Goal: Information Seeking & Learning: Learn about a topic

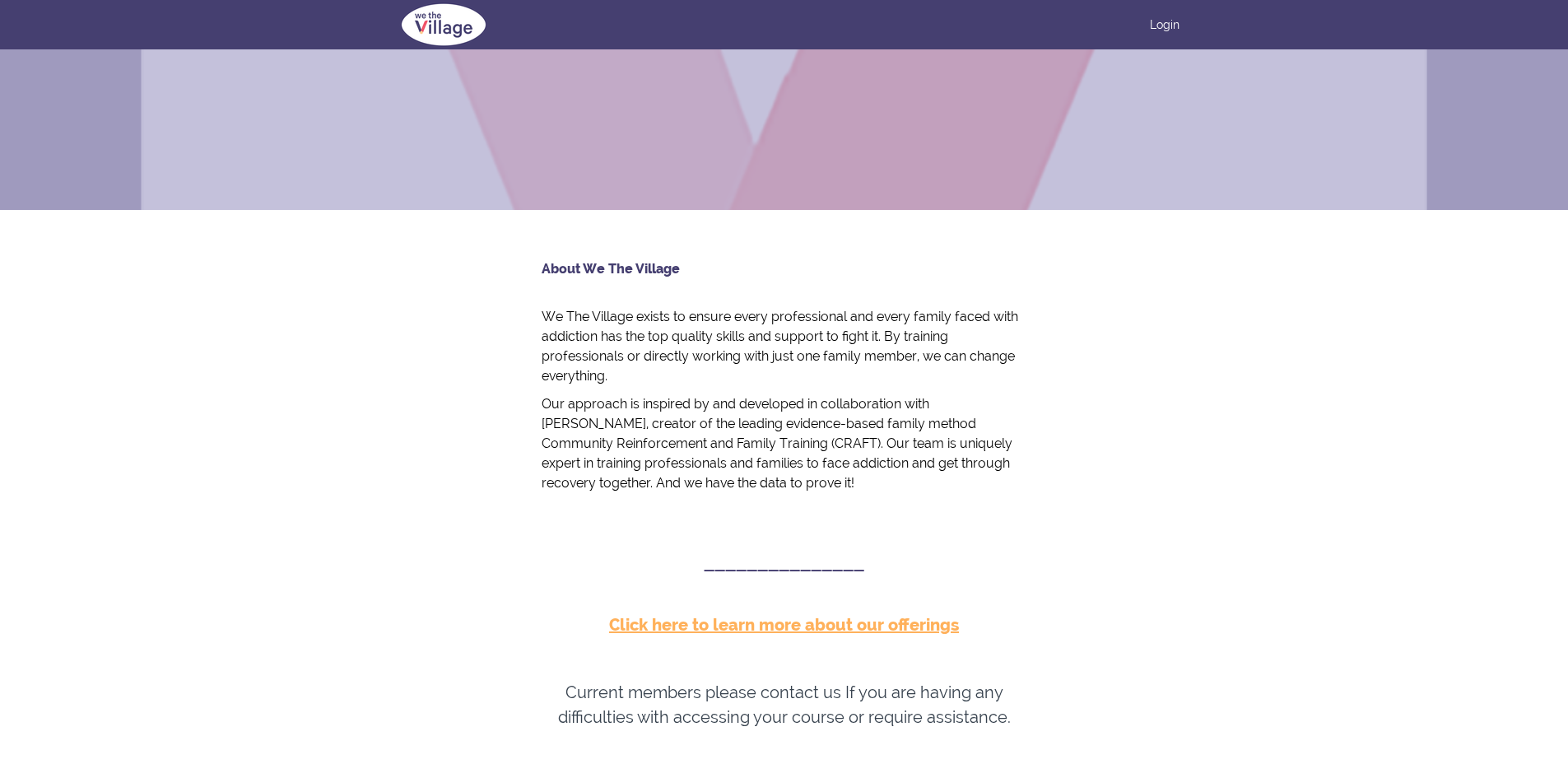
scroll to position [577, 0]
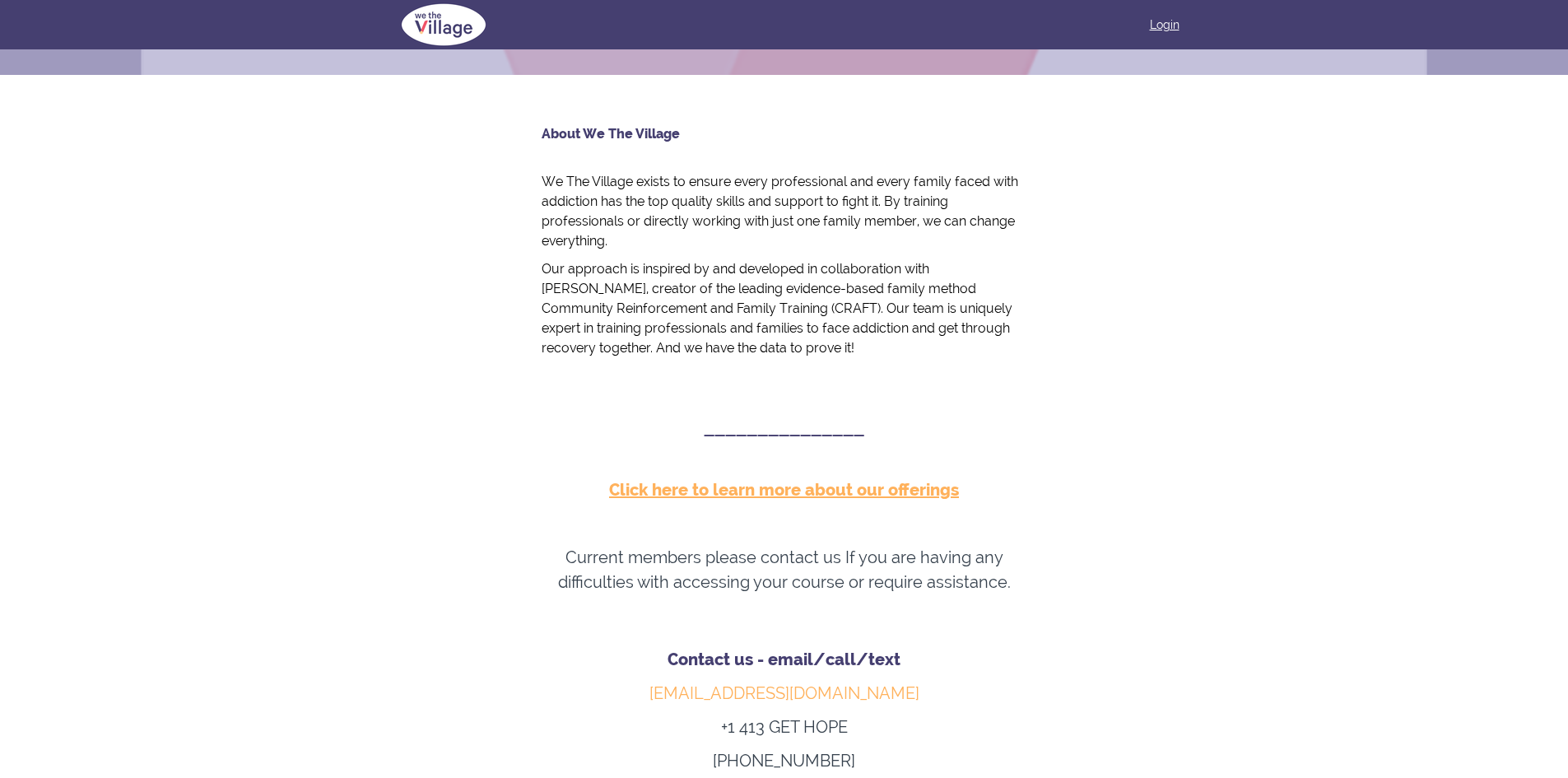
click at [1164, 18] on link "Login" at bounding box center [1165, 25] width 30 height 17
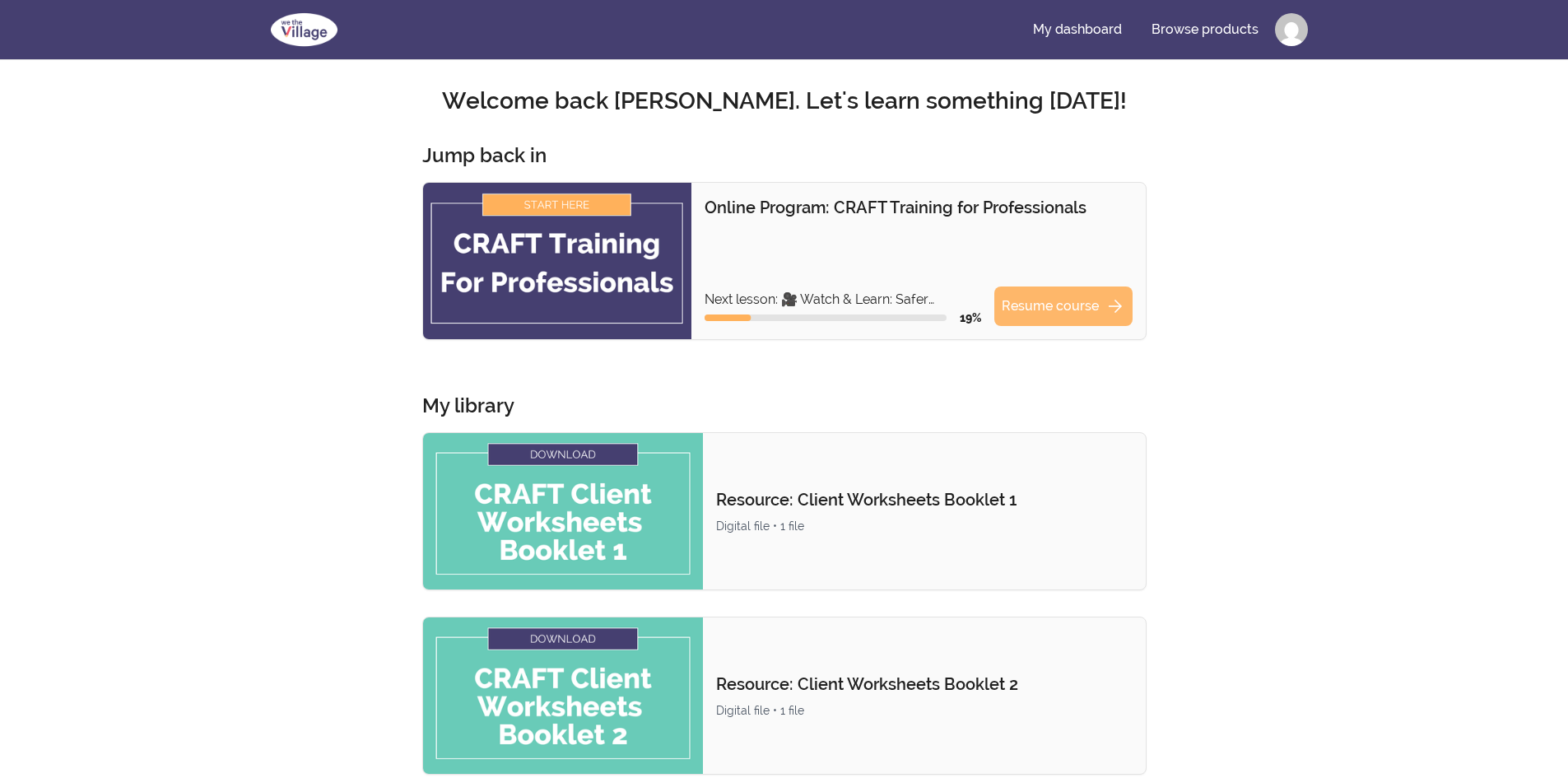
click at [1093, 311] on link "Resume course arrow_forward" at bounding box center [1063, 307] width 138 height 40
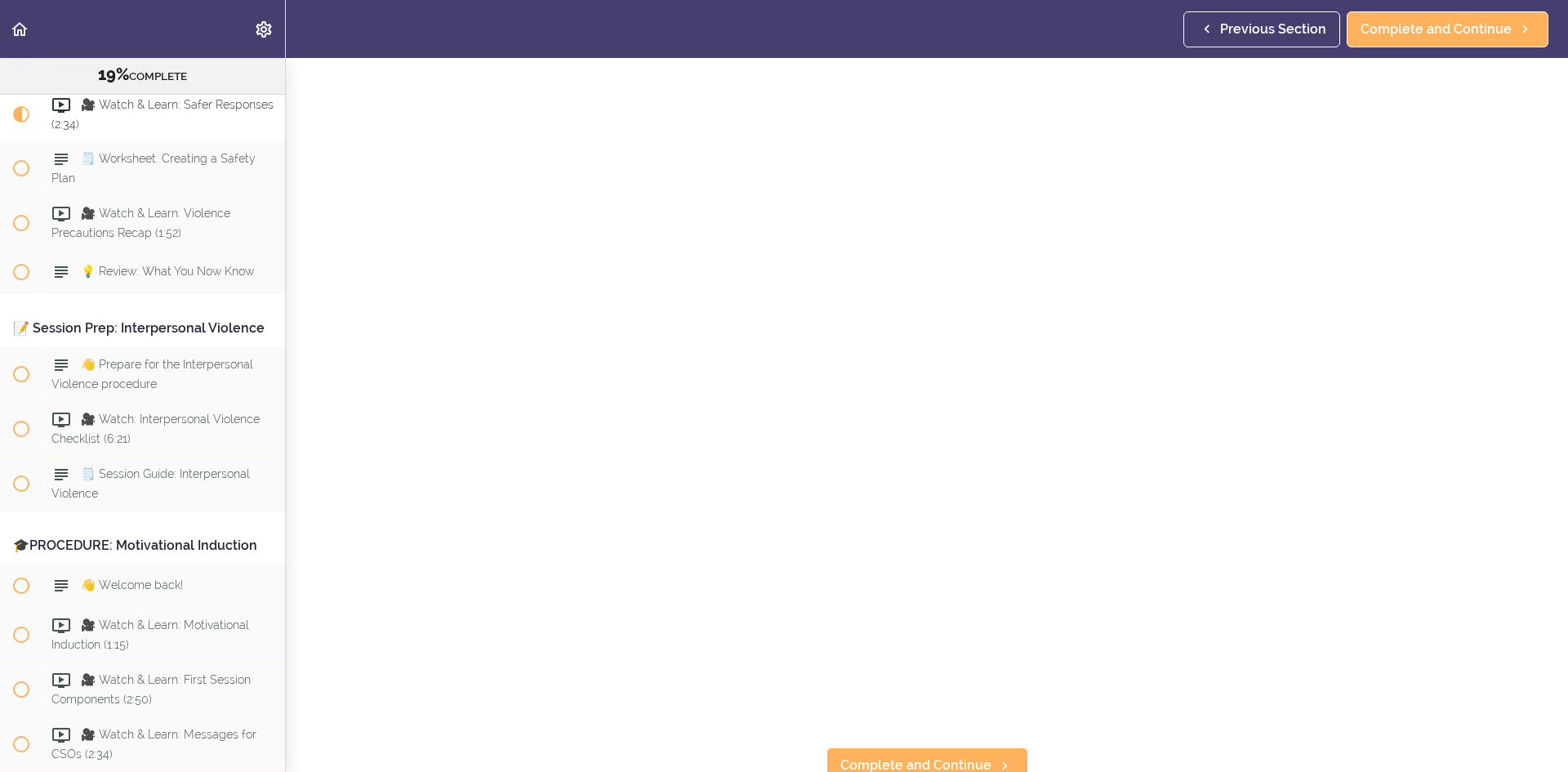
scroll to position [112, 0]
click at [946, 736] on link "Complete and Continue" at bounding box center [927, 753] width 202 height 35
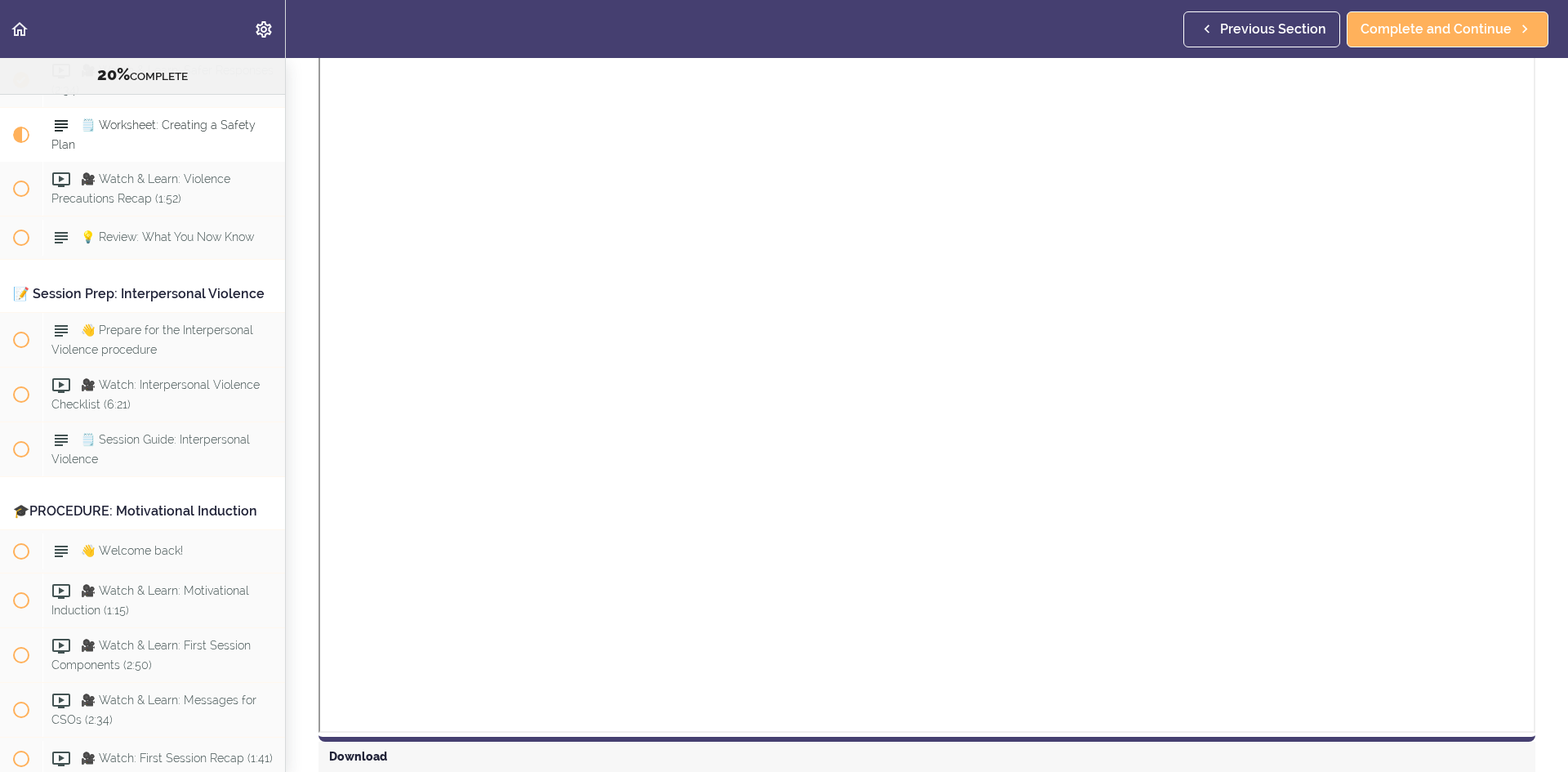
scroll to position [414, 0]
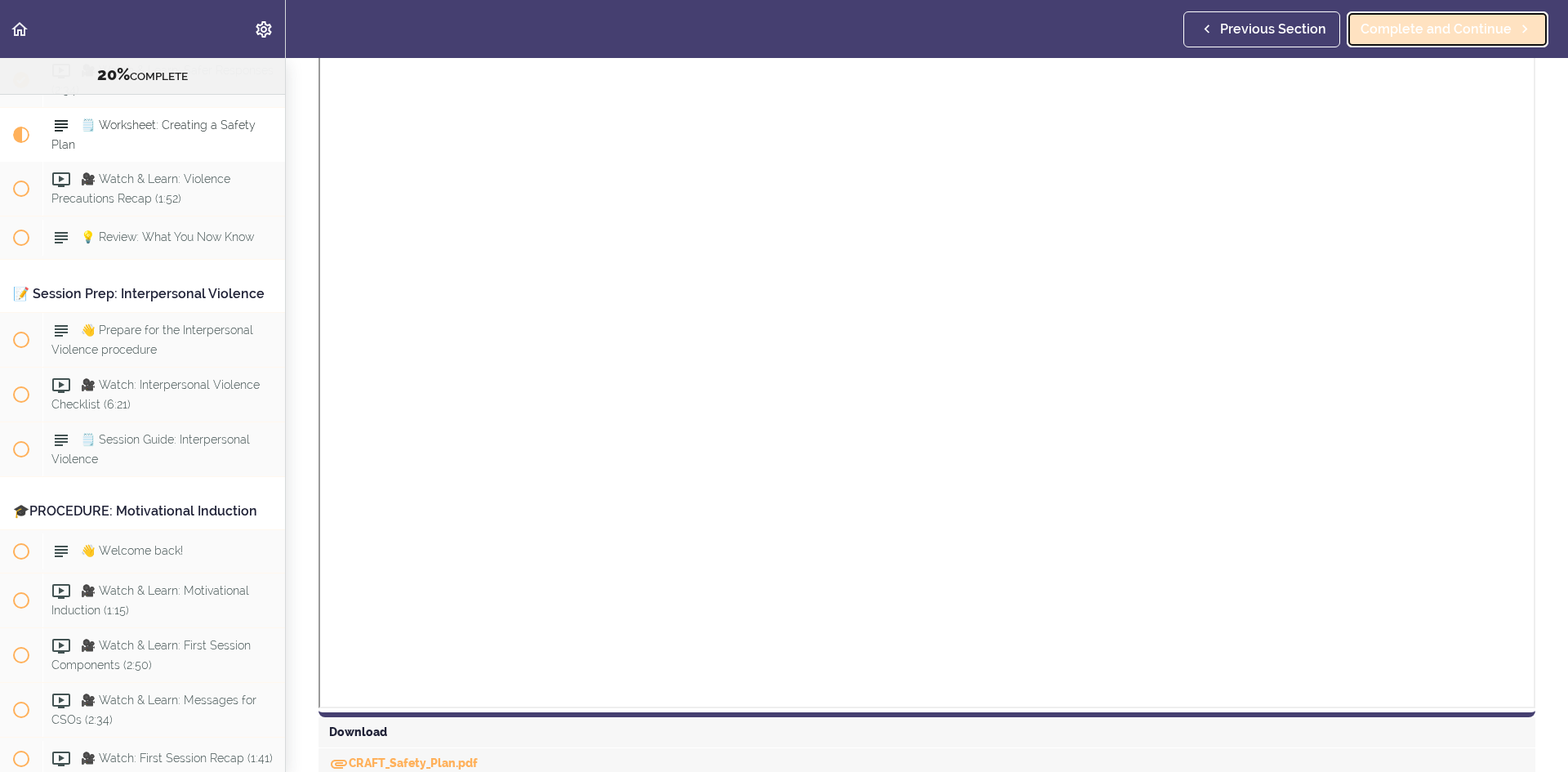
click at [1491, 32] on span "Complete and Continue" at bounding box center [1436, 30] width 151 height 20
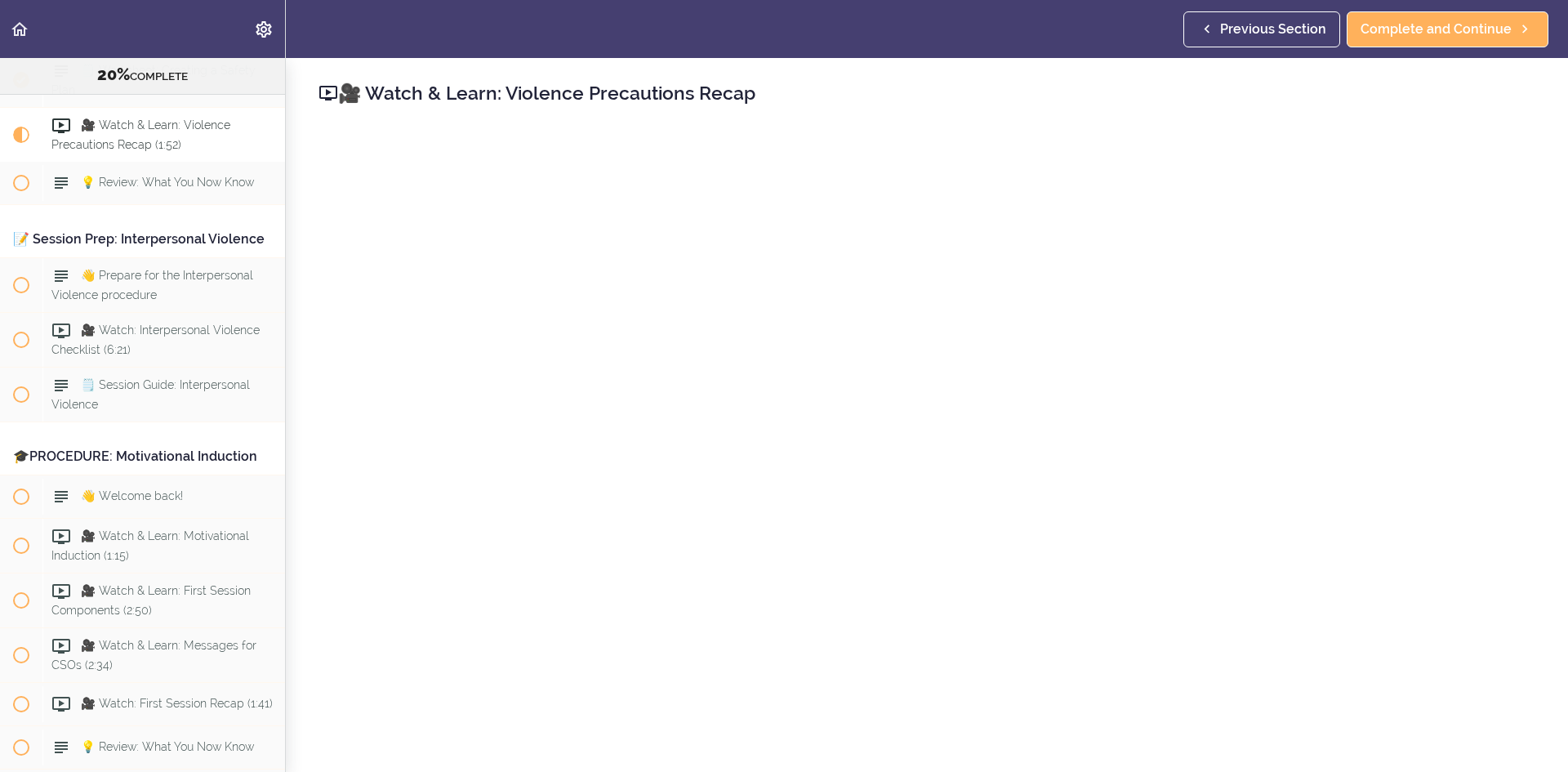
scroll to position [82, 0]
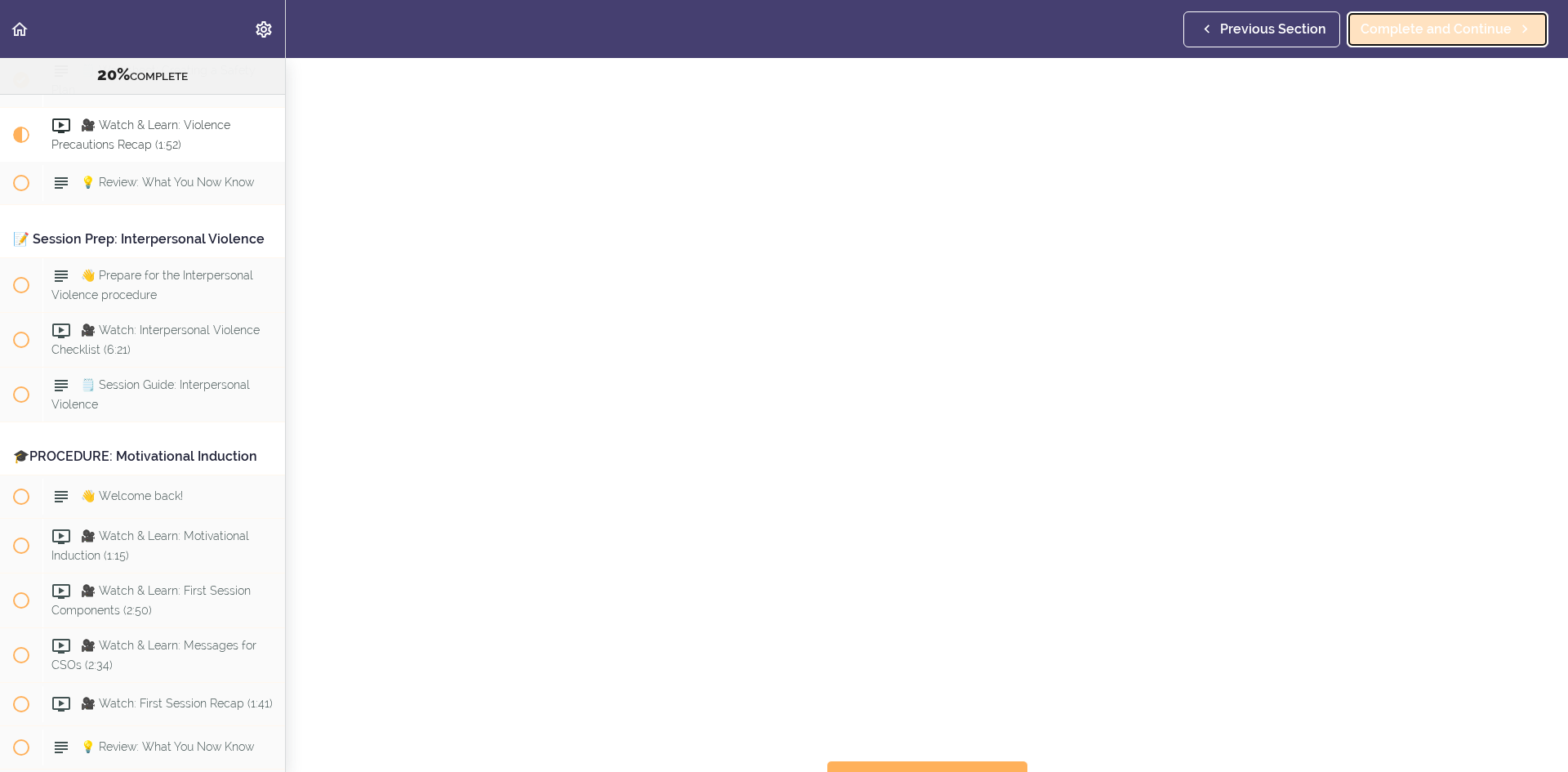
click at [1529, 35] on icon at bounding box center [1525, 29] width 20 height 17
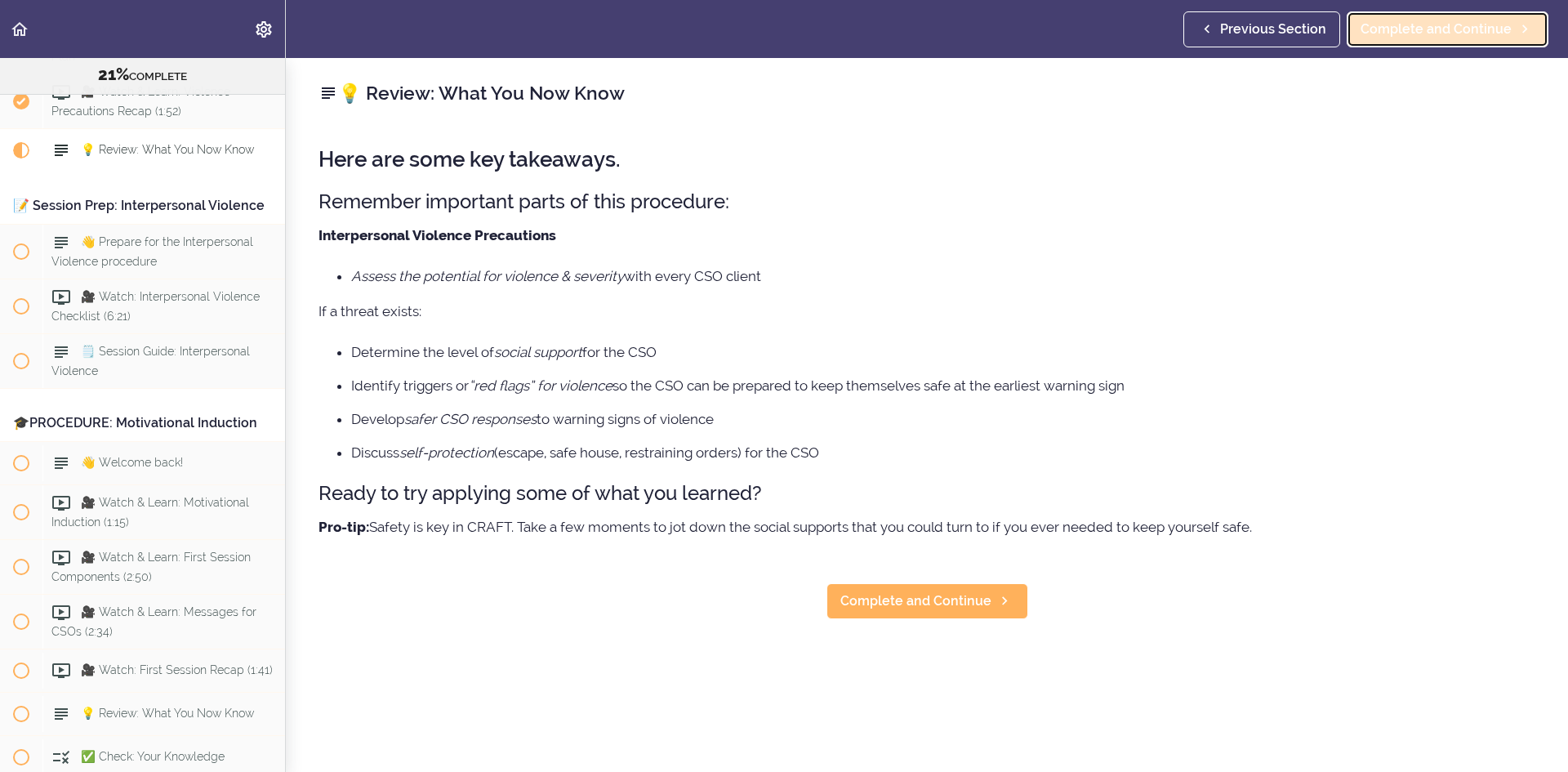
scroll to position [2519, 0]
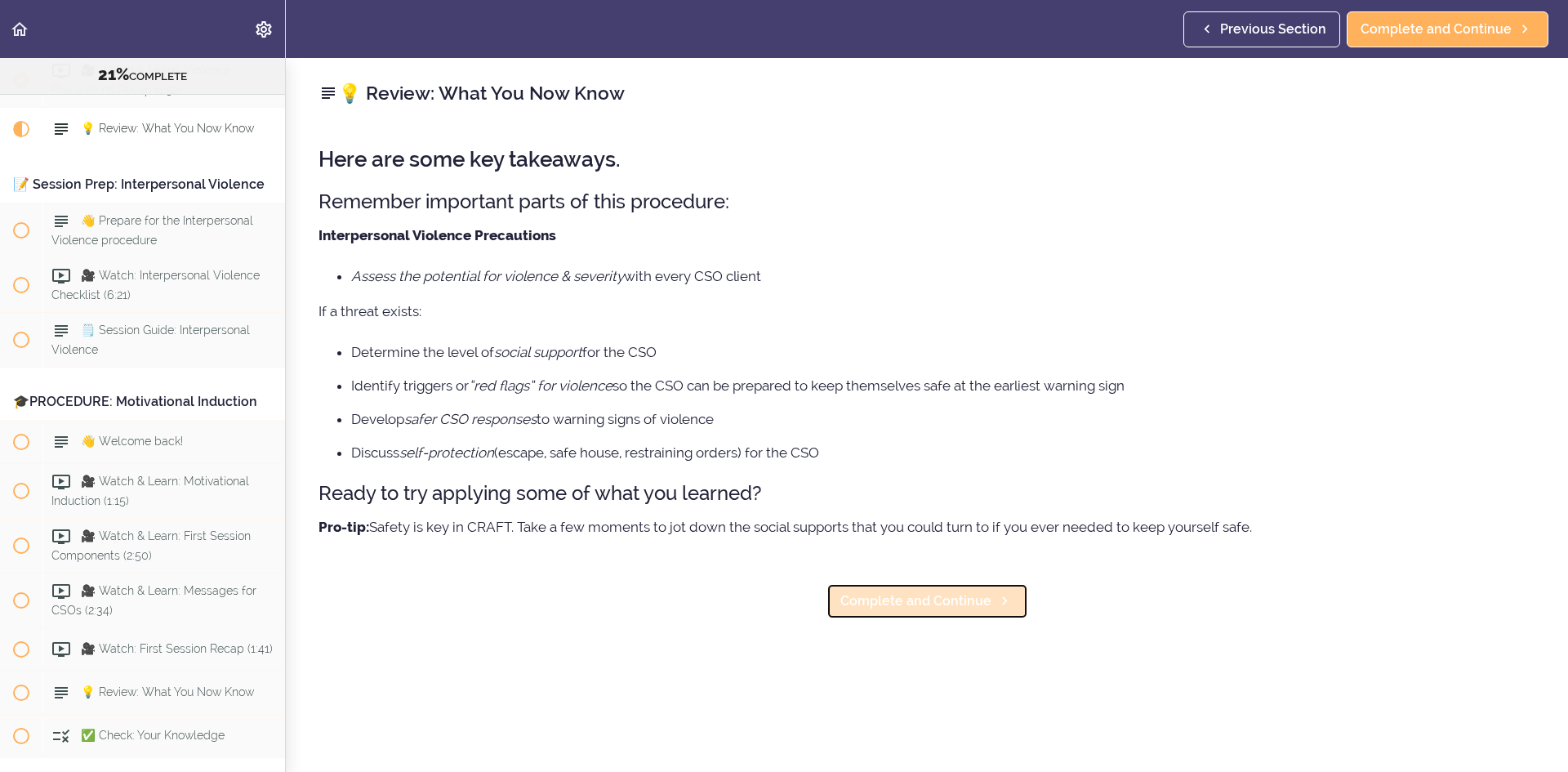
click at [987, 588] on link "Complete and Continue" at bounding box center [927, 601] width 202 height 35
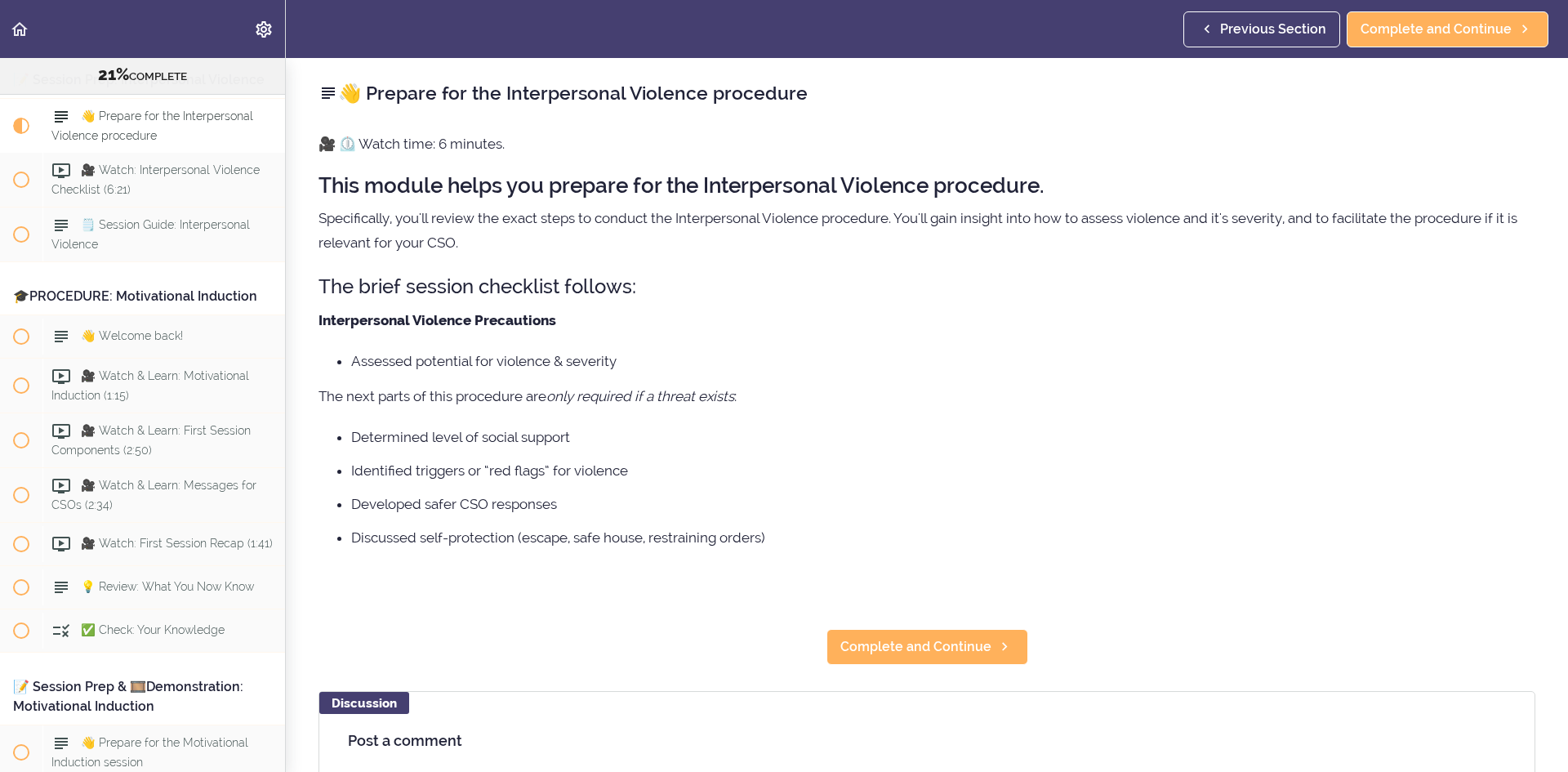
scroll to position [2634, 0]
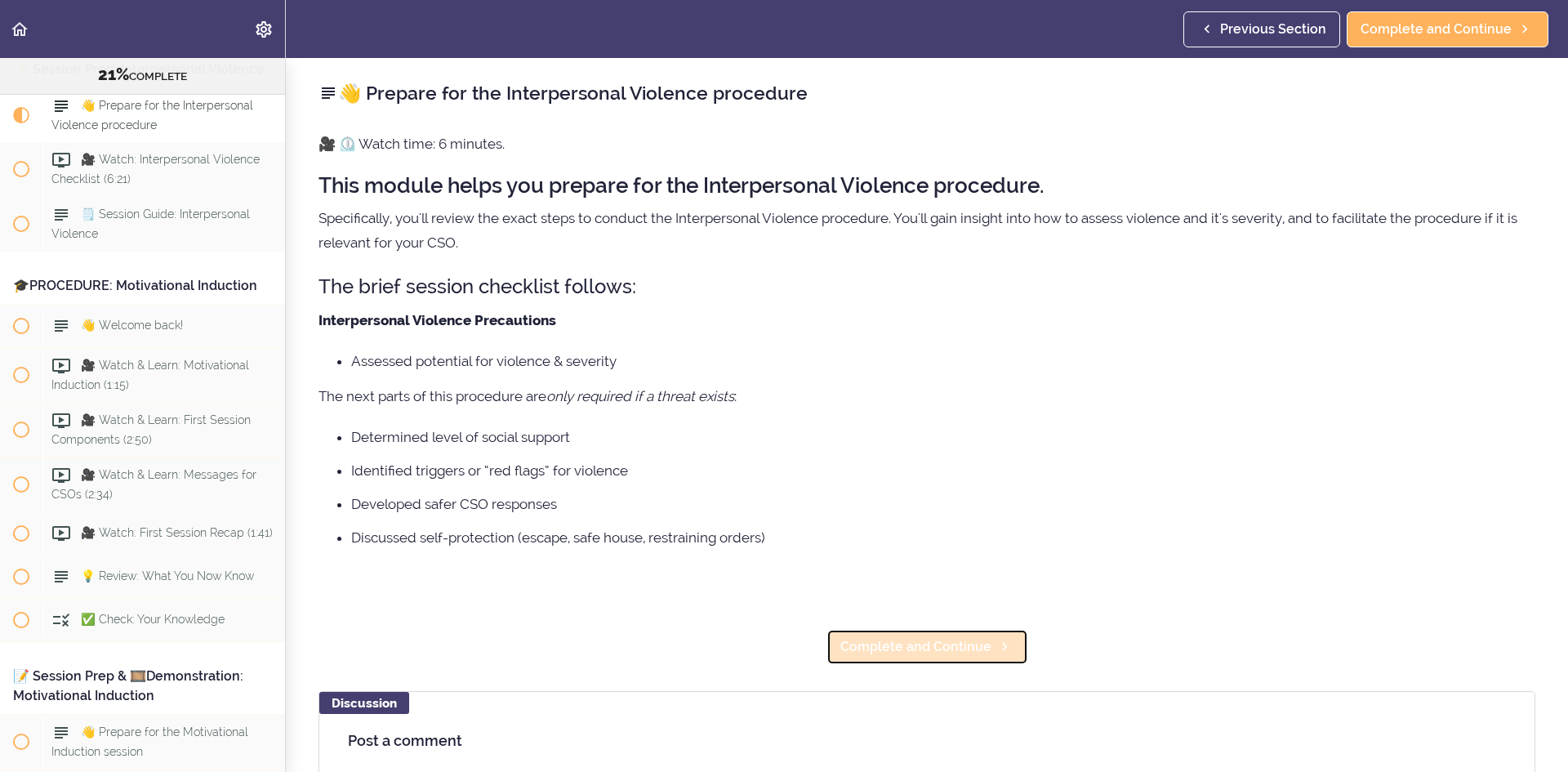
click at [964, 644] on span "Complete and Continue" at bounding box center [915, 647] width 151 height 20
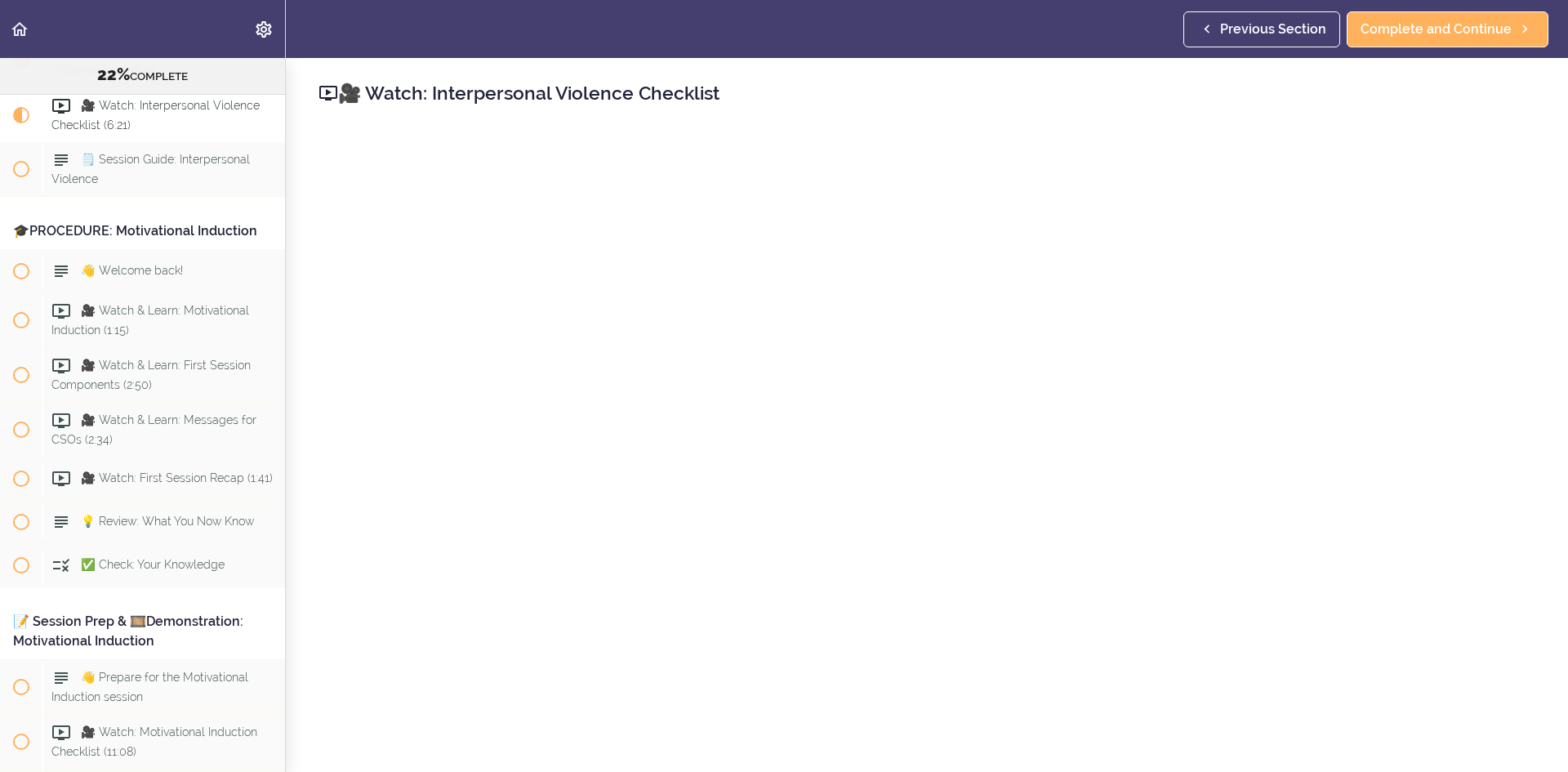
scroll to position [82, 0]
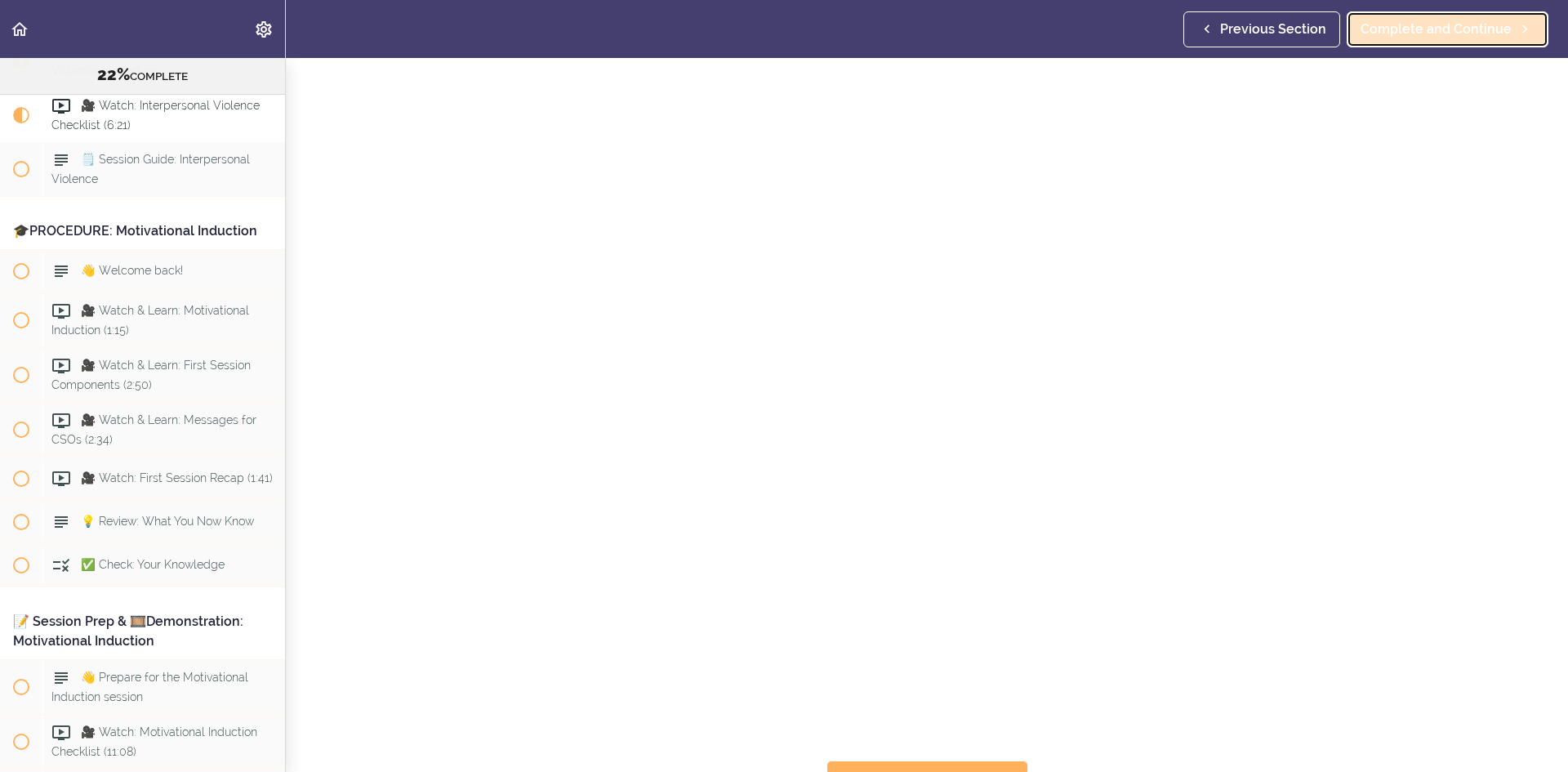
click at [1423, 21] on span "Complete and Continue" at bounding box center [1436, 30] width 151 height 20
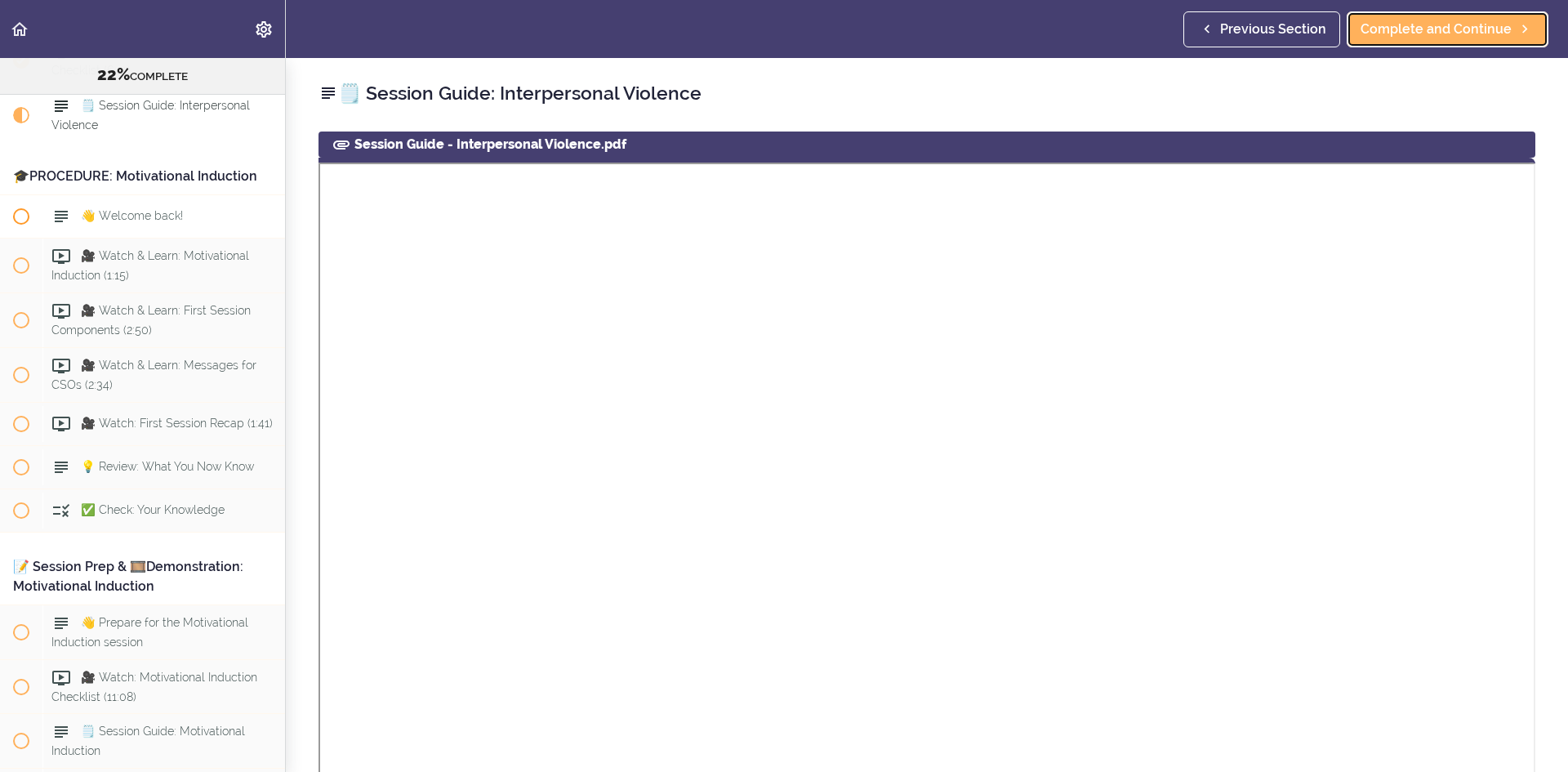
scroll to position [2663, 0]
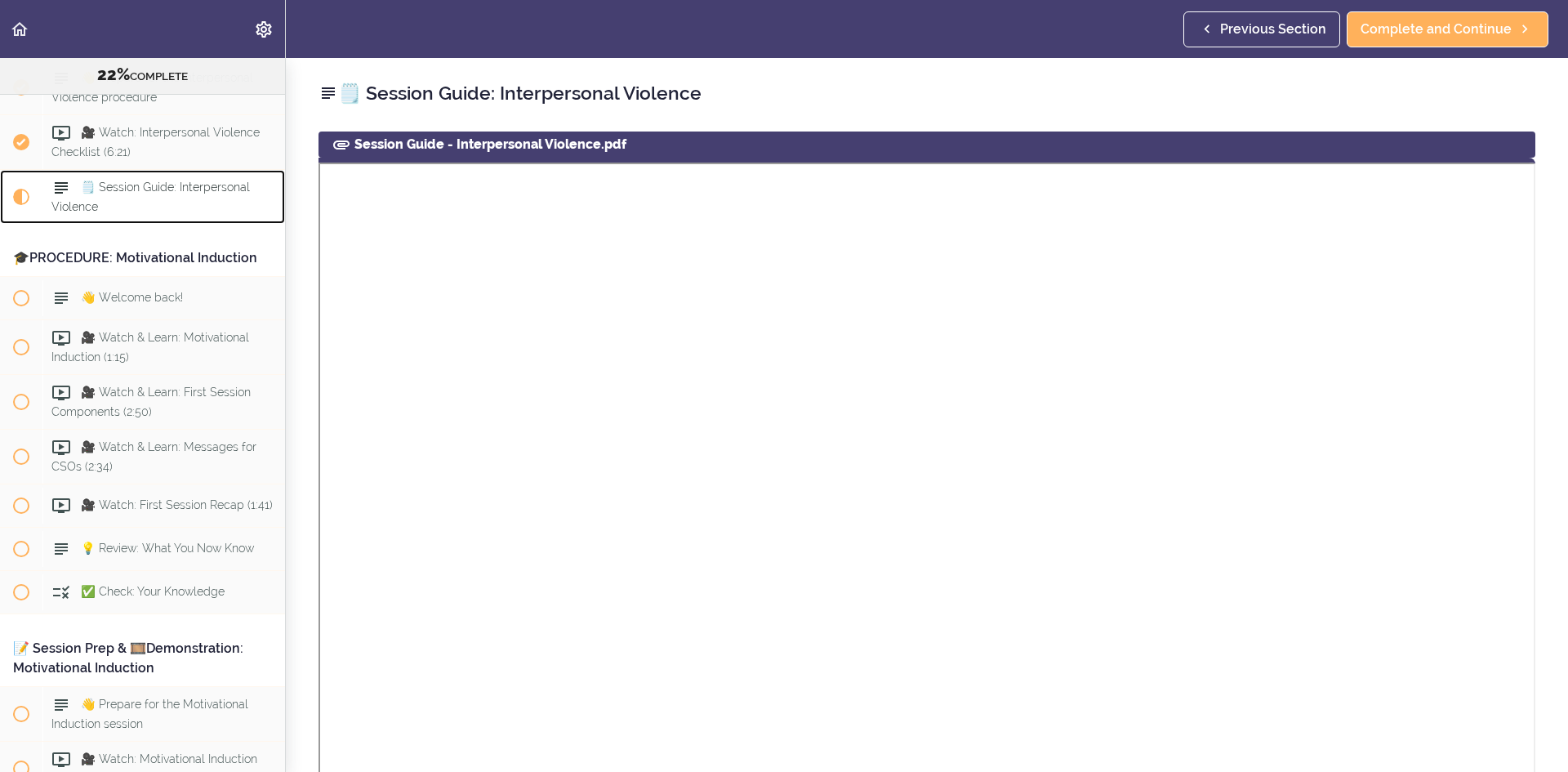
click at [180, 224] on div "🗒️ Session Guide: Interpersonal Violence" at bounding box center [163, 196] width 242 height 54
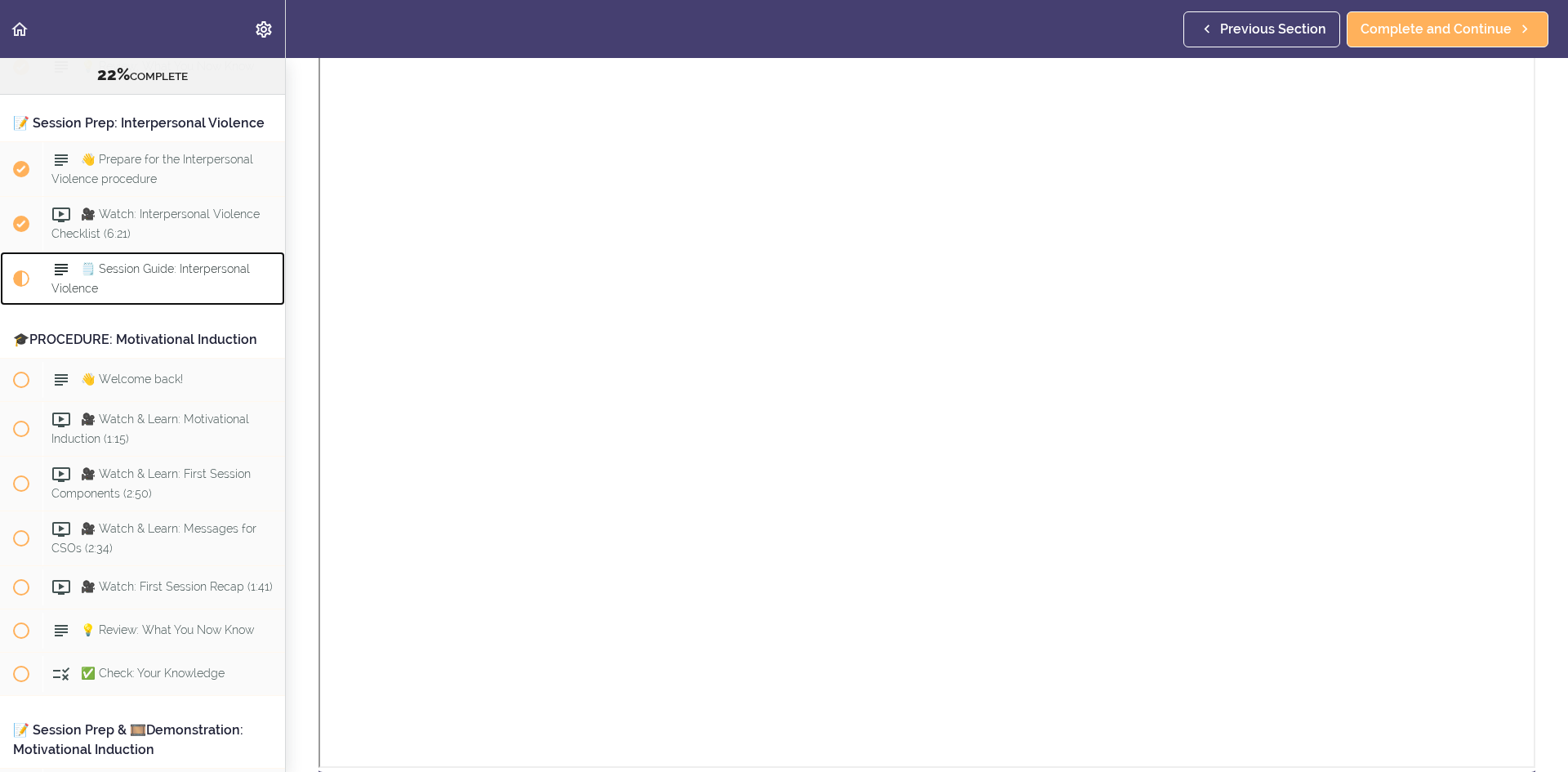
scroll to position [327, 0]
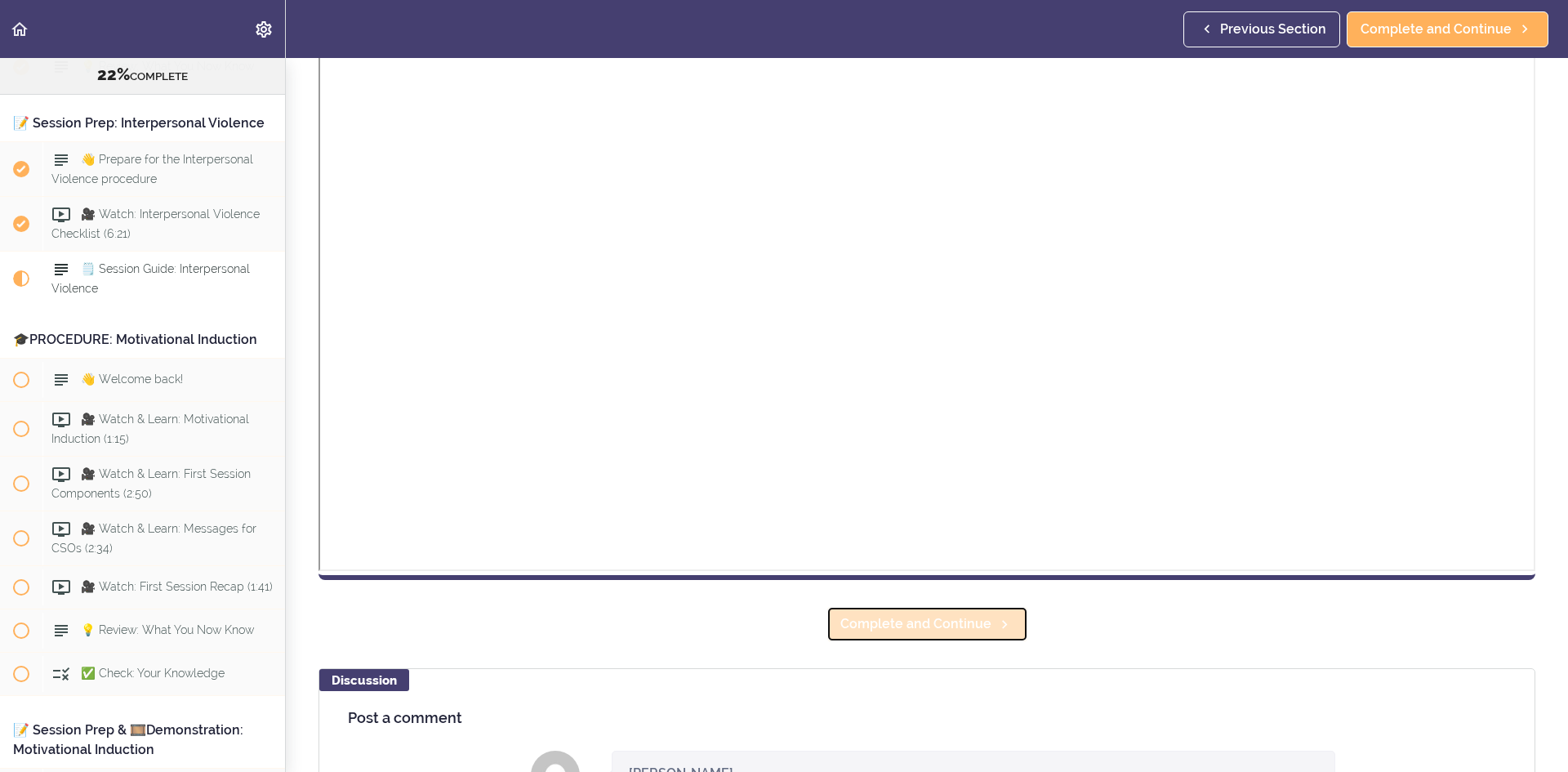
click at [971, 611] on link "Complete and Continue" at bounding box center [927, 623] width 202 height 35
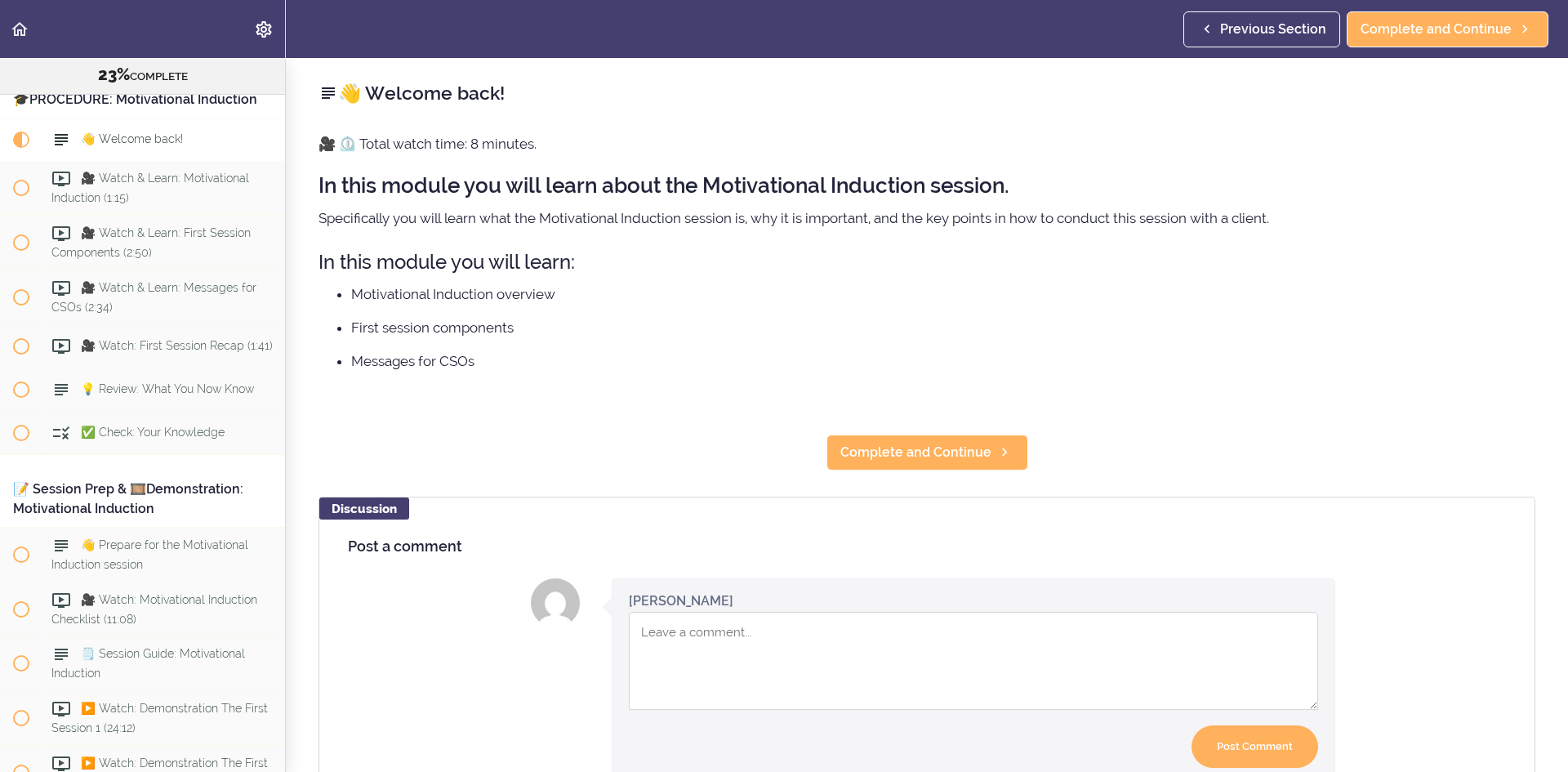
scroll to position [2852, 0]
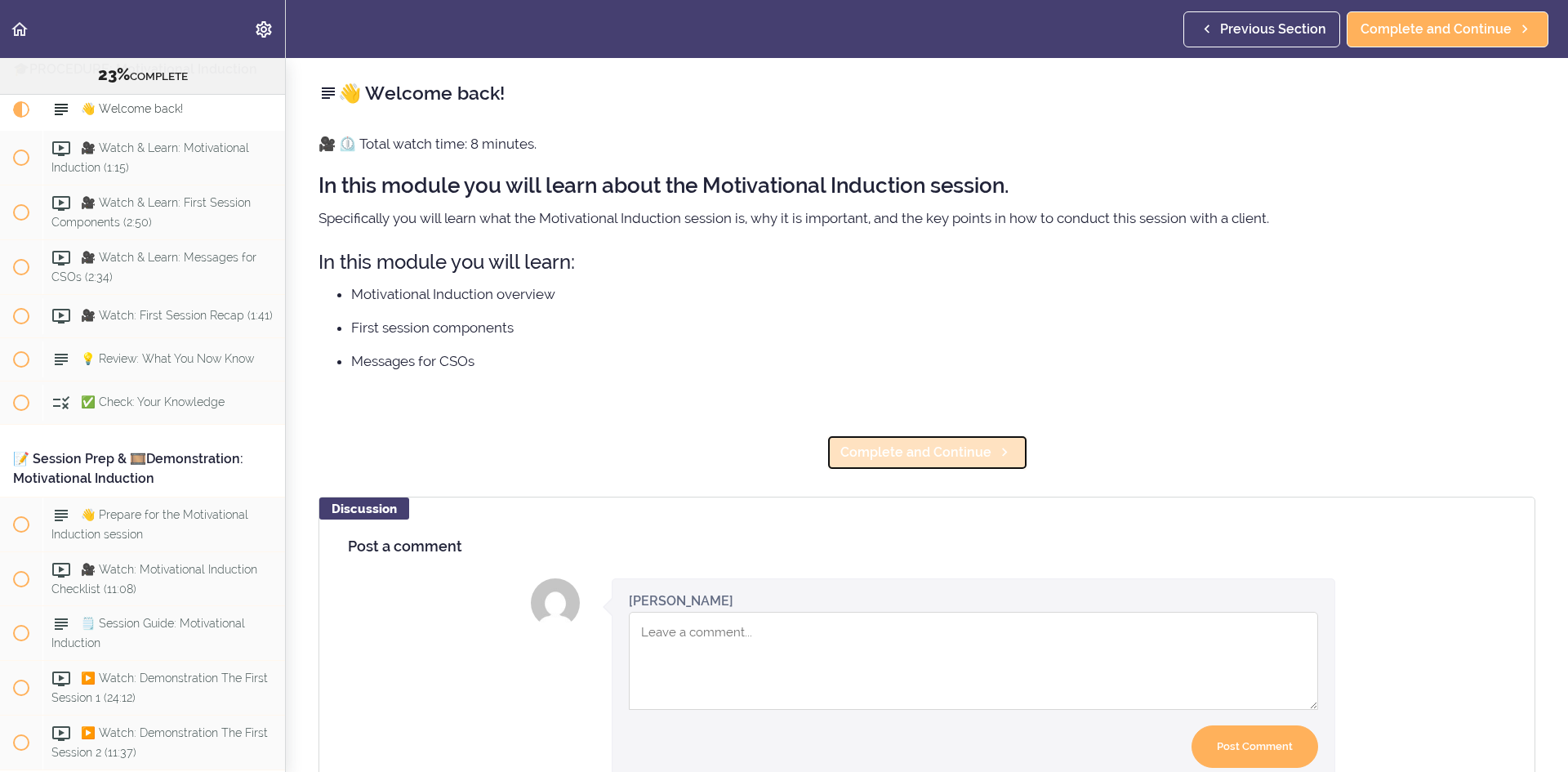
click at [963, 446] on span "Complete and Continue" at bounding box center [915, 452] width 151 height 20
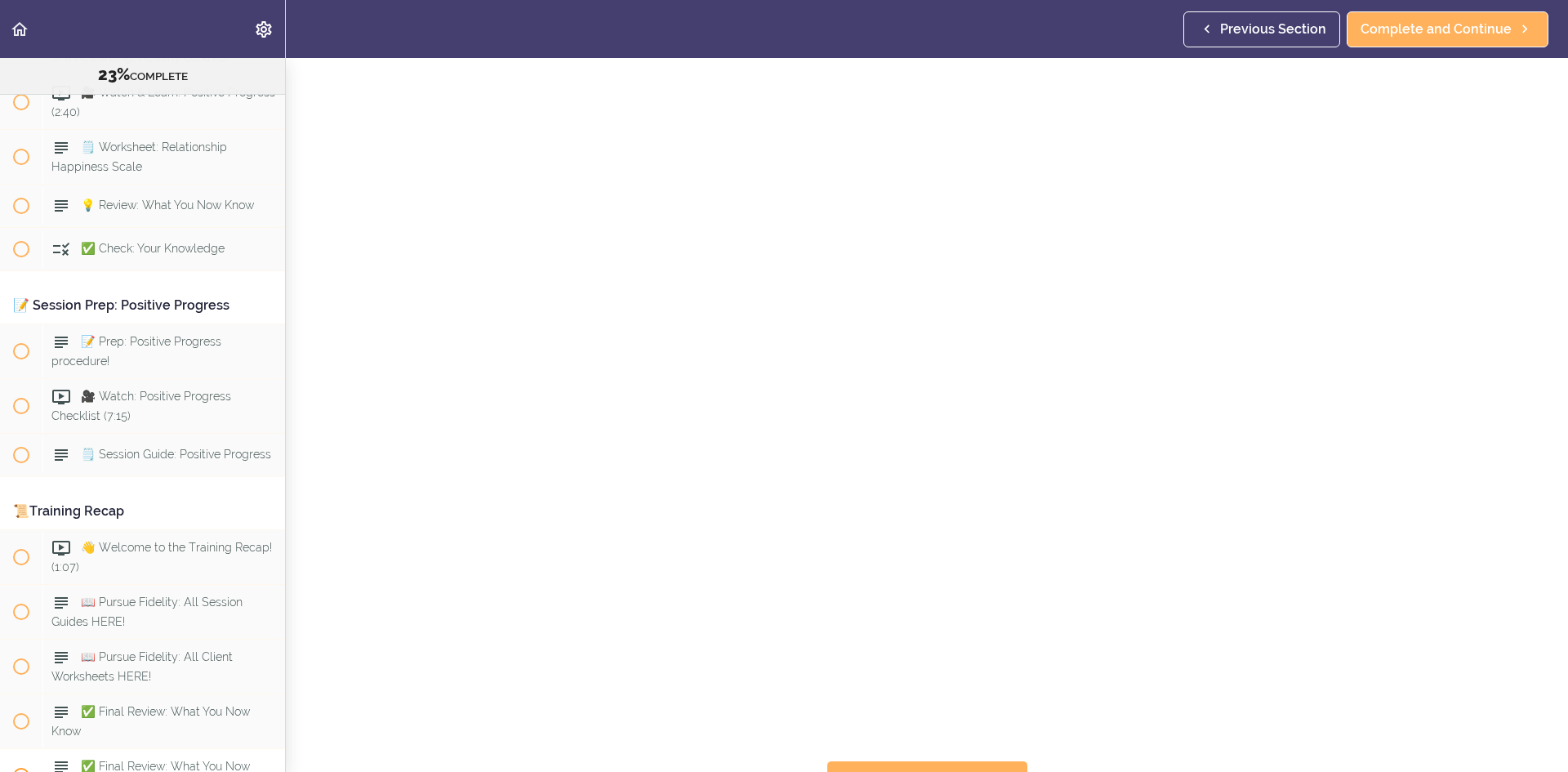
scroll to position [11388, 0]
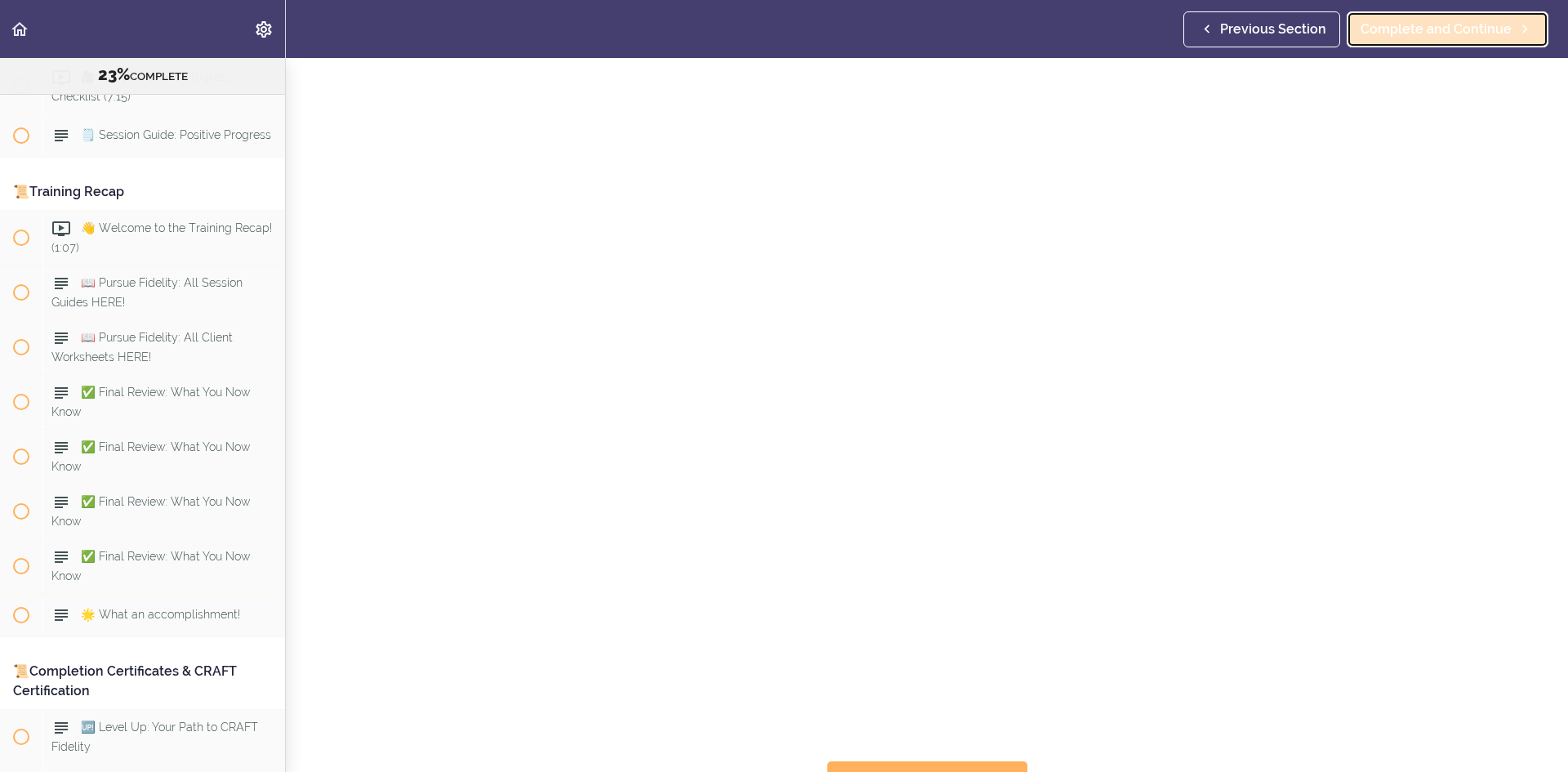
click at [1419, 24] on span "Complete and Continue" at bounding box center [1436, 30] width 151 height 20
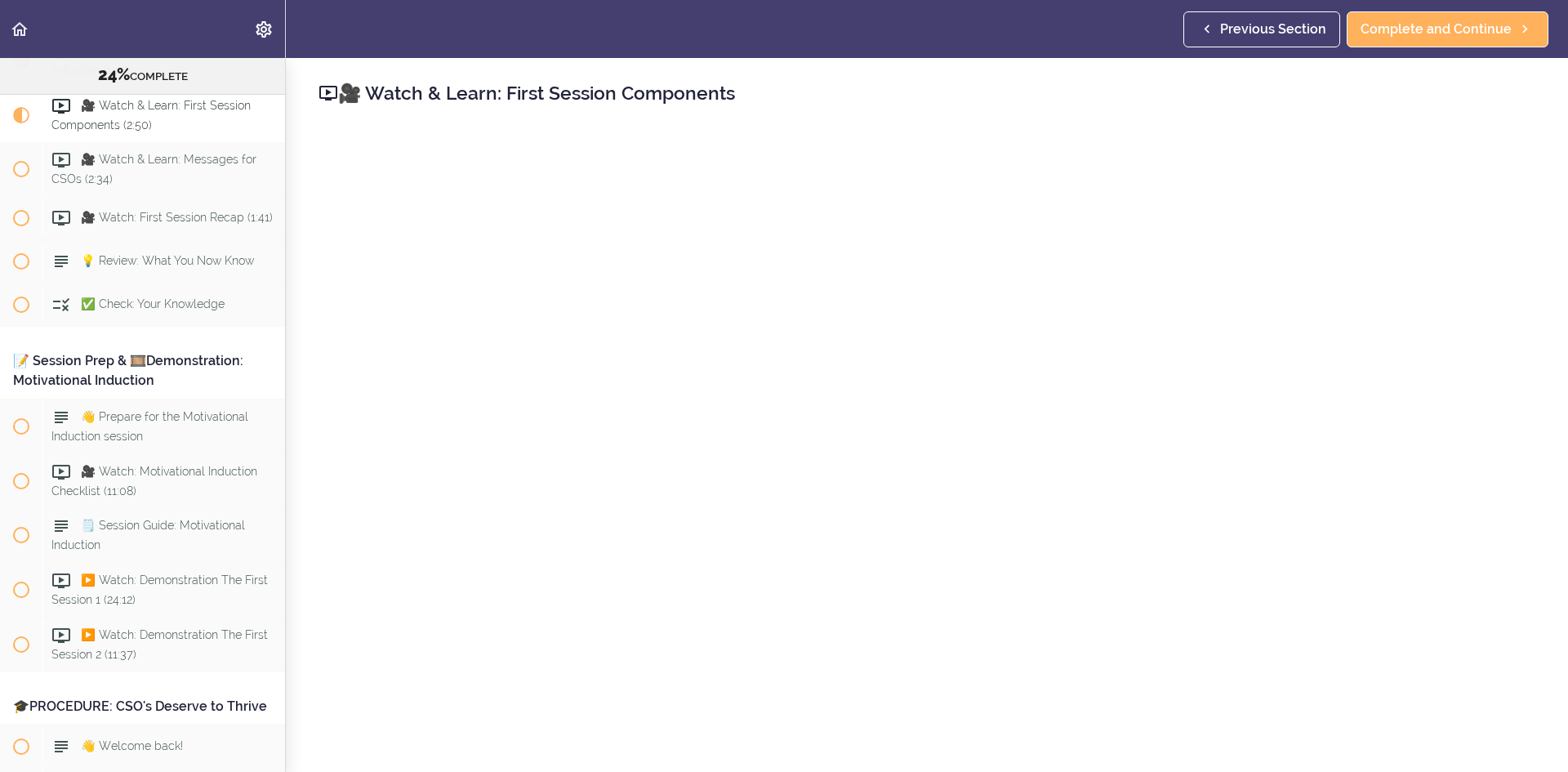
scroll to position [82, 0]
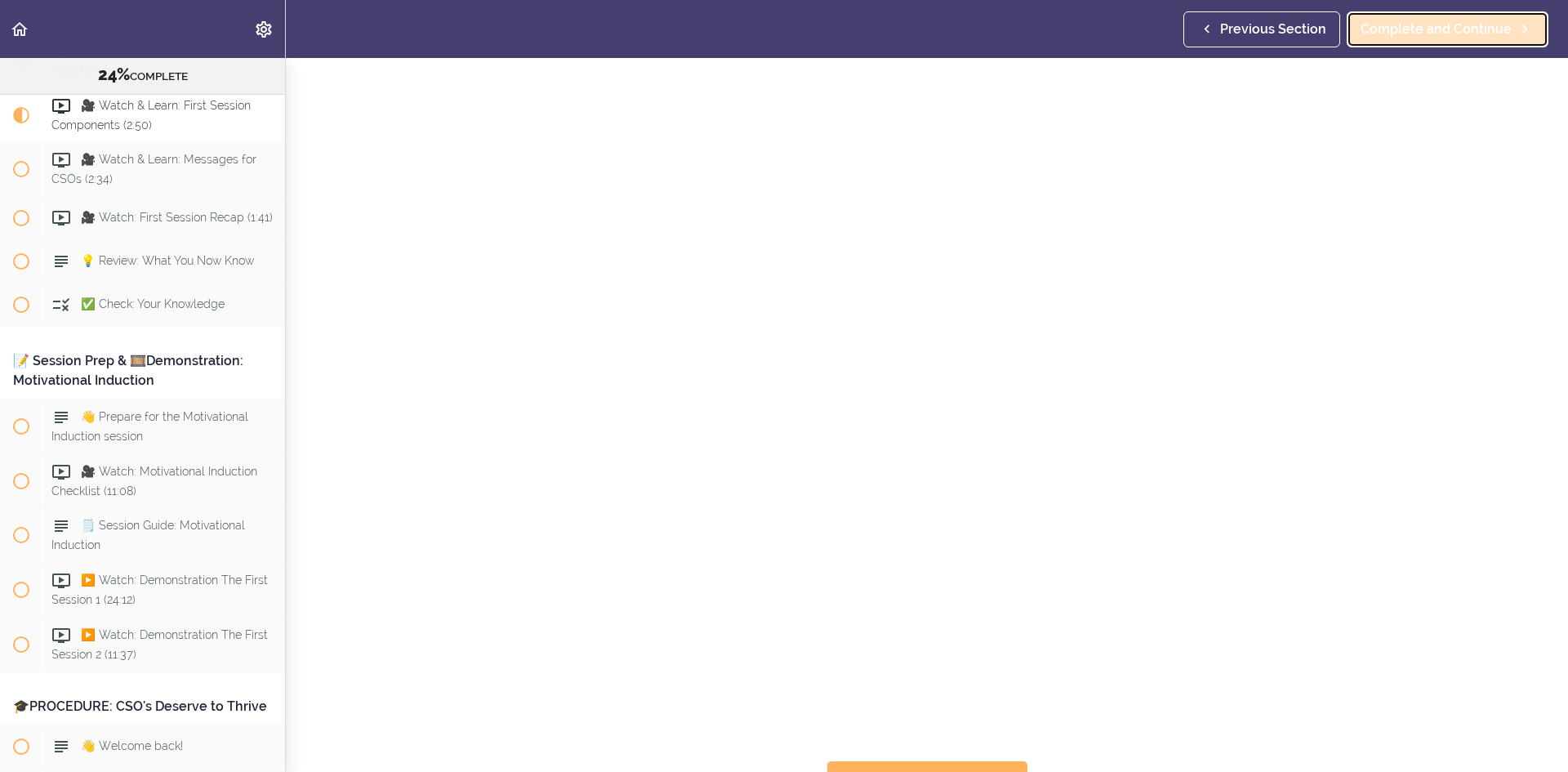
click at [1409, 33] on span "Complete and Continue" at bounding box center [1436, 30] width 151 height 20
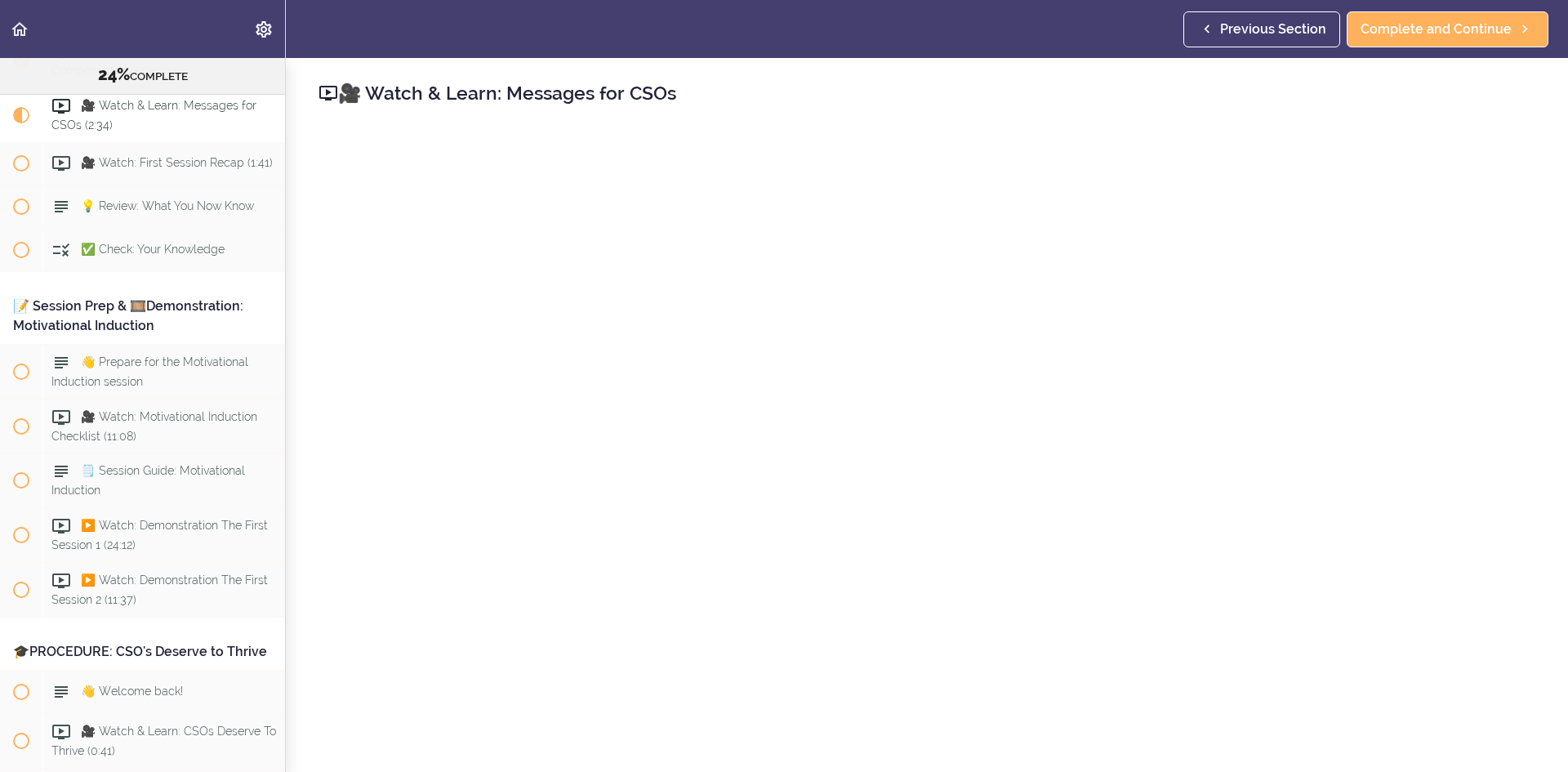
scroll to position [82, 0]
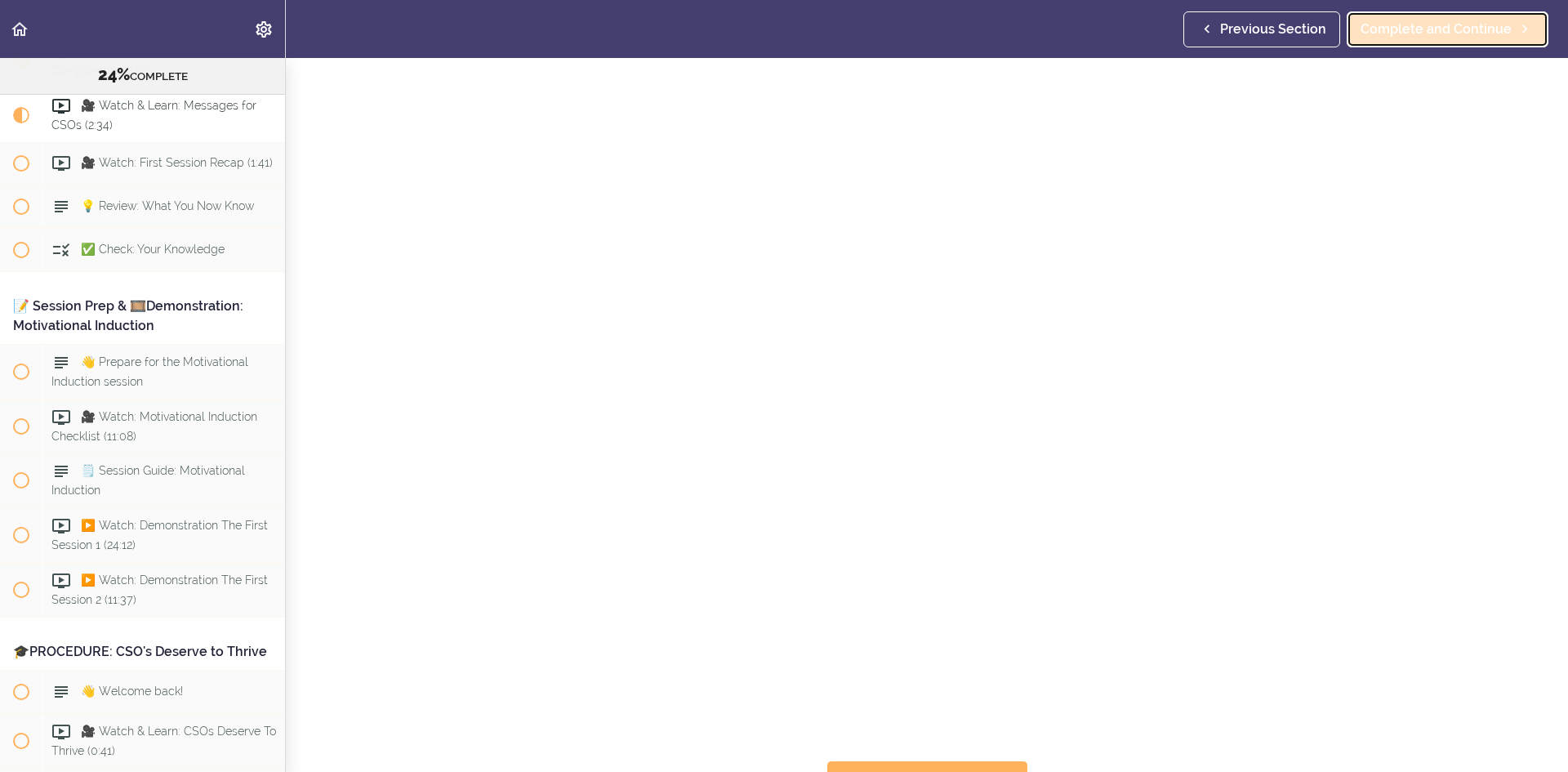
click at [1509, 24] on span "Complete and Continue" at bounding box center [1436, 30] width 151 height 20
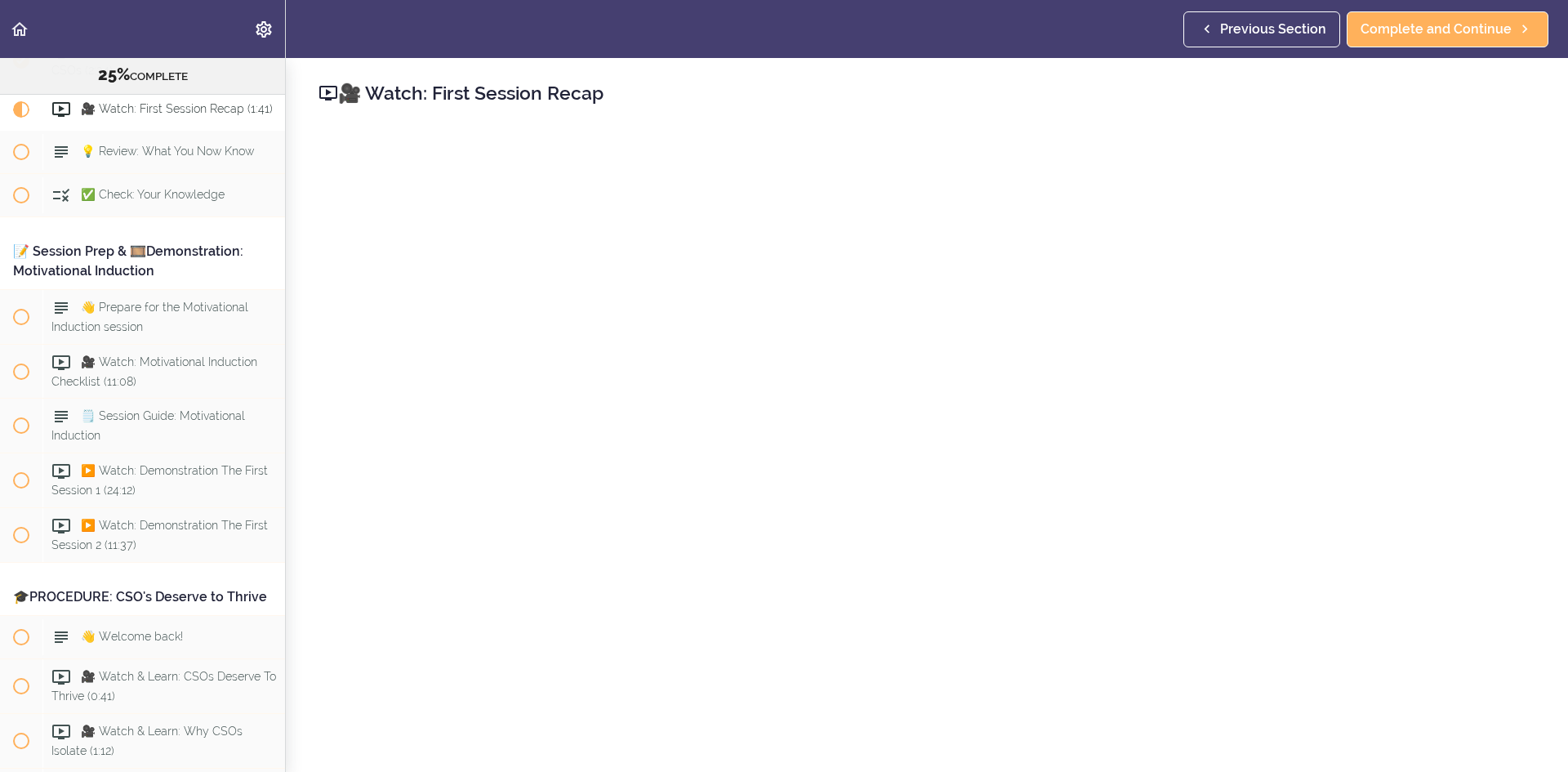
scroll to position [82, 0]
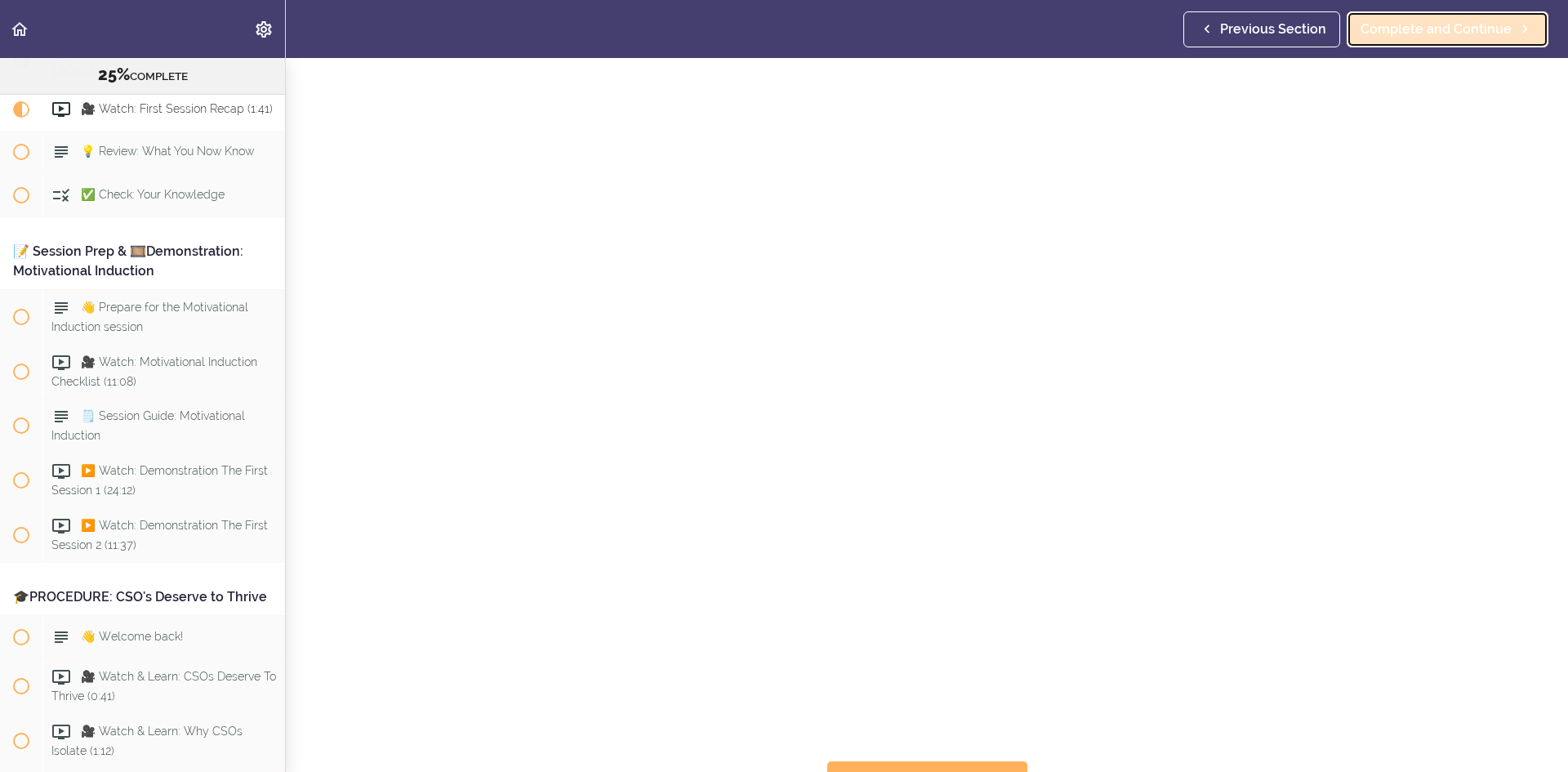
click at [1431, 44] on link "Complete and Continue" at bounding box center [1448, 30] width 202 height 35
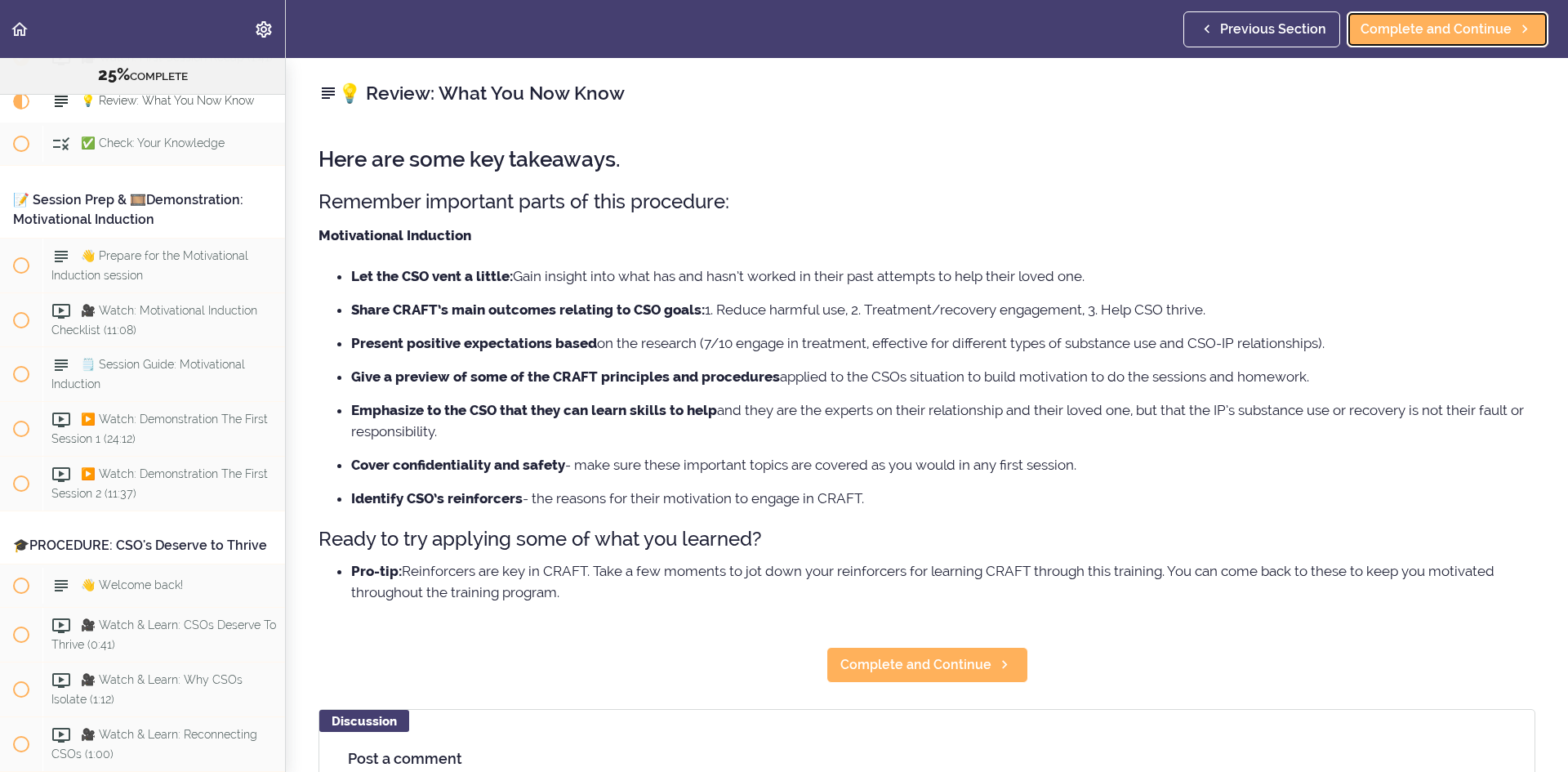
scroll to position [3113, 0]
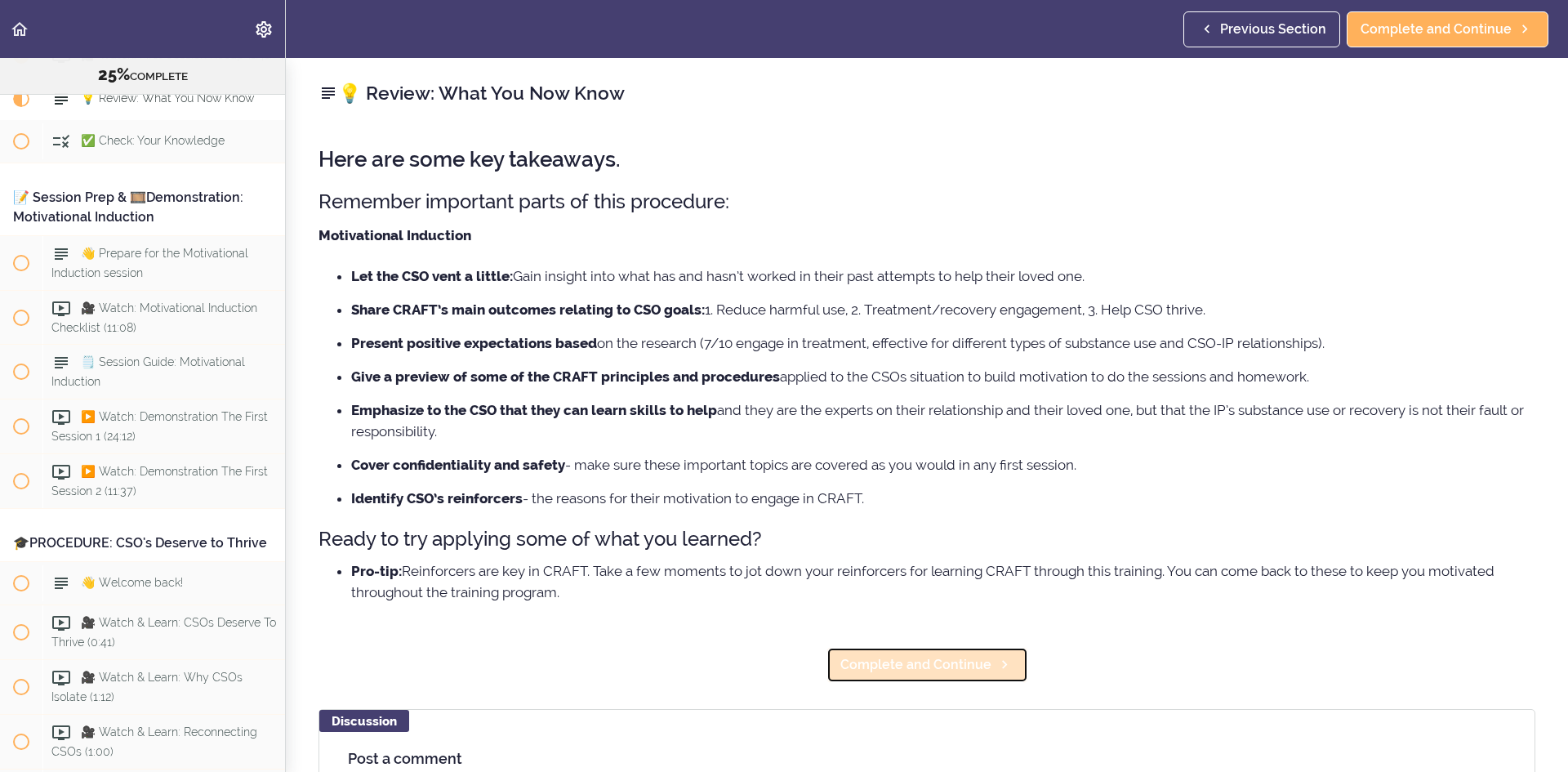
click at [954, 653] on link "Complete and Continue" at bounding box center [927, 665] width 202 height 35
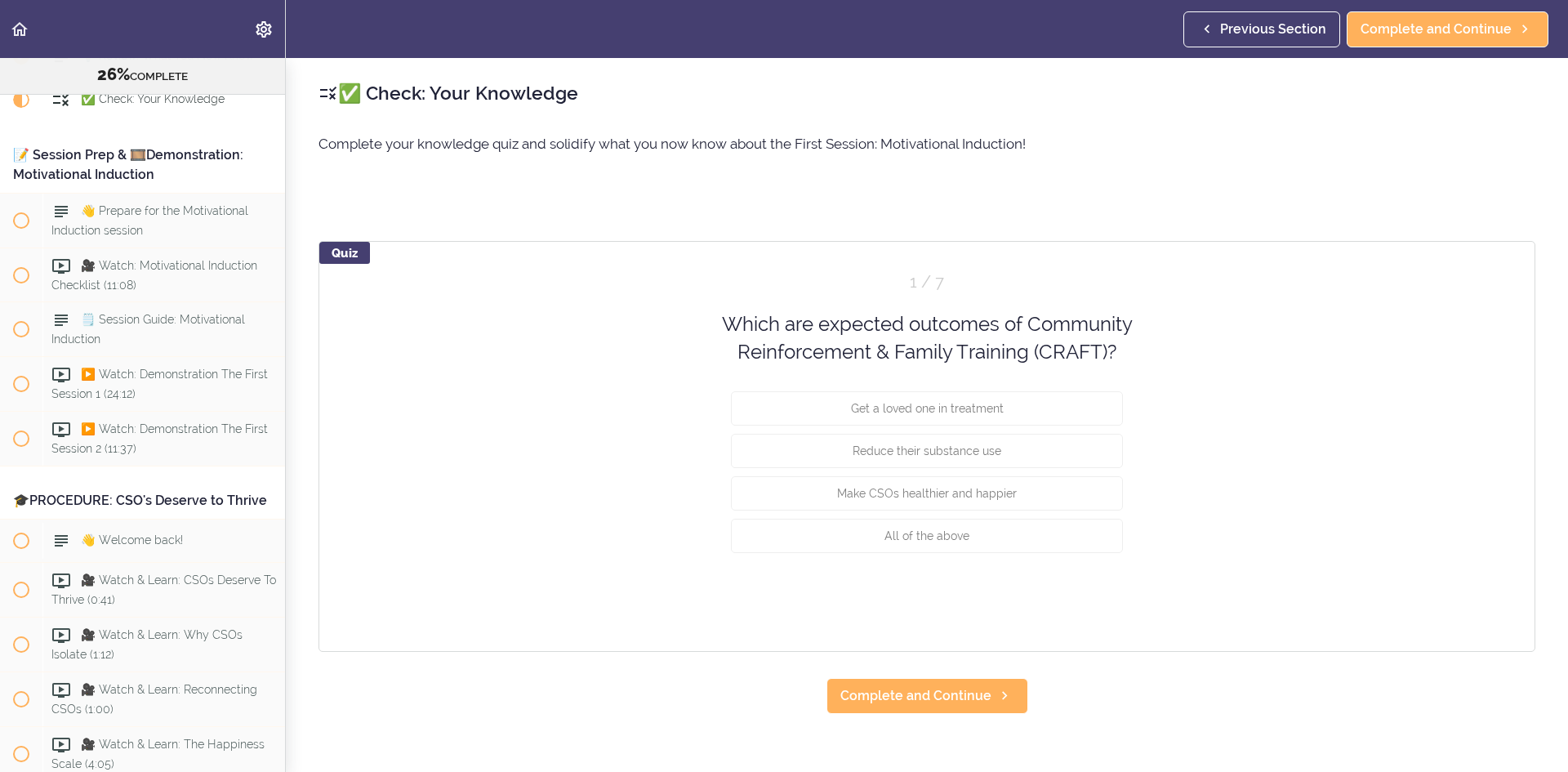
scroll to position [3156, 0]
click at [990, 324] on div "Which are expected outcomes of Community Reinforcement & Family Training (CRAFT…" at bounding box center [927, 338] width 474 height 56
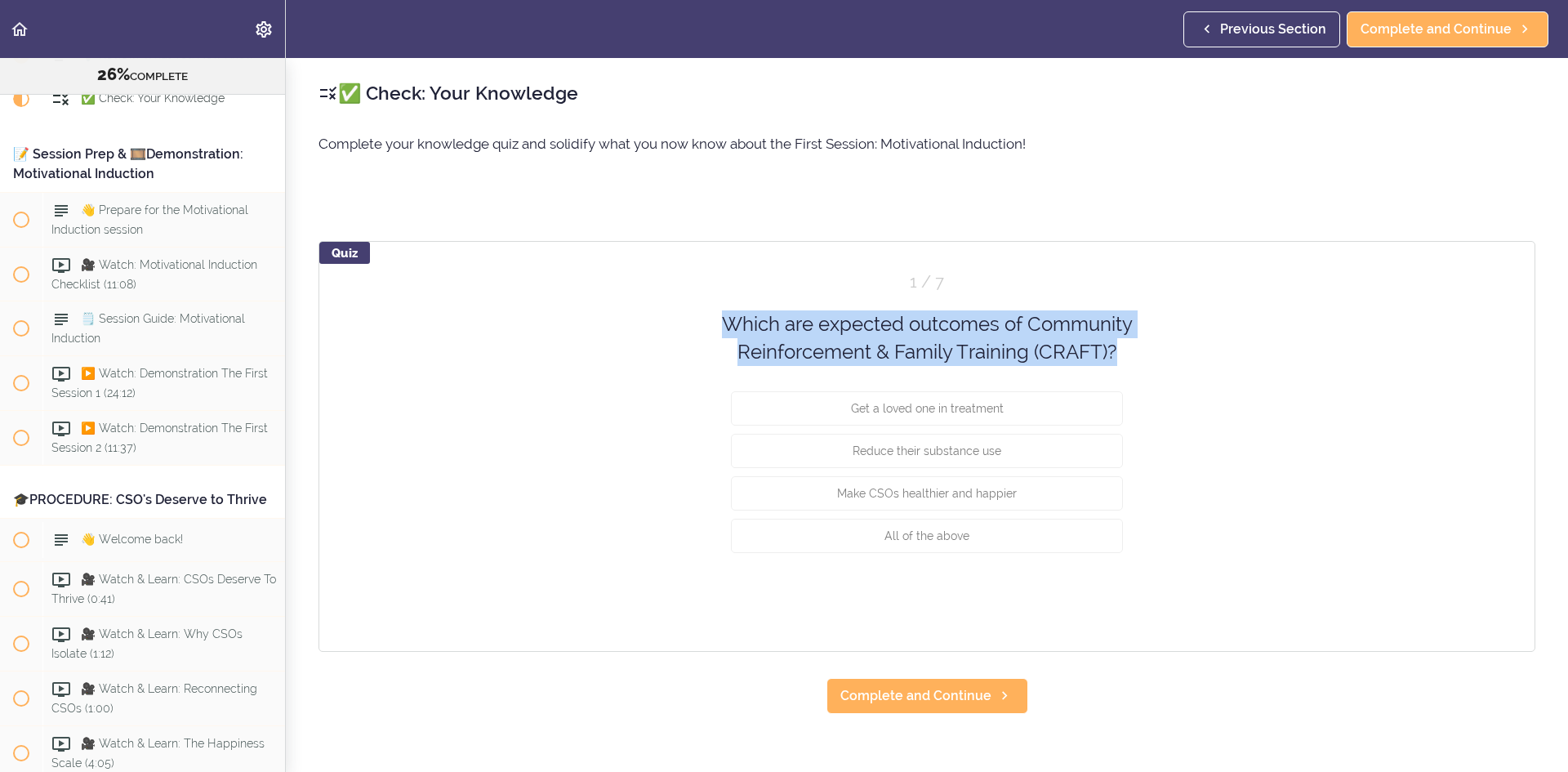
click at [990, 324] on div "Which are expected outcomes of Community Reinforcement & Family Training (CRAFT…" at bounding box center [927, 338] width 474 height 56
click at [991, 344] on div "Which are expected outcomes of Community Reinforcement & Family Training (CRAFT…" at bounding box center [927, 338] width 474 height 56
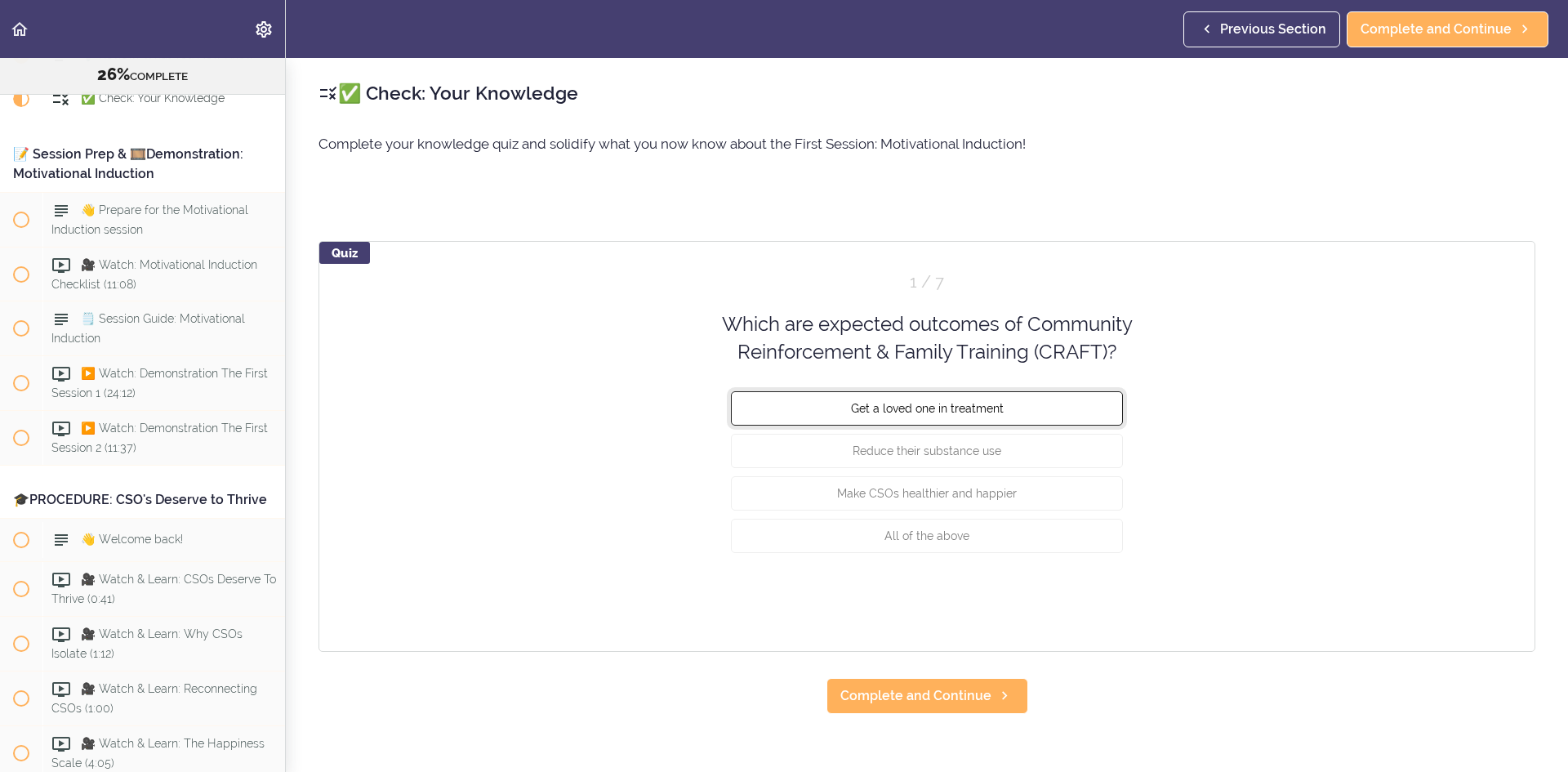
click at [1012, 412] on button "Get a loved one in treatment" at bounding box center [927, 407] width 392 height 34
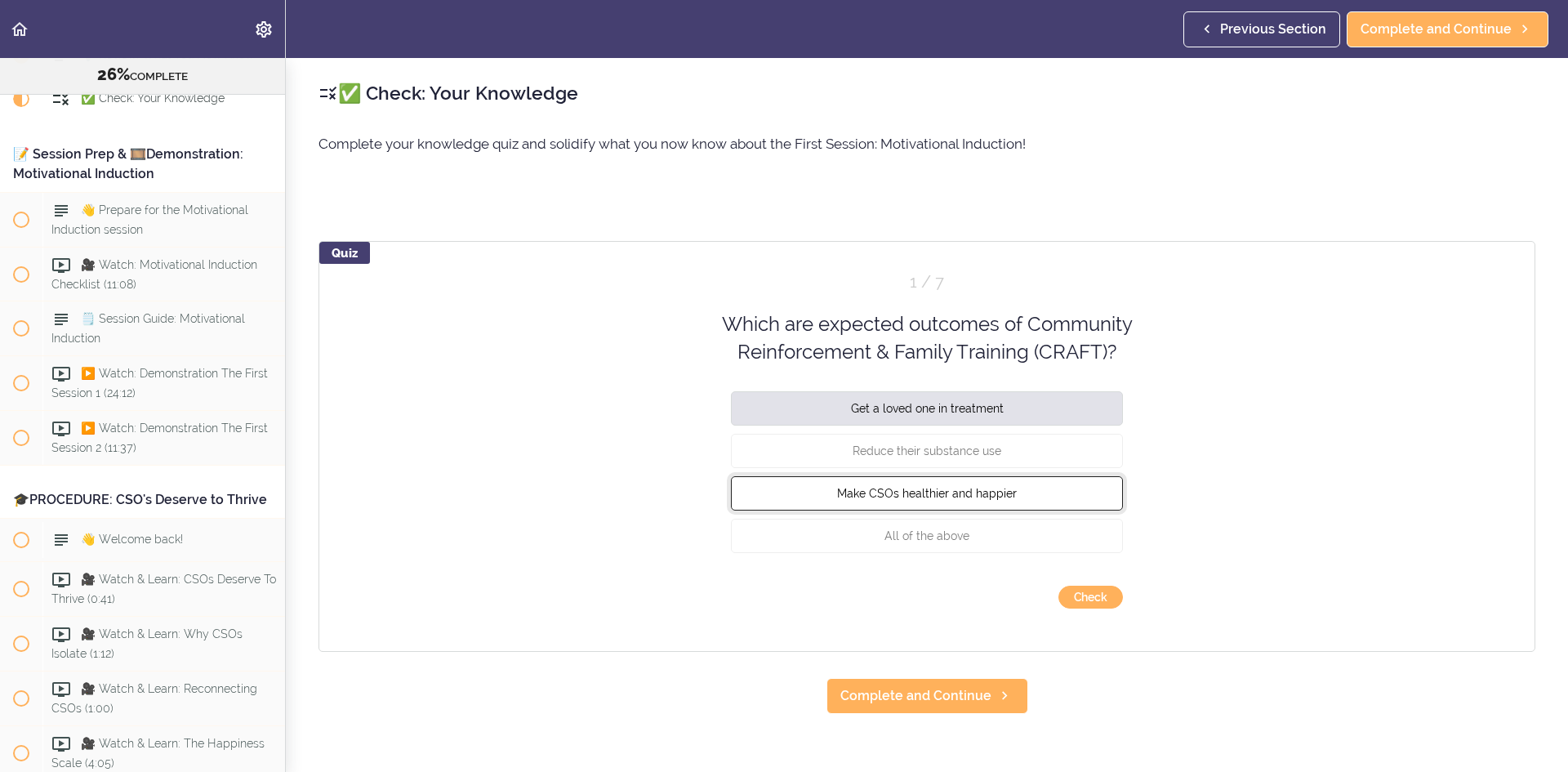
click at [1027, 494] on button "Make CSOs healthier and happier" at bounding box center [927, 492] width 392 height 34
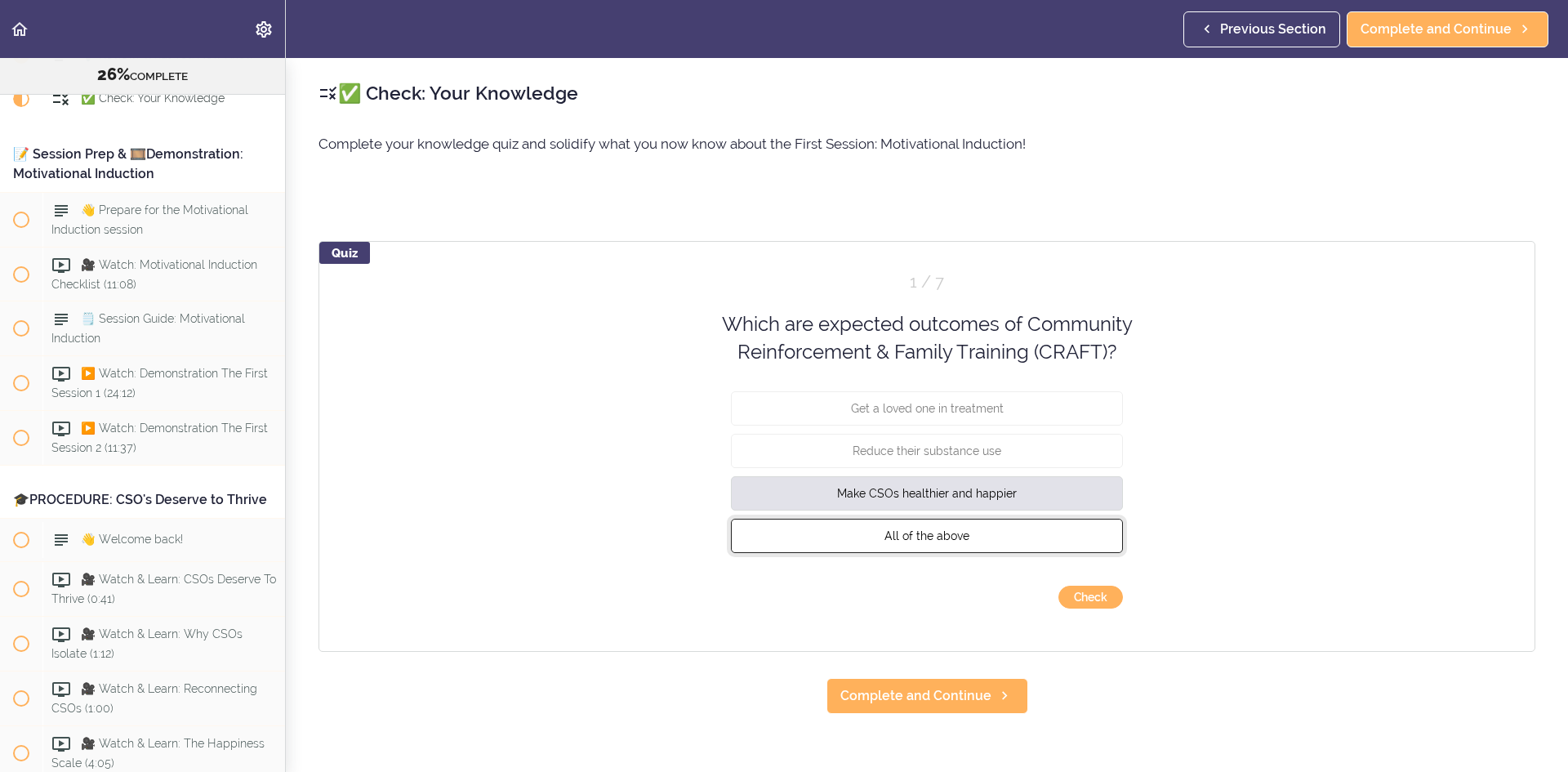
click at [1031, 532] on button "All of the above" at bounding box center [927, 535] width 392 height 34
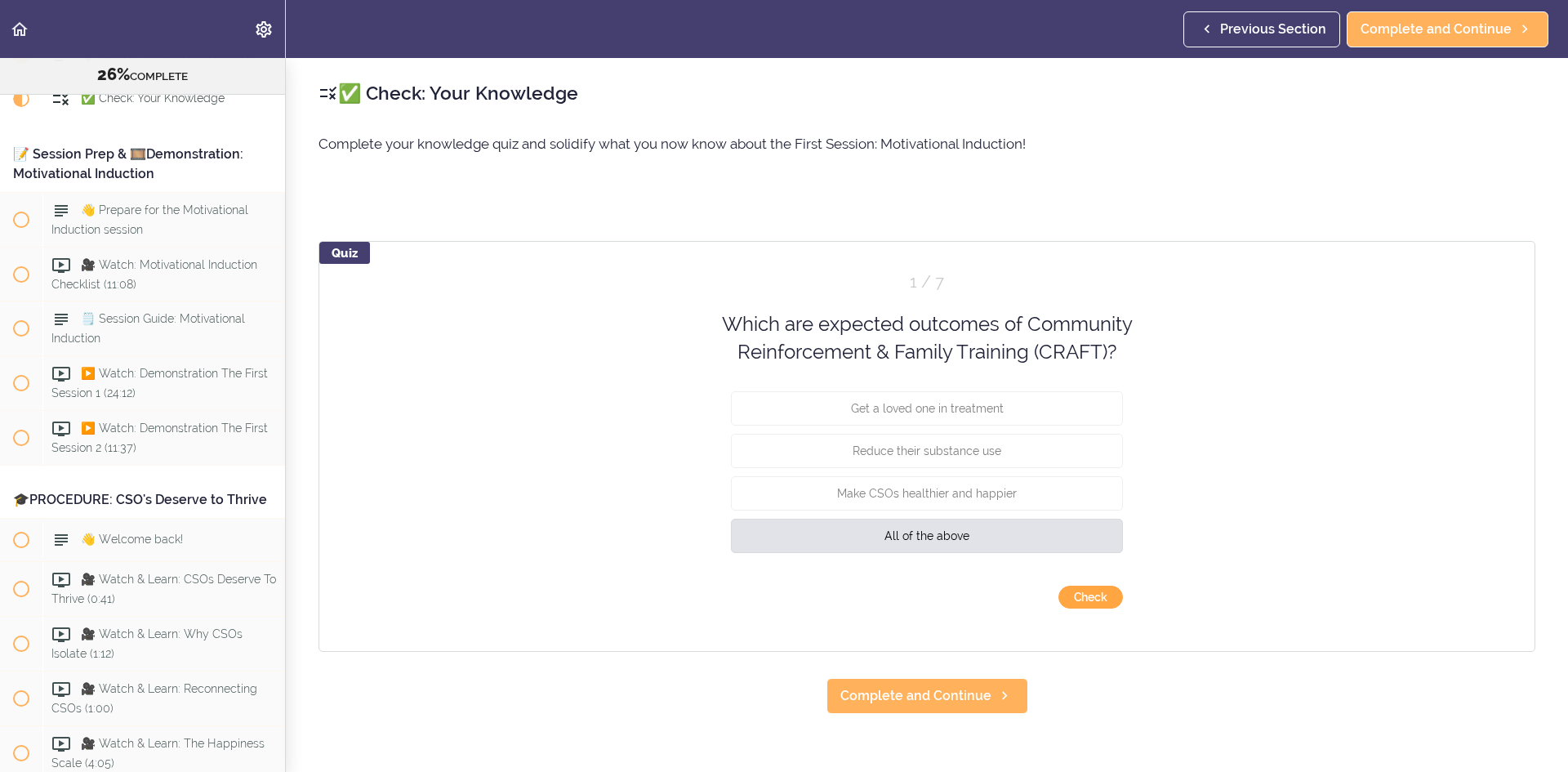
click at [1105, 595] on button "Check" at bounding box center [1091, 597] width 65 height 23
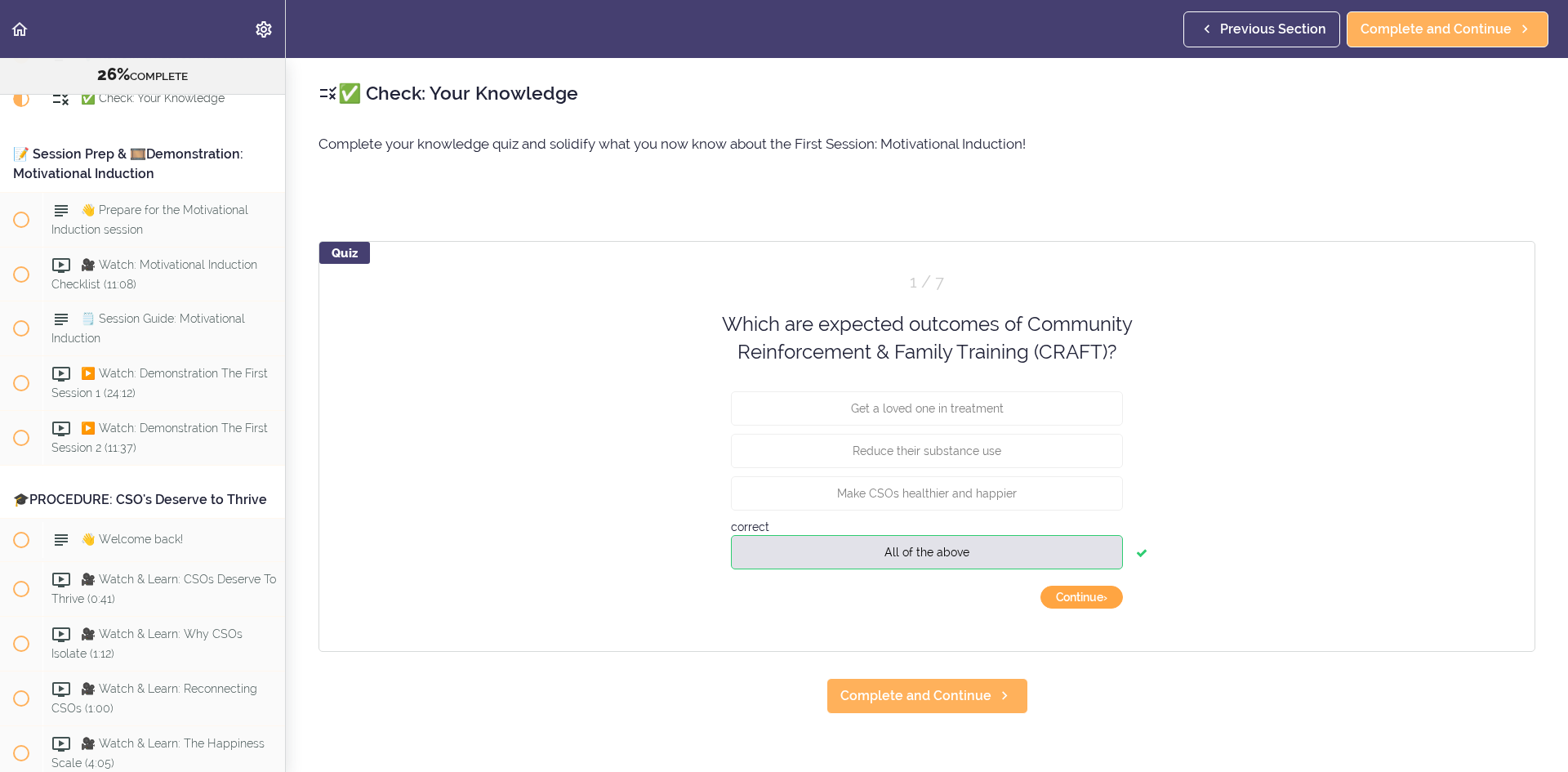
click at [1068, 596] on button "Continue ›" at bounding box center [1082, 597] width 83 height 23
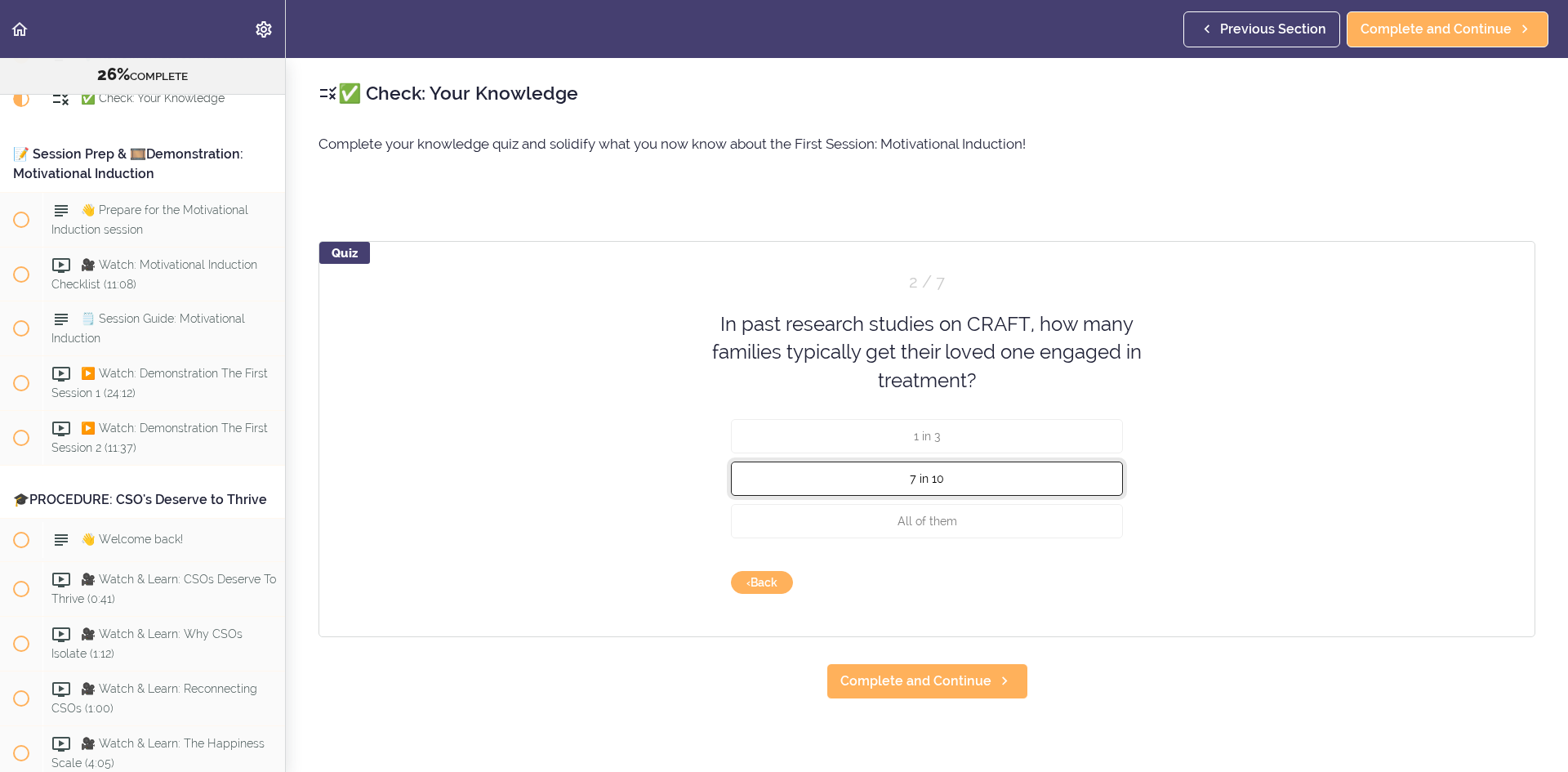
click at [1070, 478] on button "7 in 10" at bounding box center [927, 479] width 392 height 34
click at [1103, 584] on button "Check" at bounding box center [1091, 582] width 65 height 23
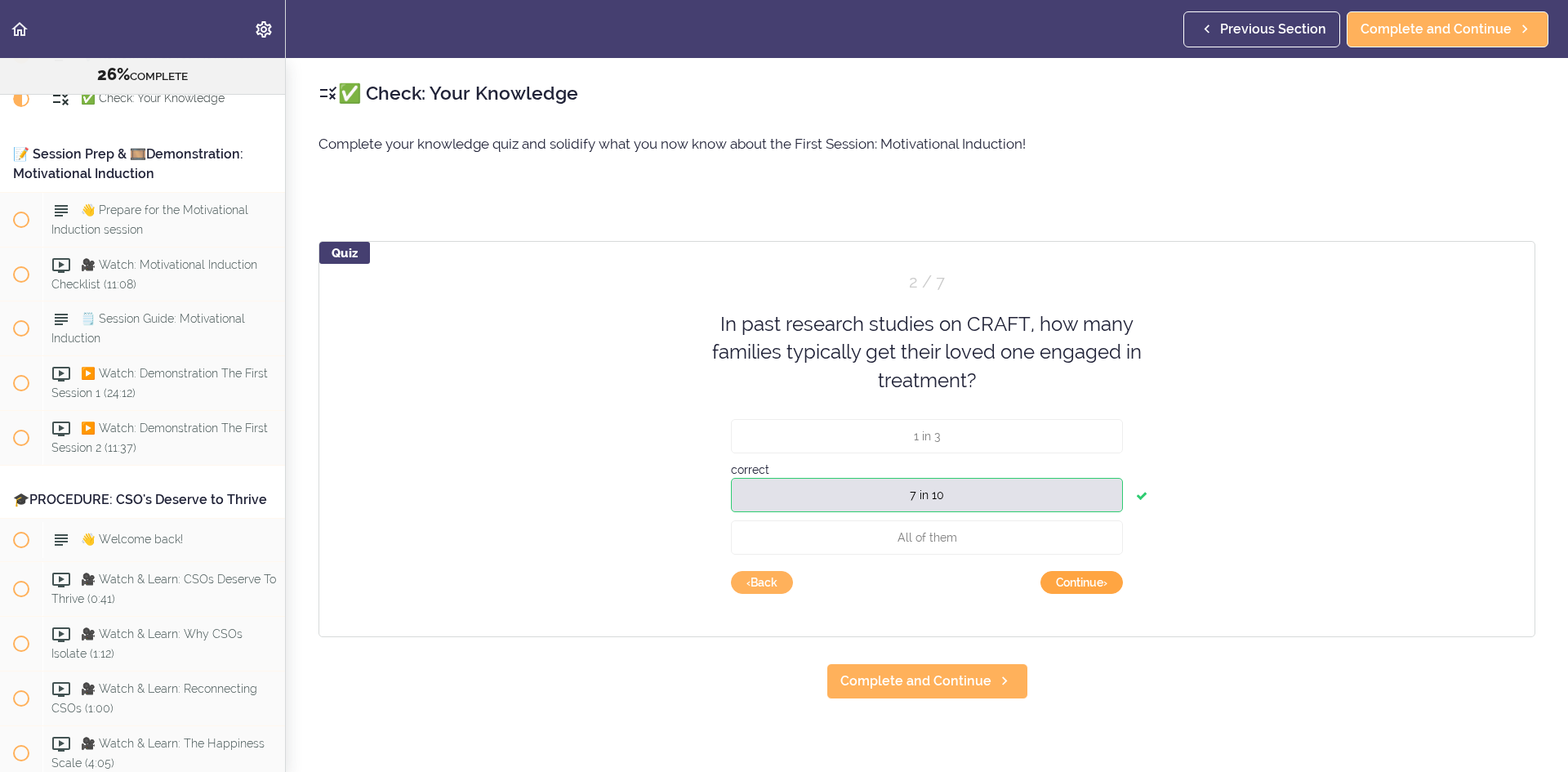
click at [1088, 586] on button "Continue ›" at bounding box center [1082, 582] width 83 height 23
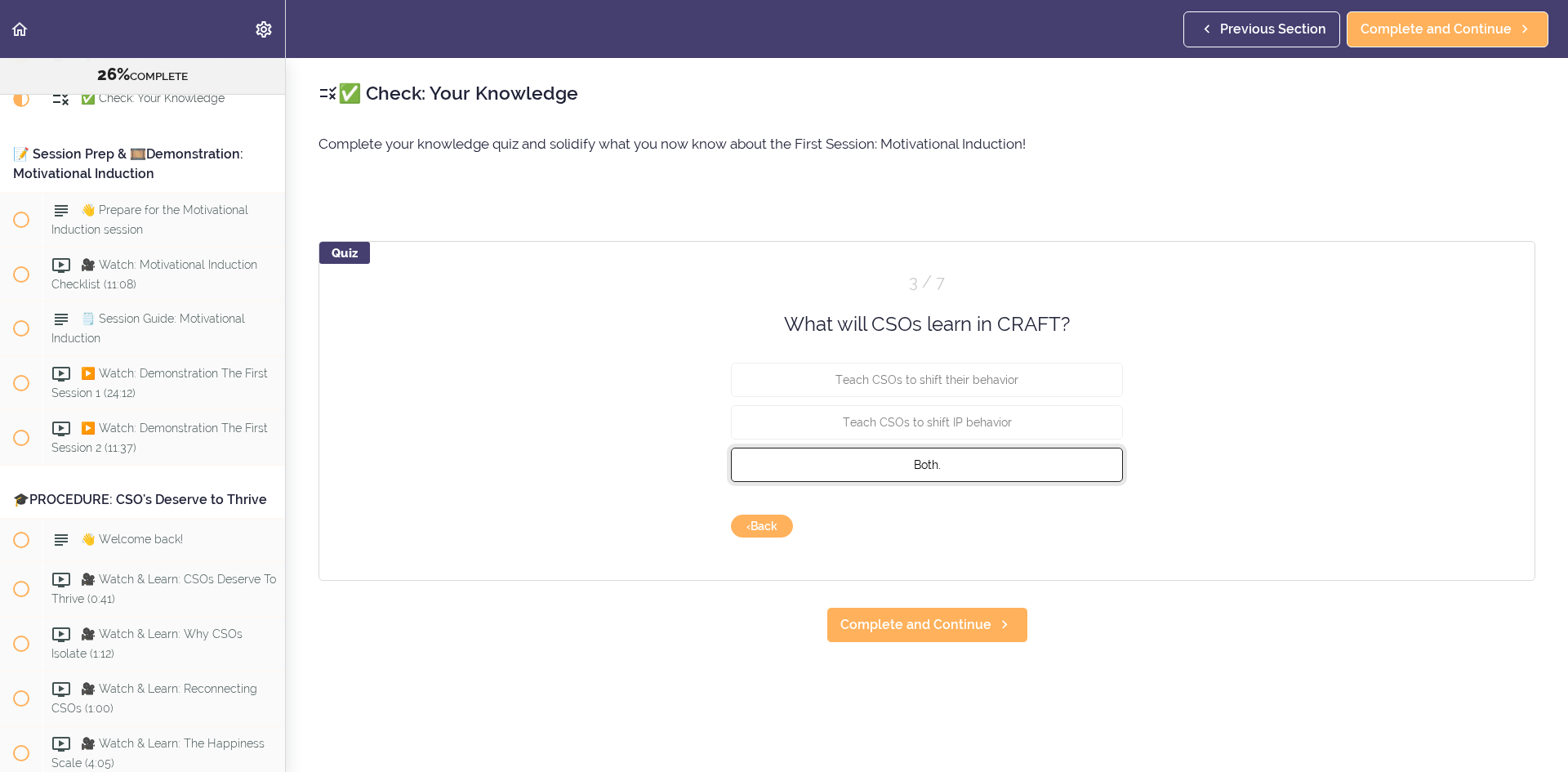
click at [1052, 462] on button "Both." at bounding box center [927, 464] width 392 height 34
click at [1099, 524] on button "Check" at bounding box center [1091, 525] width 65 height 23
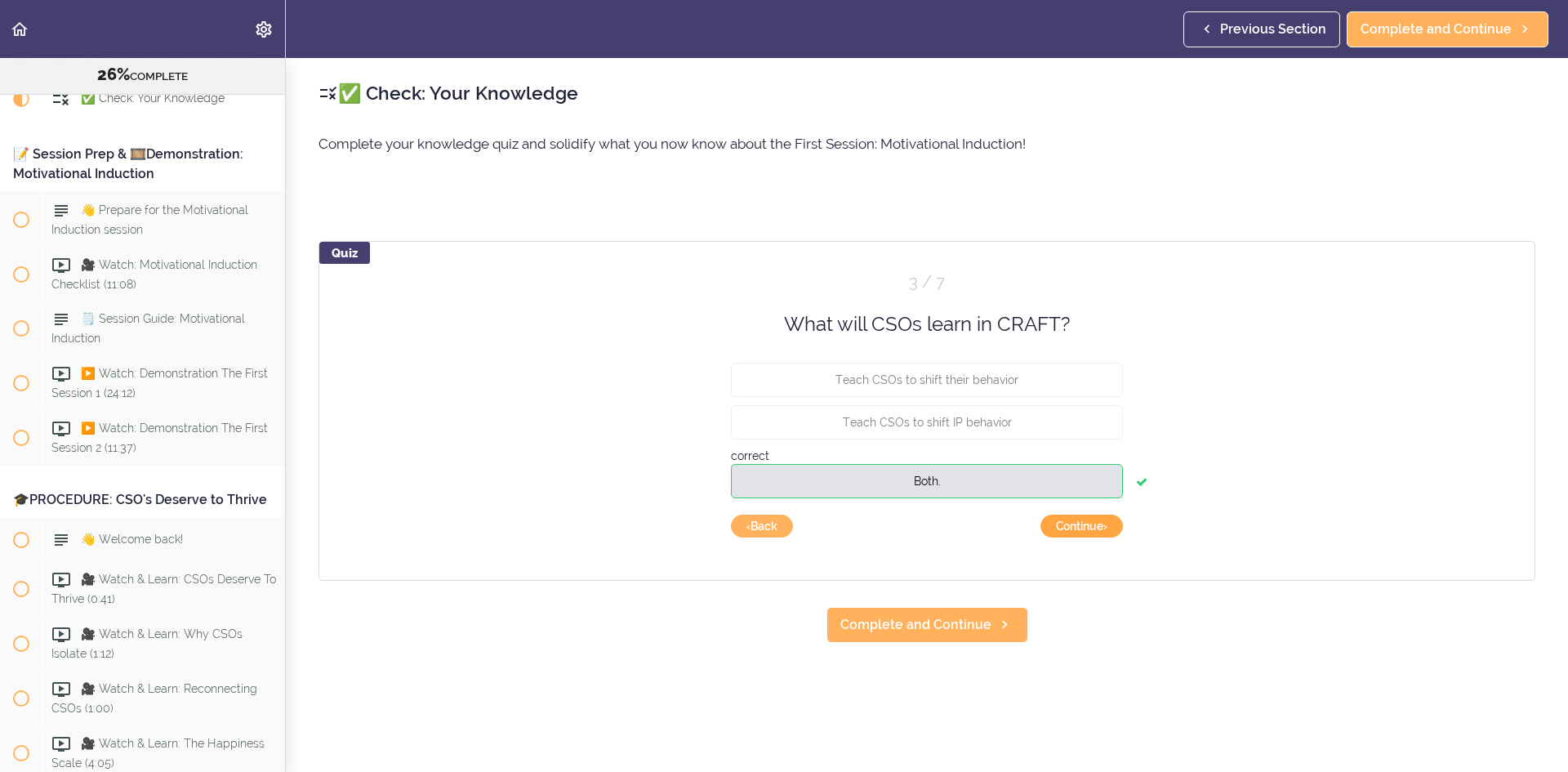
click at [1097, 529] on button "Continue ›" at bounding box center [1082, 525] width 83 height 23
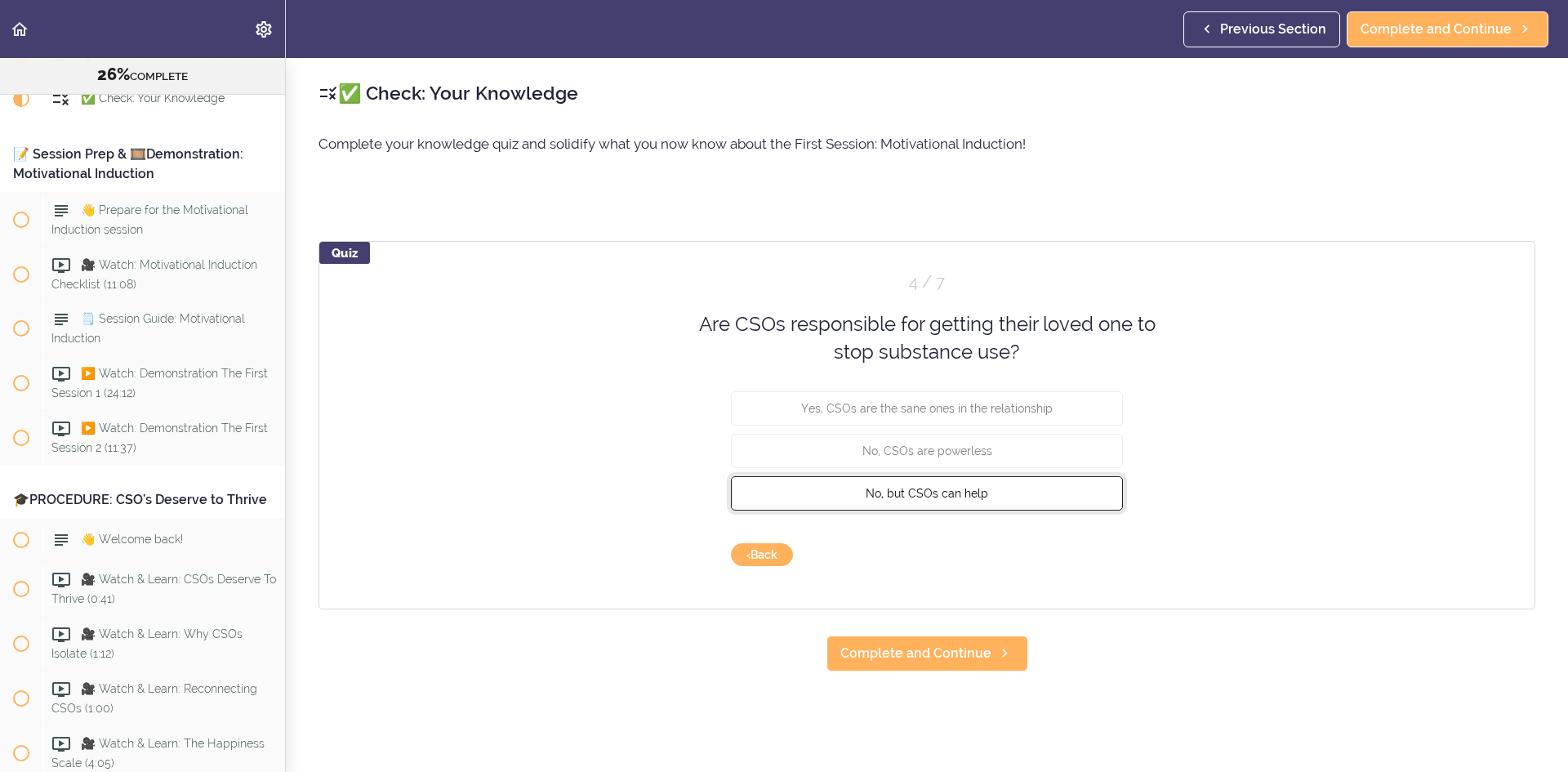
click at [1036, 487] on button "No, but CSOs can help" at bounding box center [927, 492] width 392 height 34
click at [1072, 556] on button "Check" at bounding box center [1091, 553] width 65 height 23
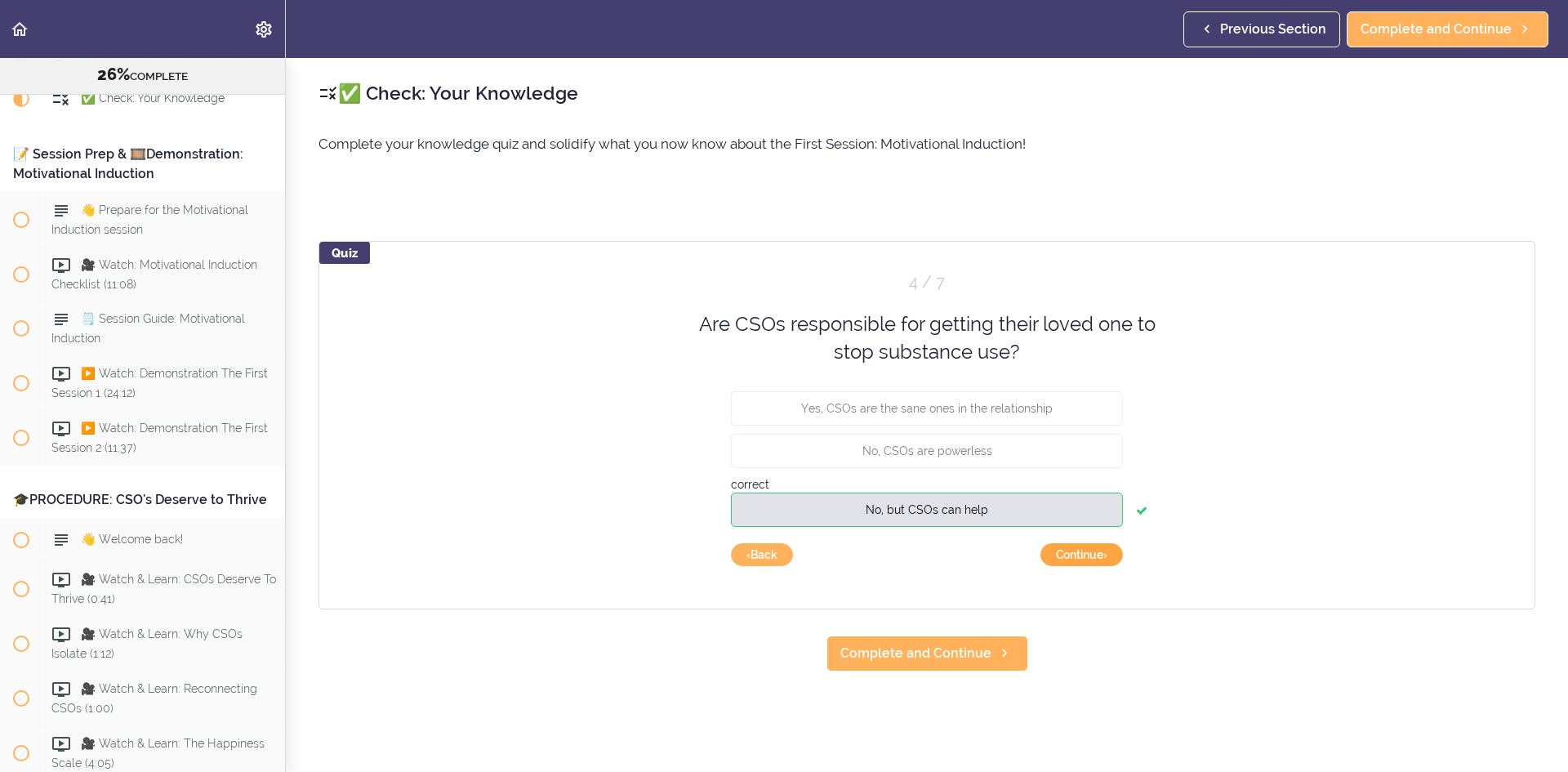
click at [1074, 555] on button "Continue ›" at bounding box center [1082, 553] width 83 height 23
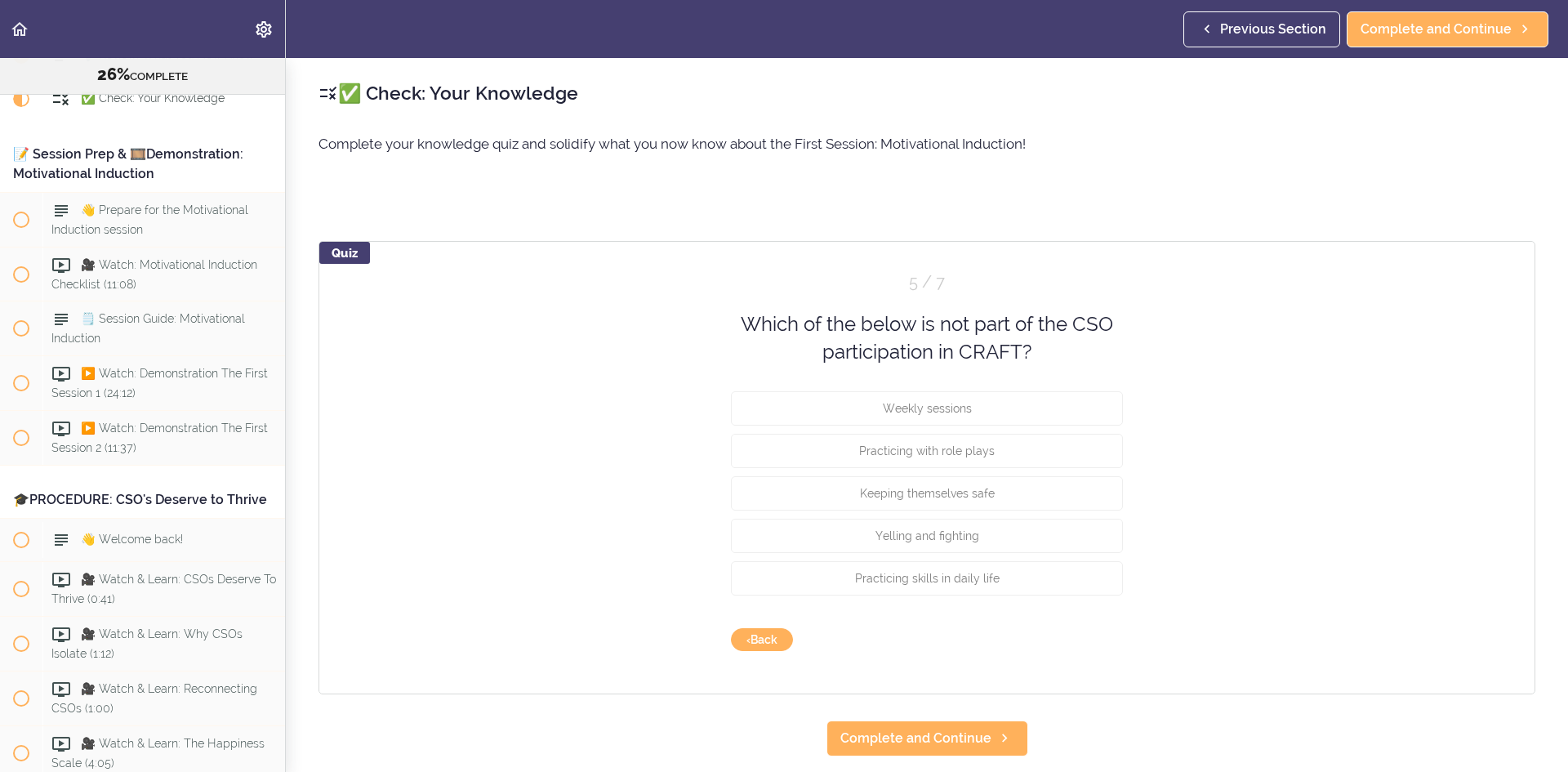
click at [907, 327] on div "Which of the below is not part of the CSO participation in CRAFT?" at bounding box center [927, 338] width 474 height 56
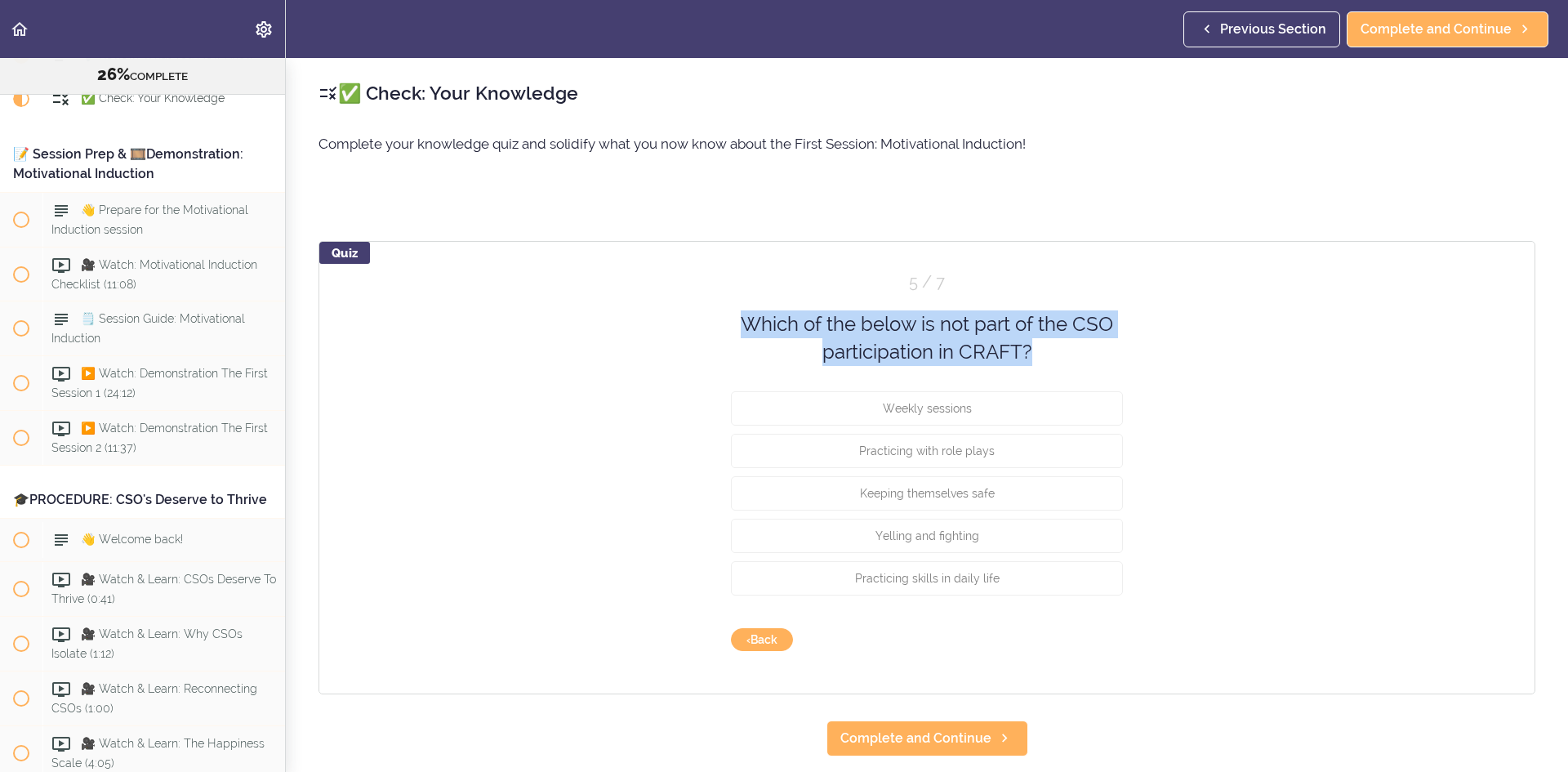
click at [907, 327] on div "Which of the below is not part of the CSO participation in CRAFT?" at bounding box center [927, 338] width 474 height 56
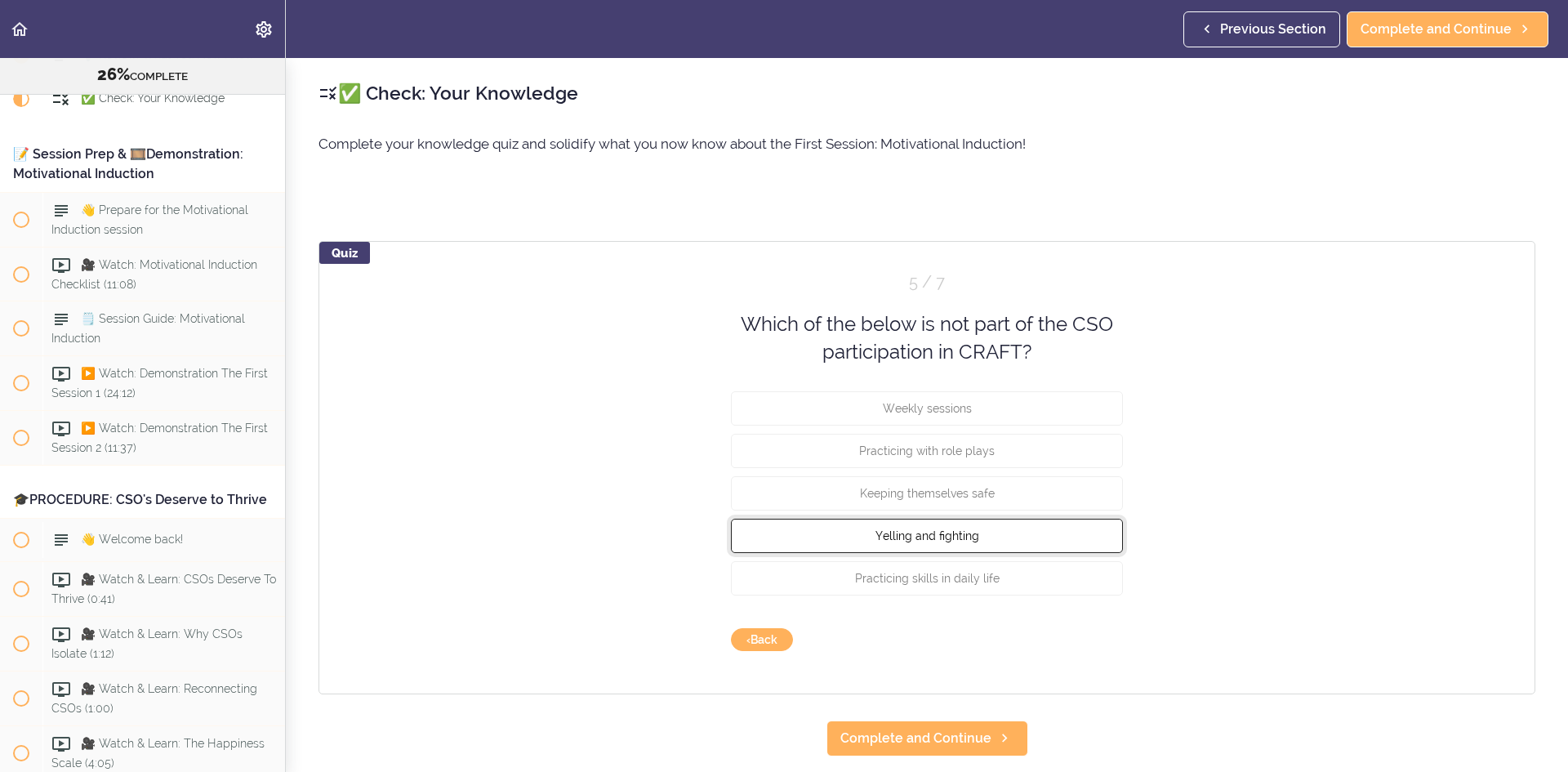
click at [1065, 524] on button "Yelling and fighting" at bounding box center [927, 535] width 392 height 34
click at [1098, 647] on button "Check" at bounding box center [1091, 639] width 65 height 23
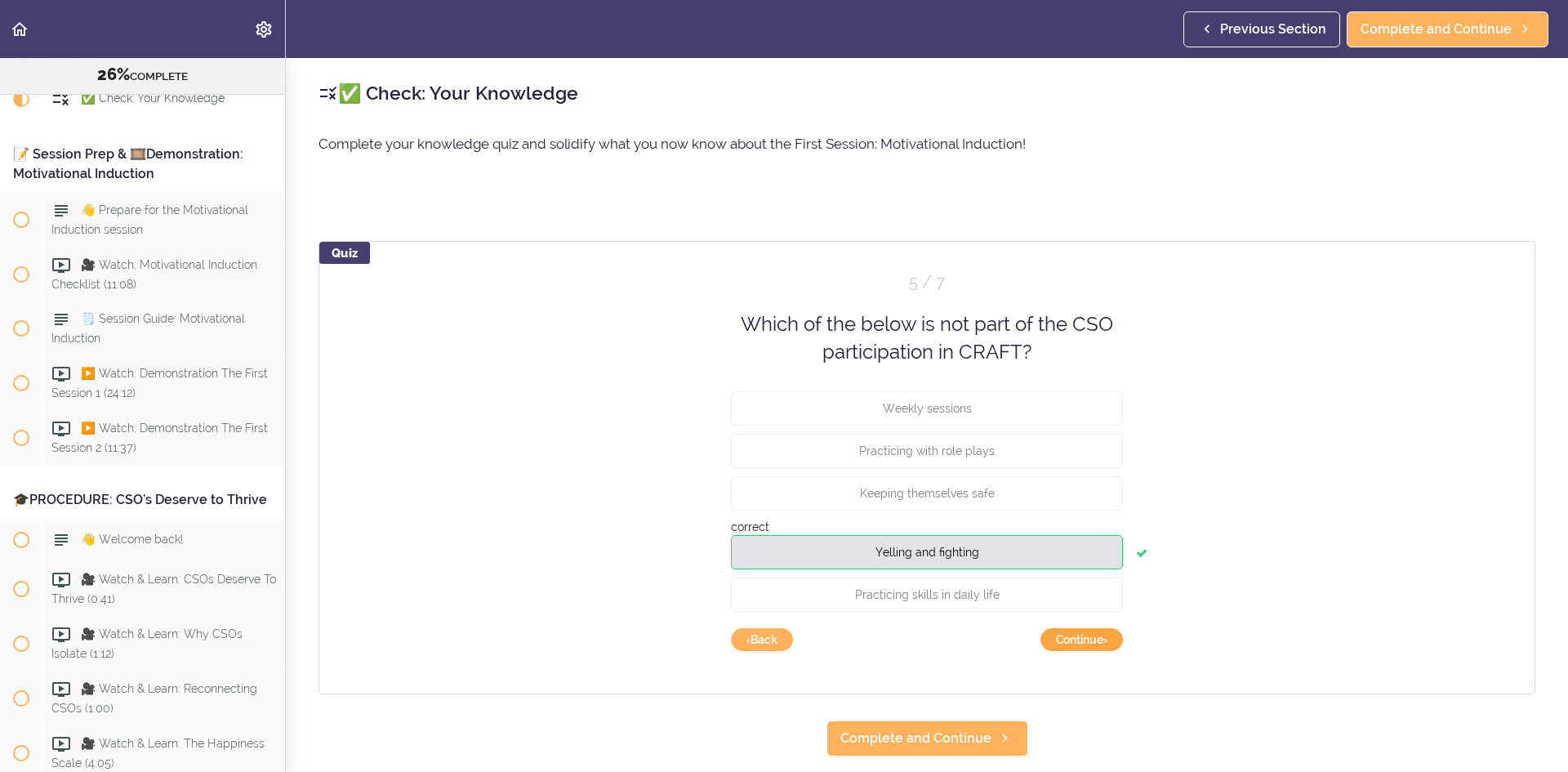
click at [1098, 647] on button "Continue ›" at bounding box center [1082, 639] width 83 height 23
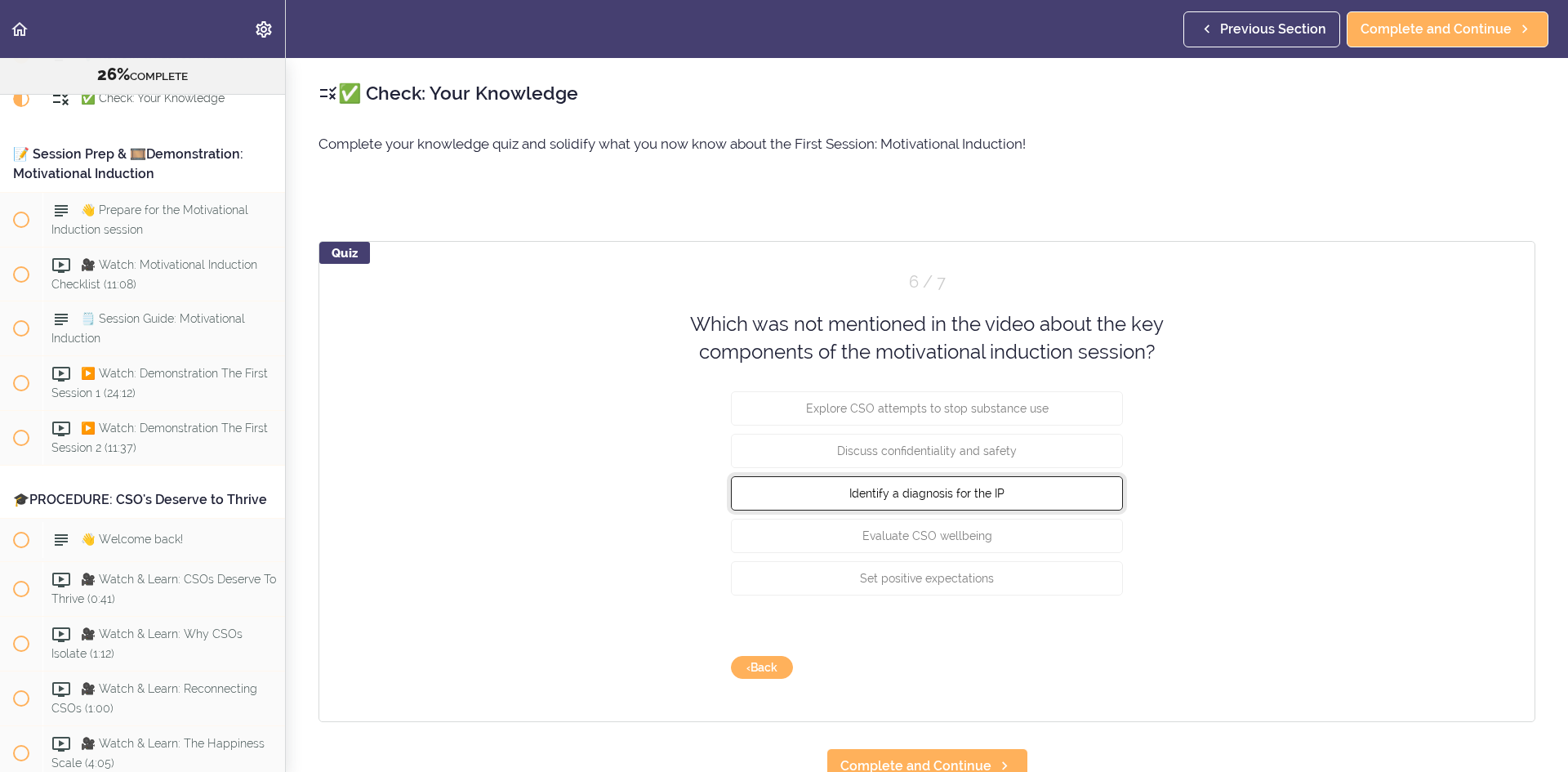
click at [1015, 509] on button "Identify a diagnosis for the IP" at bounding box center [927, 492] width 392 height 34
click at [1084, 668] on button "Check" at bounding box center [1091, 667] width 65 height 23
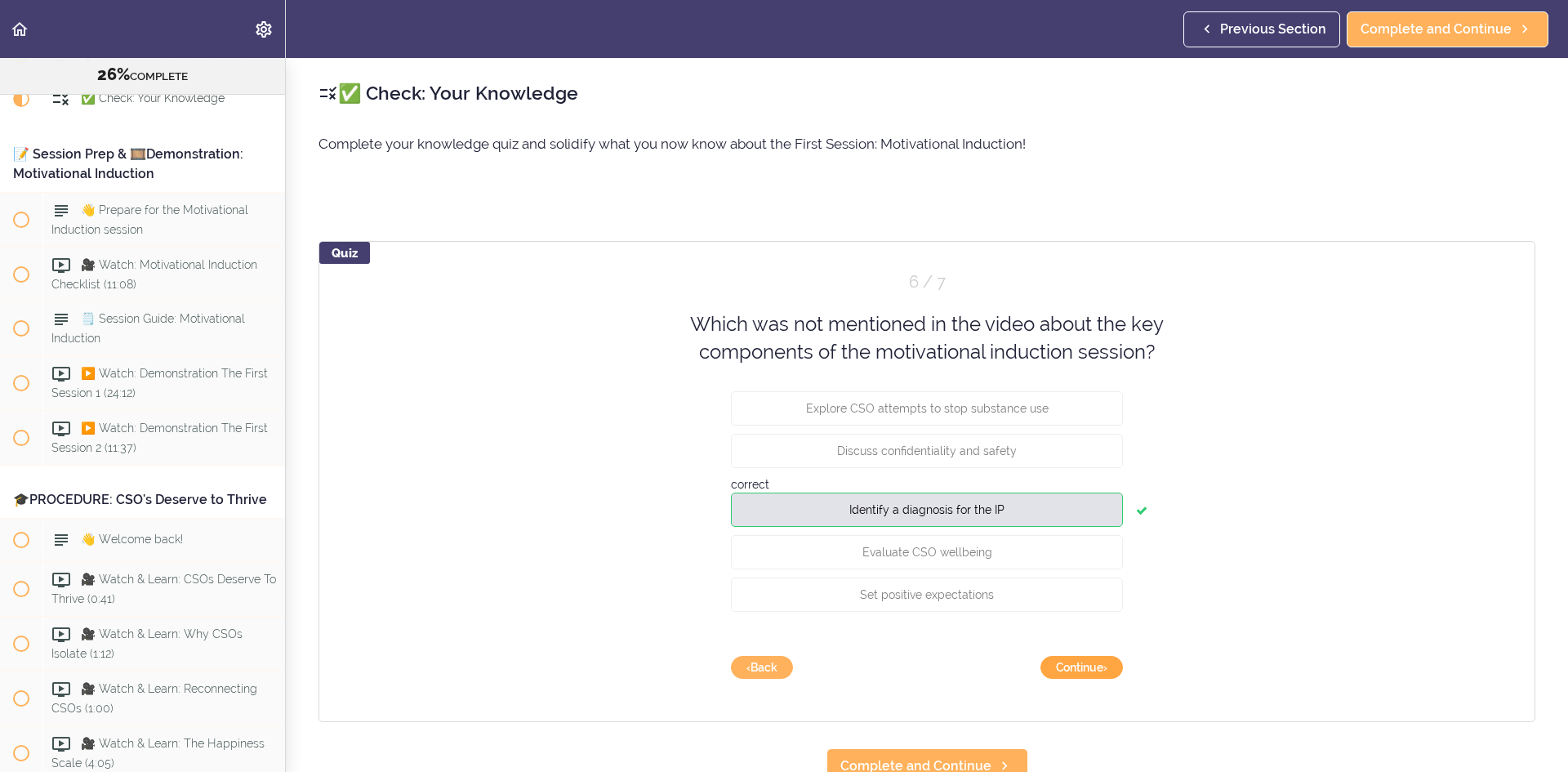
click at [1084, 669] on button "Continue ›" at bounding box center [1082, 667] width 83 height 23
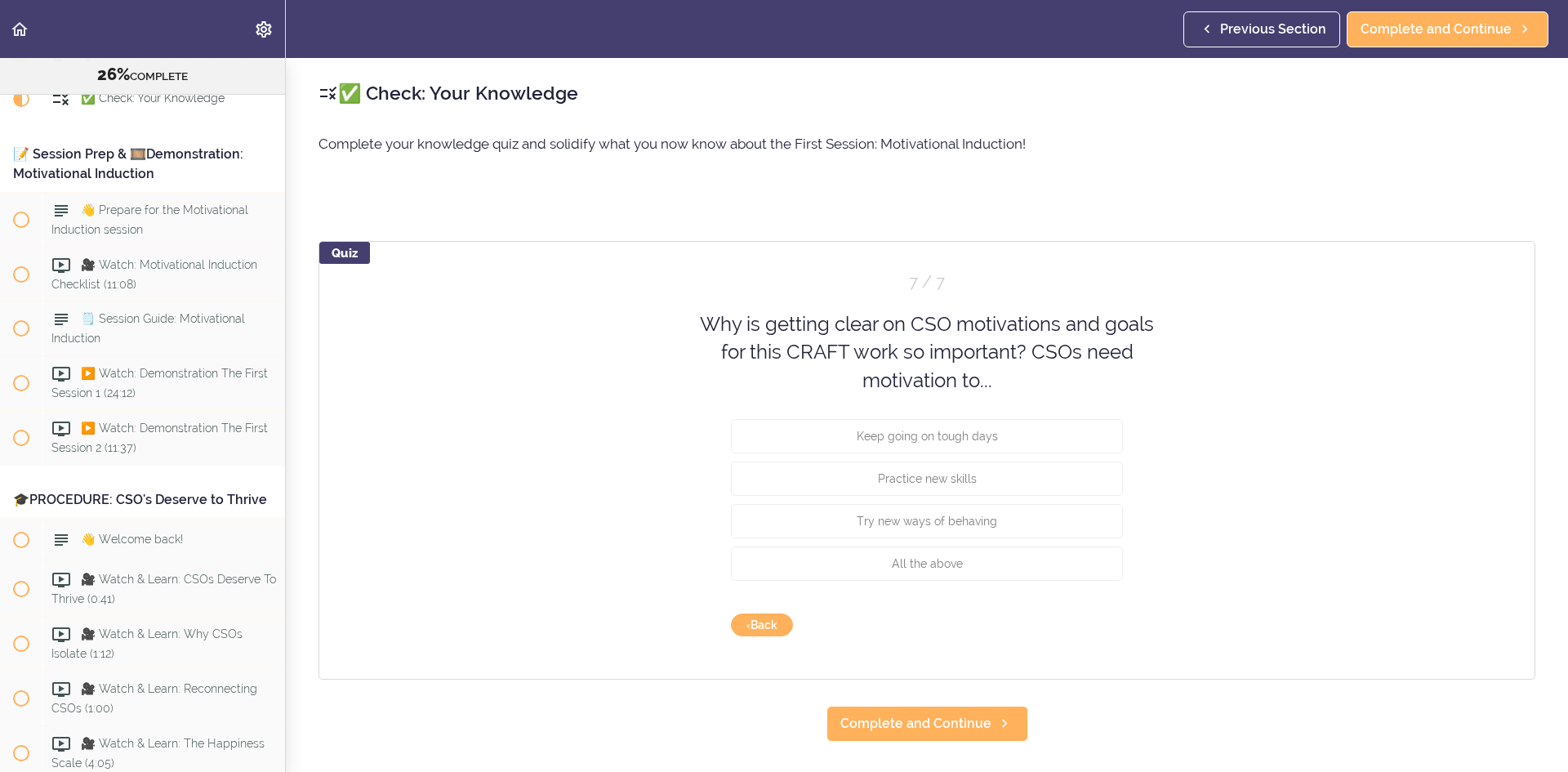
click at [1061, 328] on div "Why is getting clear on CSO motivations and goals for this CRAFT work so import…" at bounding box center [927, 352] width 474 height 84
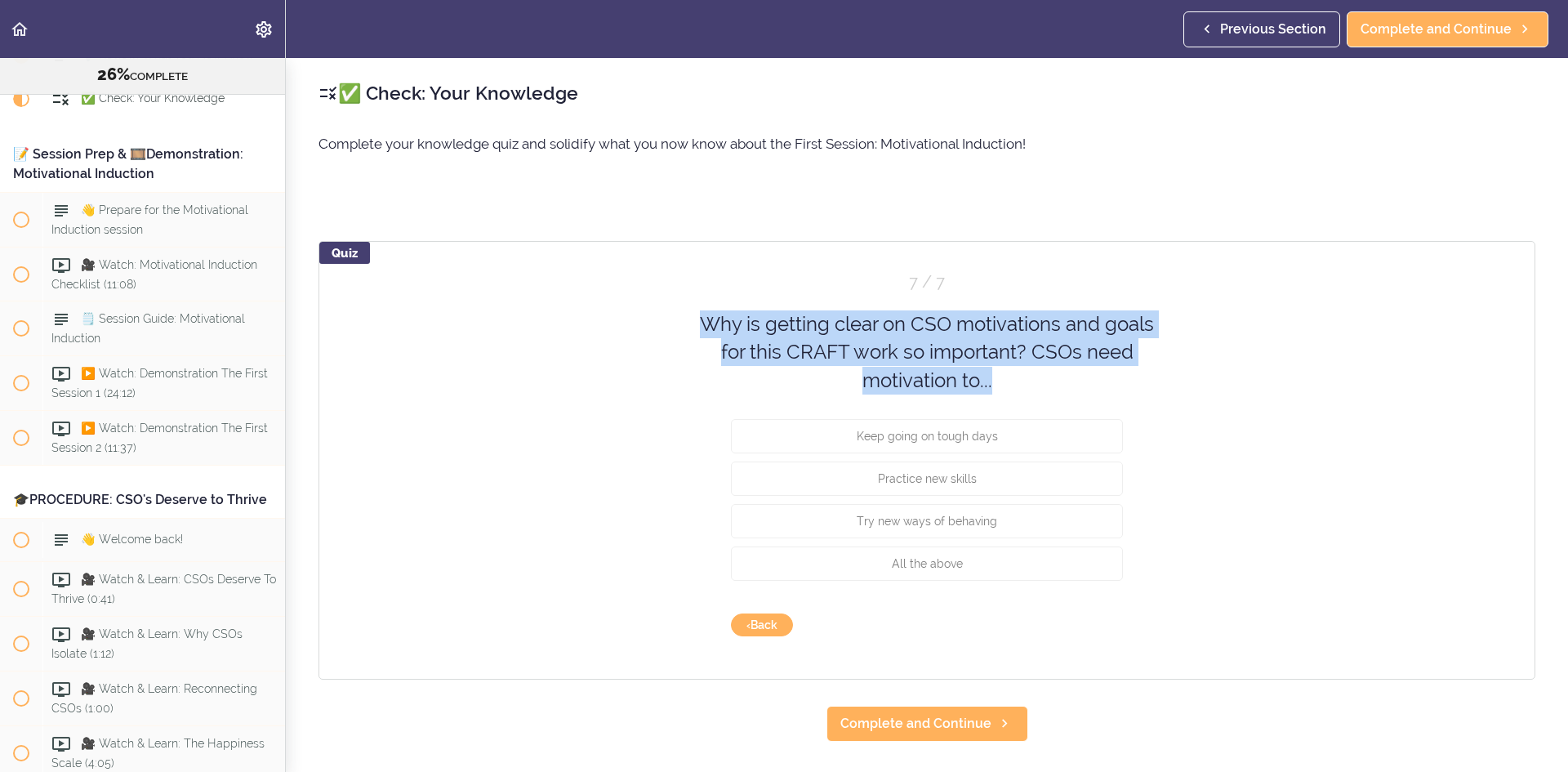
click at [1061, 328] on div "Why is getting clear on CSO motivations and goals for this CRAFT work so import…" at bounding box center [927, 352] width 474 height 84
click at [1054, 362] on div "Why is getting clear on CSO motivations and goals for this CRAFT work so import…" at bounding box center [927, 352] width 474 height 84
drag, startPoint x: 1071, startPoint y: 398, endPoint x: 1140, endPoint y: 248, distance: 165.1
click at [1140, 248] on div "Quiz 7 / 7 Why is getting clear on CSO motivations and goals for this CRAFT wor…" at bounding box center [927, 460] width 1217 height 438
click at [1136, 313] on div "Why is getting clear on CSO motivations and goals for this CRAFT work so import…" at bounding box center [927, 352] width 474 height 84
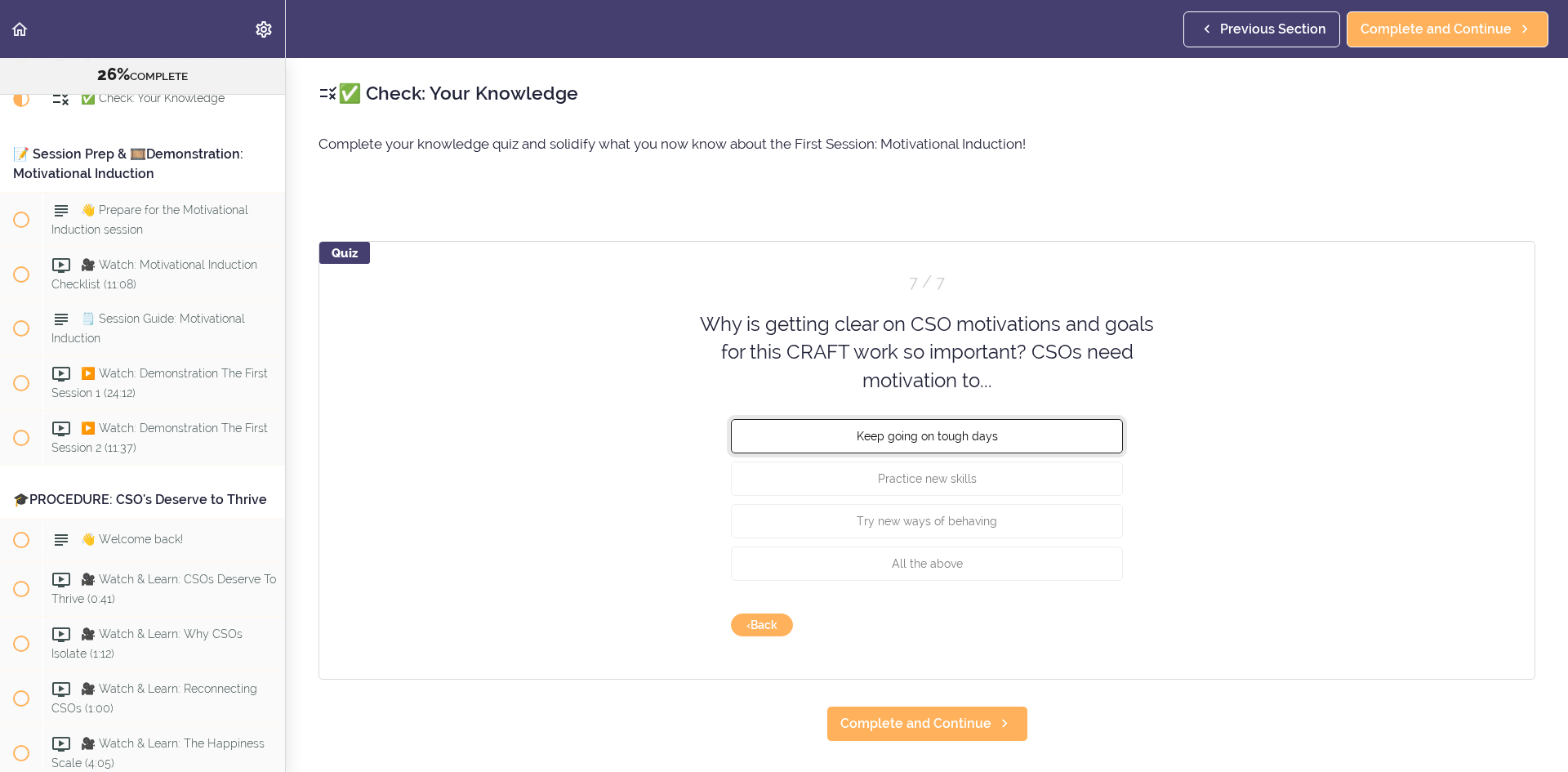
click at [1040, 442] on button "Keep going on tough days" at bounding box center [927, 435] width 392 height 34
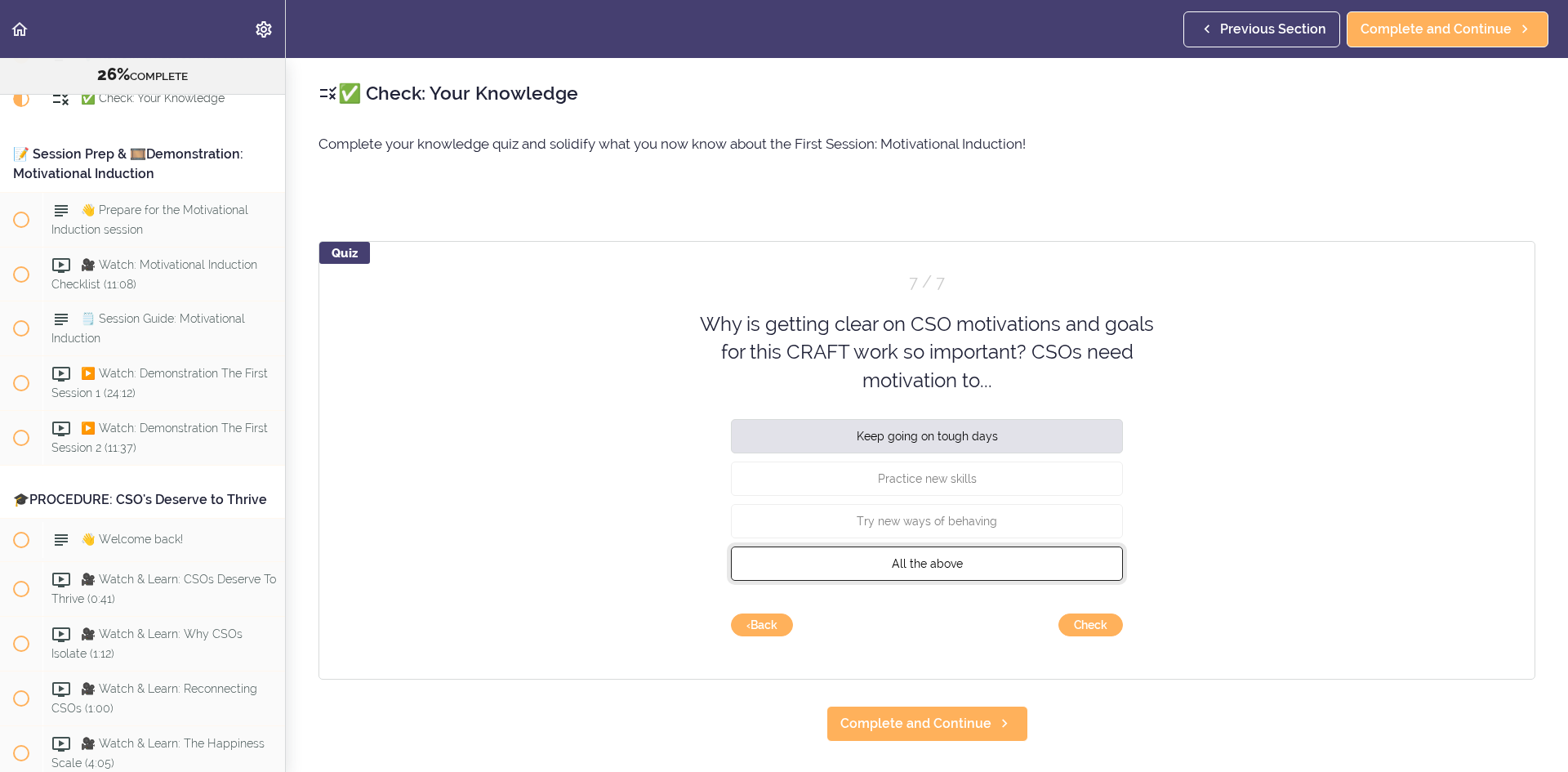
click at [1040, 560] on button "All the above" at bounding box center [927, 563] width 392 height 34
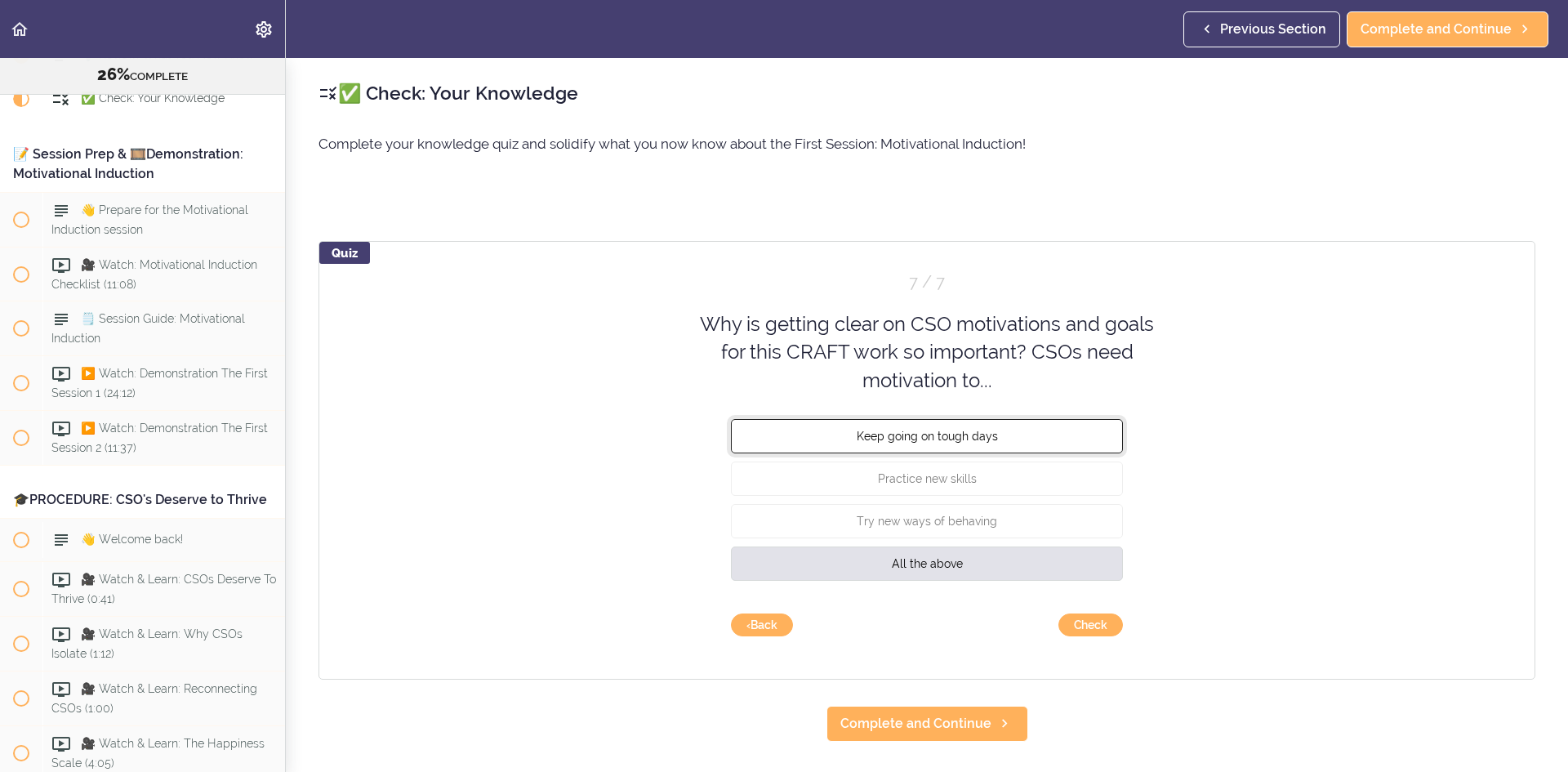
click at [1003, 434] on button "Keep going on tough days" at bounding box center [927, 435] width 392 height 34
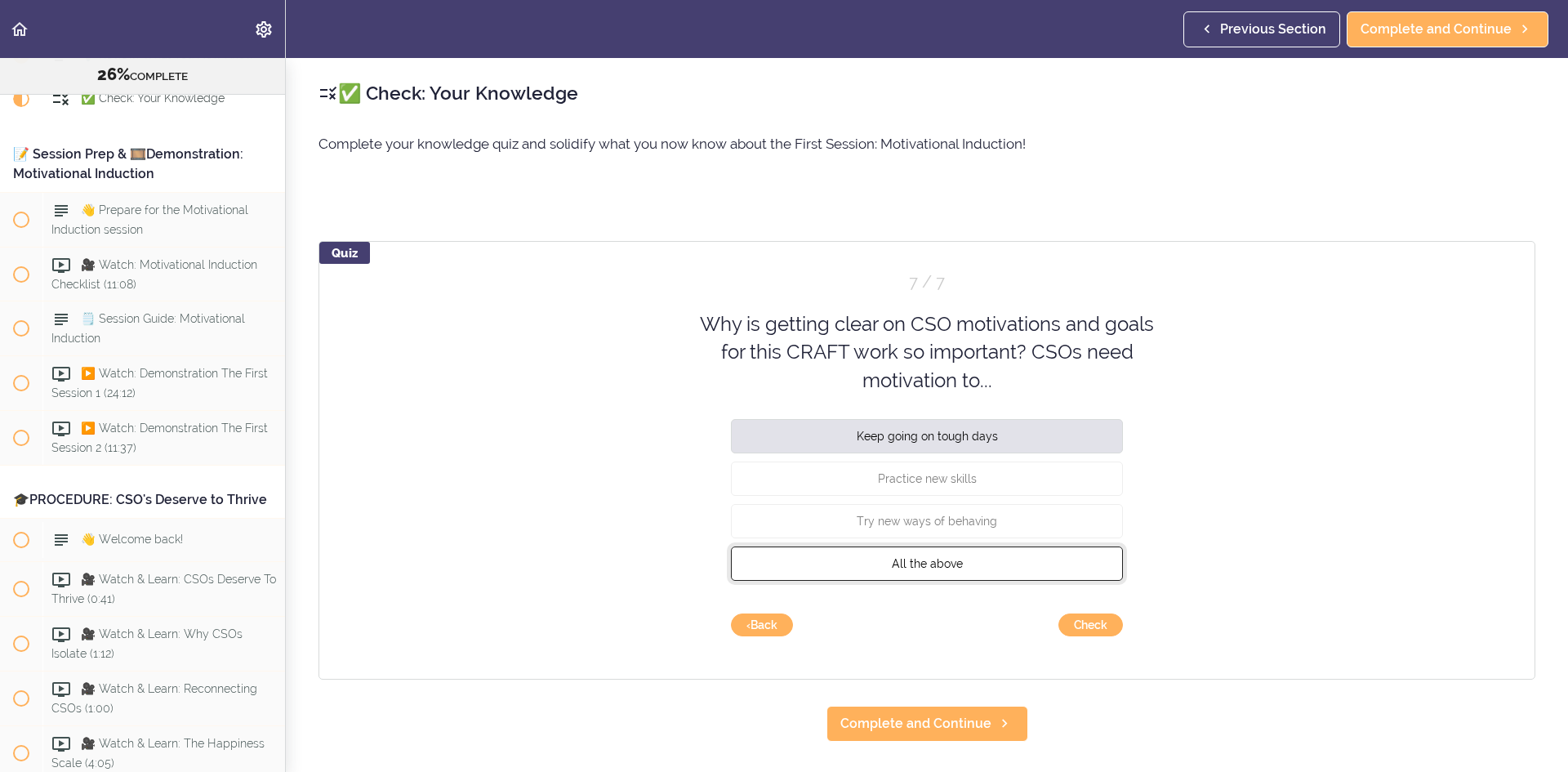
click at [1030, 547] on button "All the above" at bounding box center [927, 563] width 392 height 34
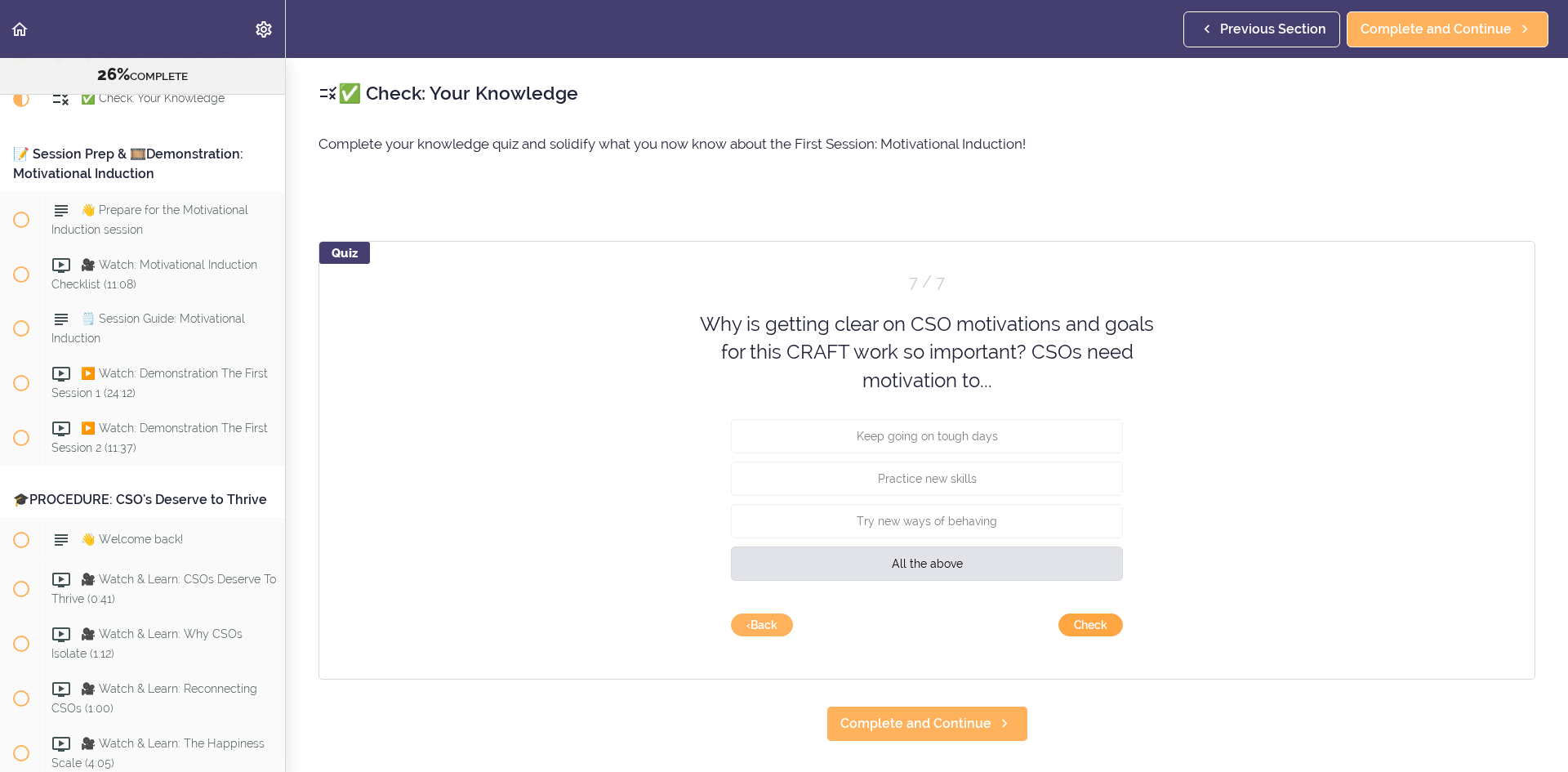
click at [1079, 614] on button "Check" at bounding box center [1091, 624] width 65 height 23
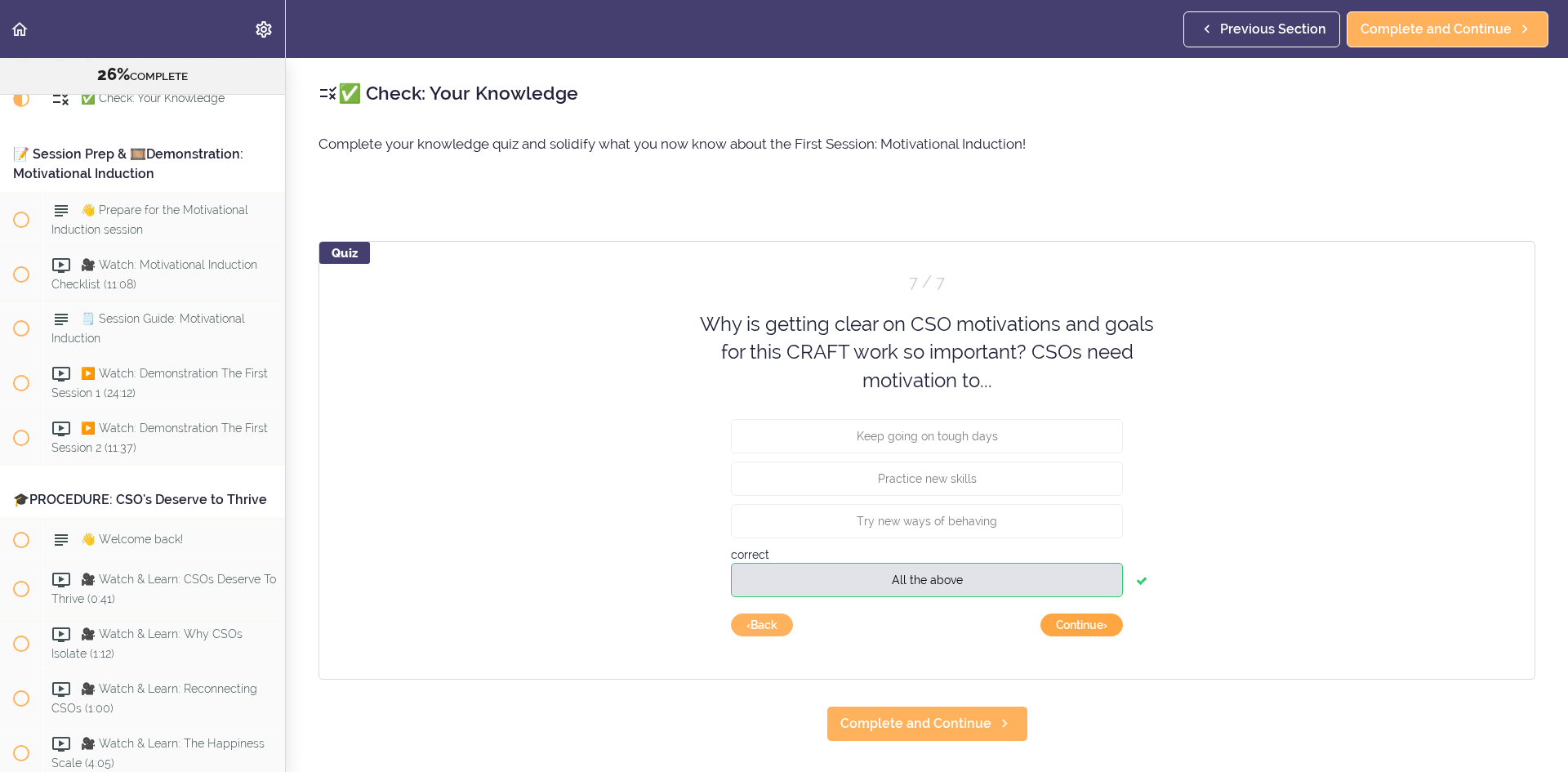
click at [1078, 627] on button "Continue ›" at bounding box center [1082, 624] width 83 height 23
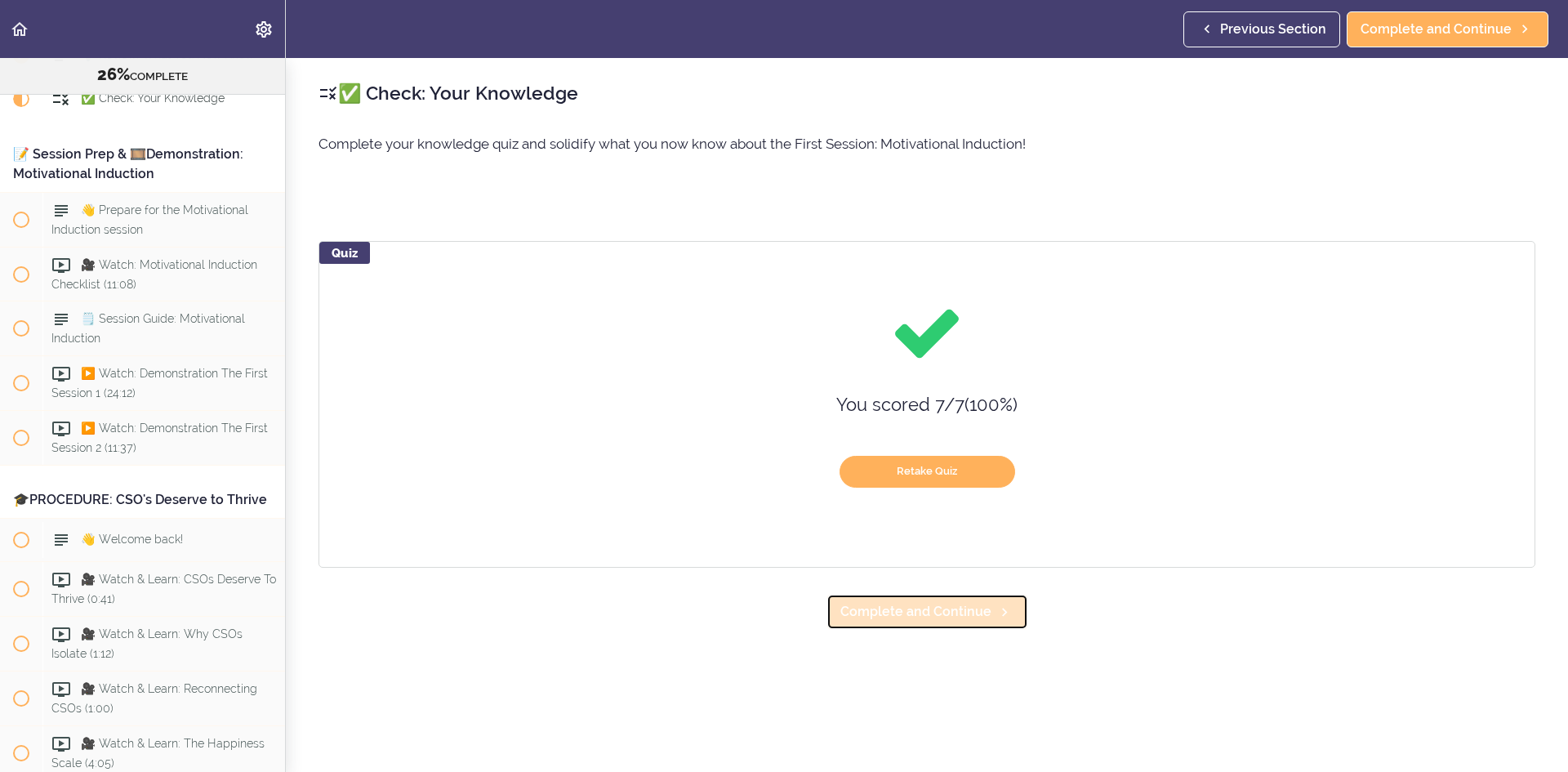
click at [988, 600] on link "Complete and Continue" at bounding box center [927, 611] width 202 height 35
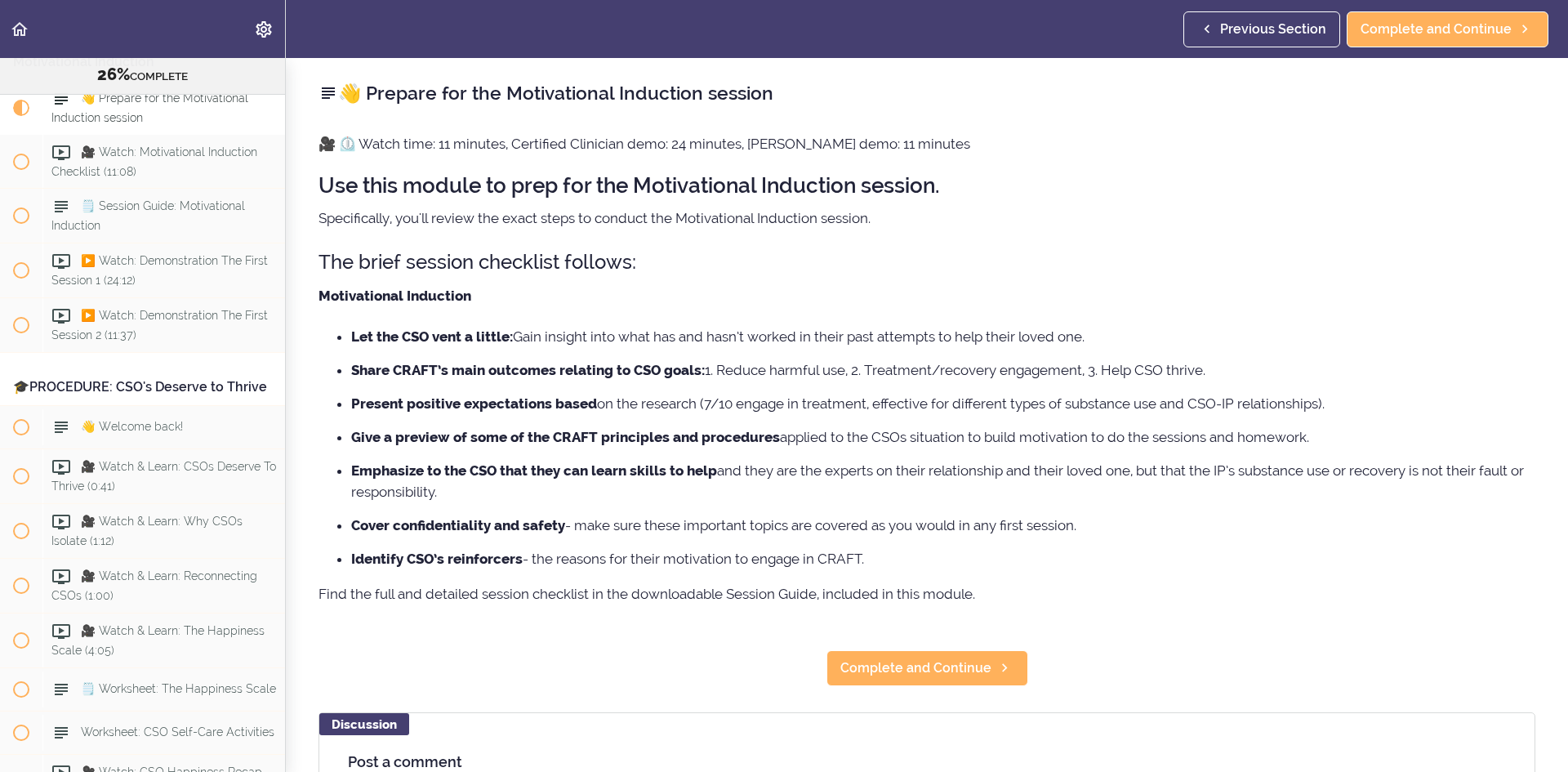
scroll to position [3272, 0]
click at [938, 657] on link "Complete and Continue" at bounding box center [927, 668] width 202 height 35
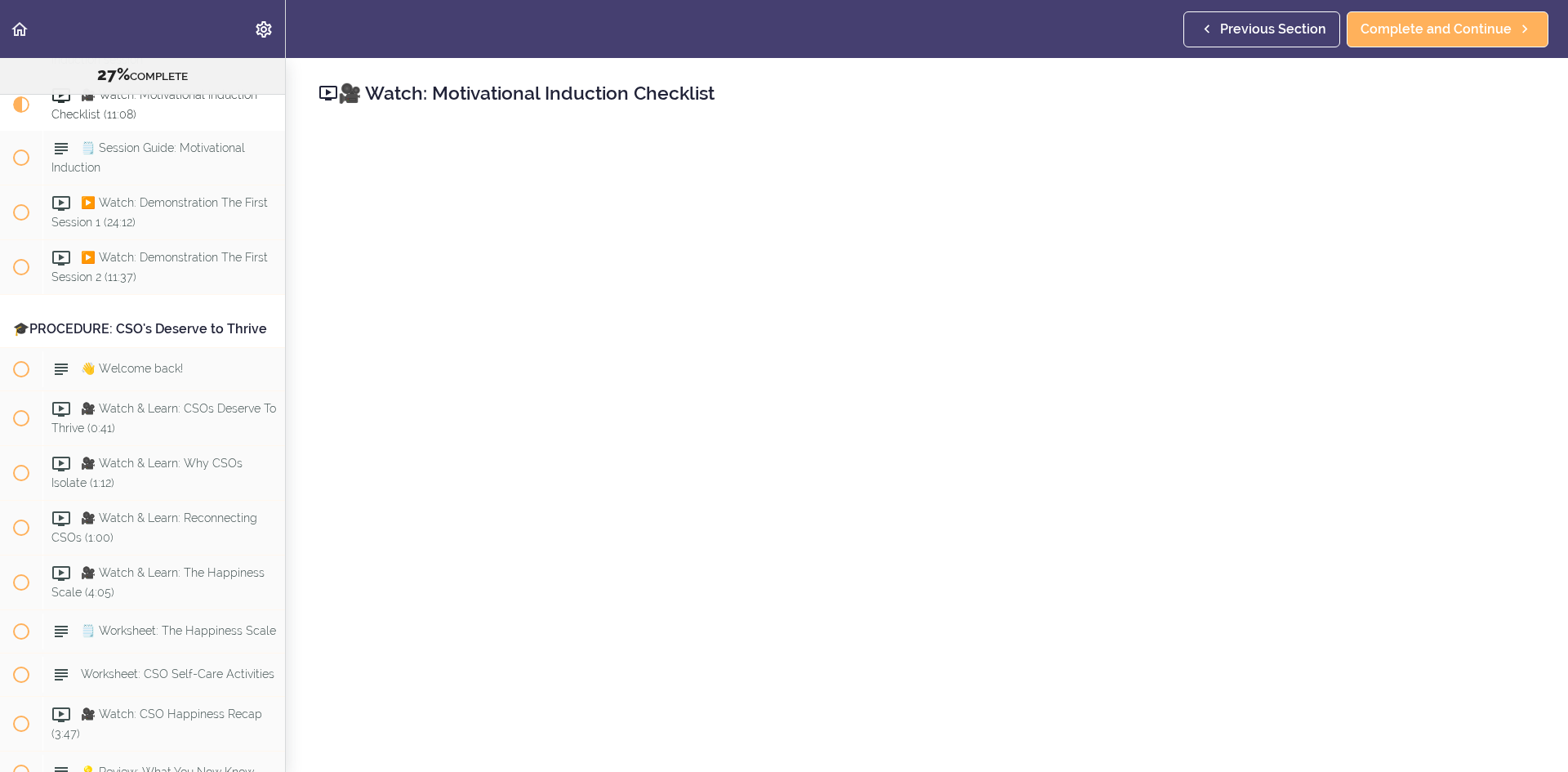
scroll to position [82, 0]
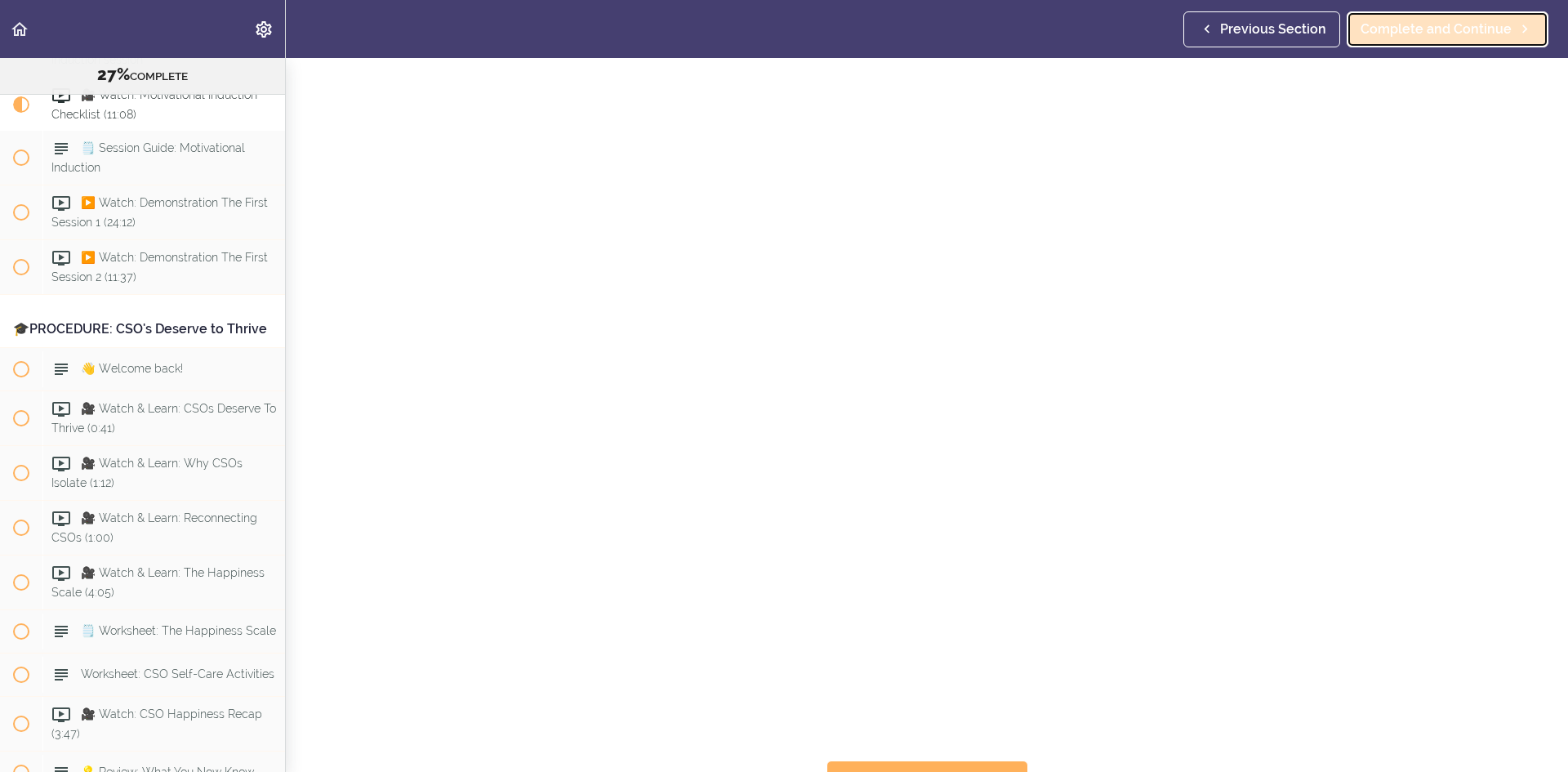
click at [1458, 20] on span "Complete and Continue" at bounding box center [1436, 30] width 151 height 20
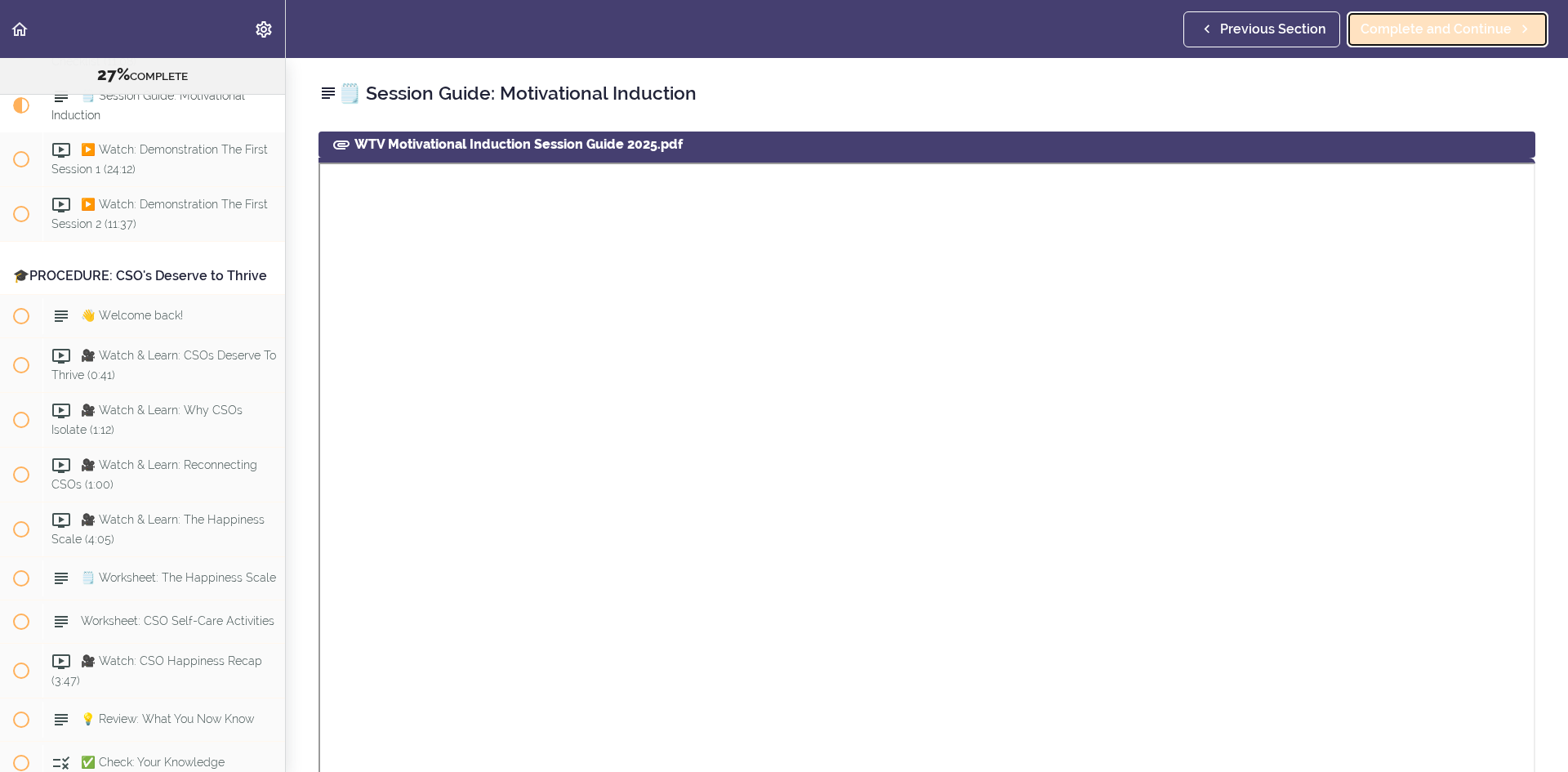
scroll to position [3381, 0]
click at [1402, 21] on span "Complete and Continue" at bounding box center [1436, 30] width 151 height 20
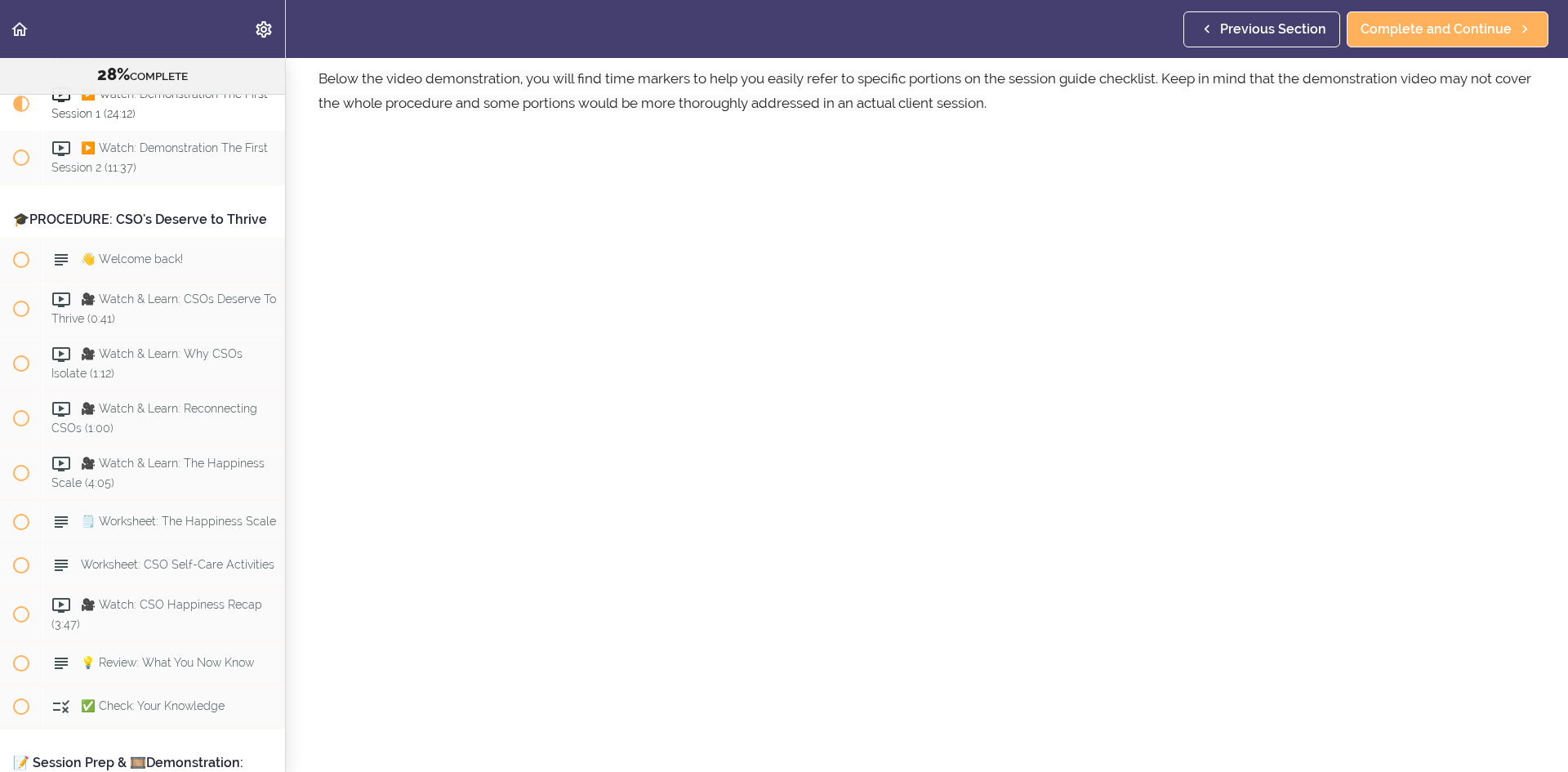
scroll to position [163, 0]
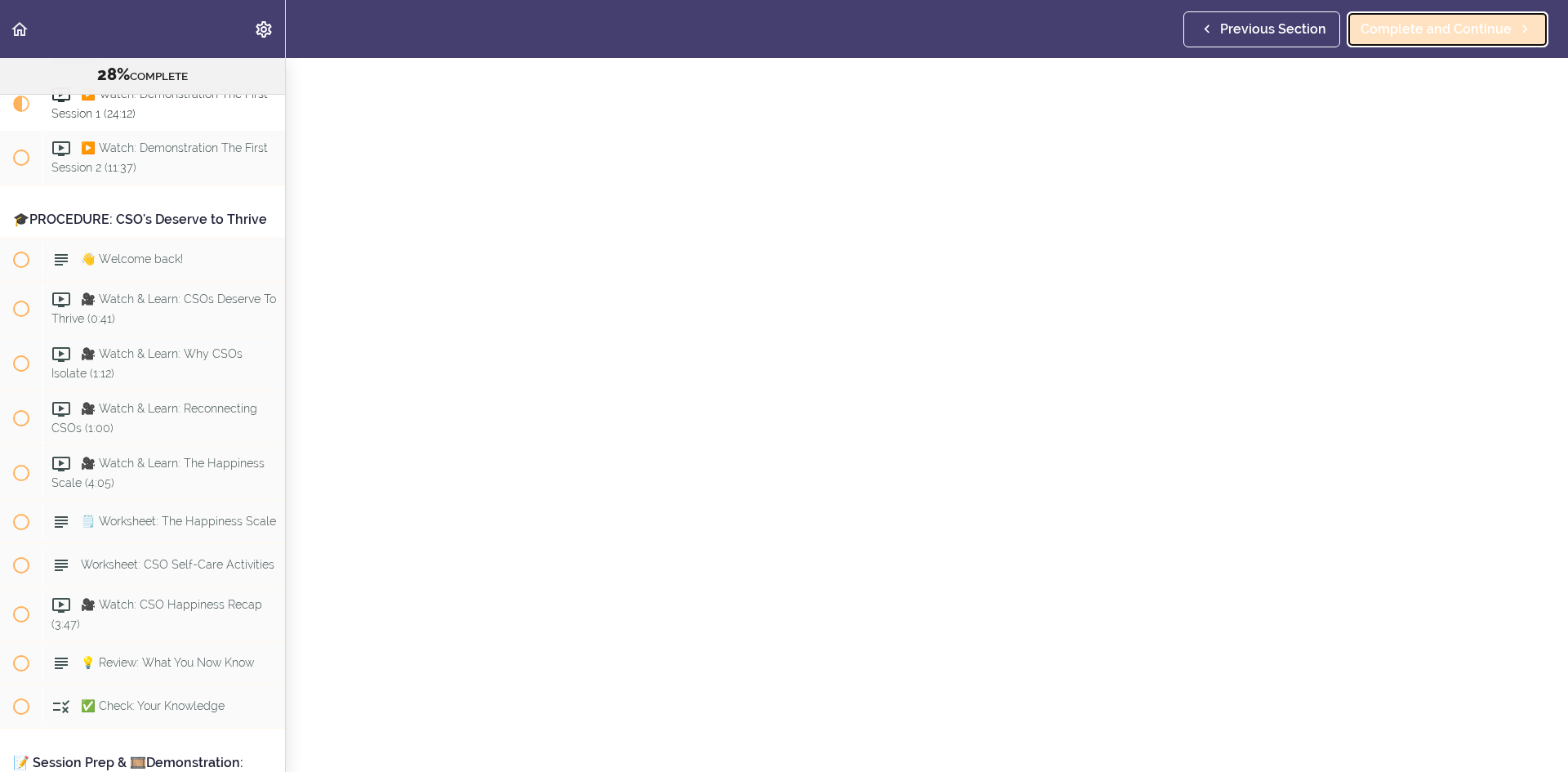
click at [1468, 21] on span "Complete and Continue" at bounding box center [1436, 30] width 151 height 20
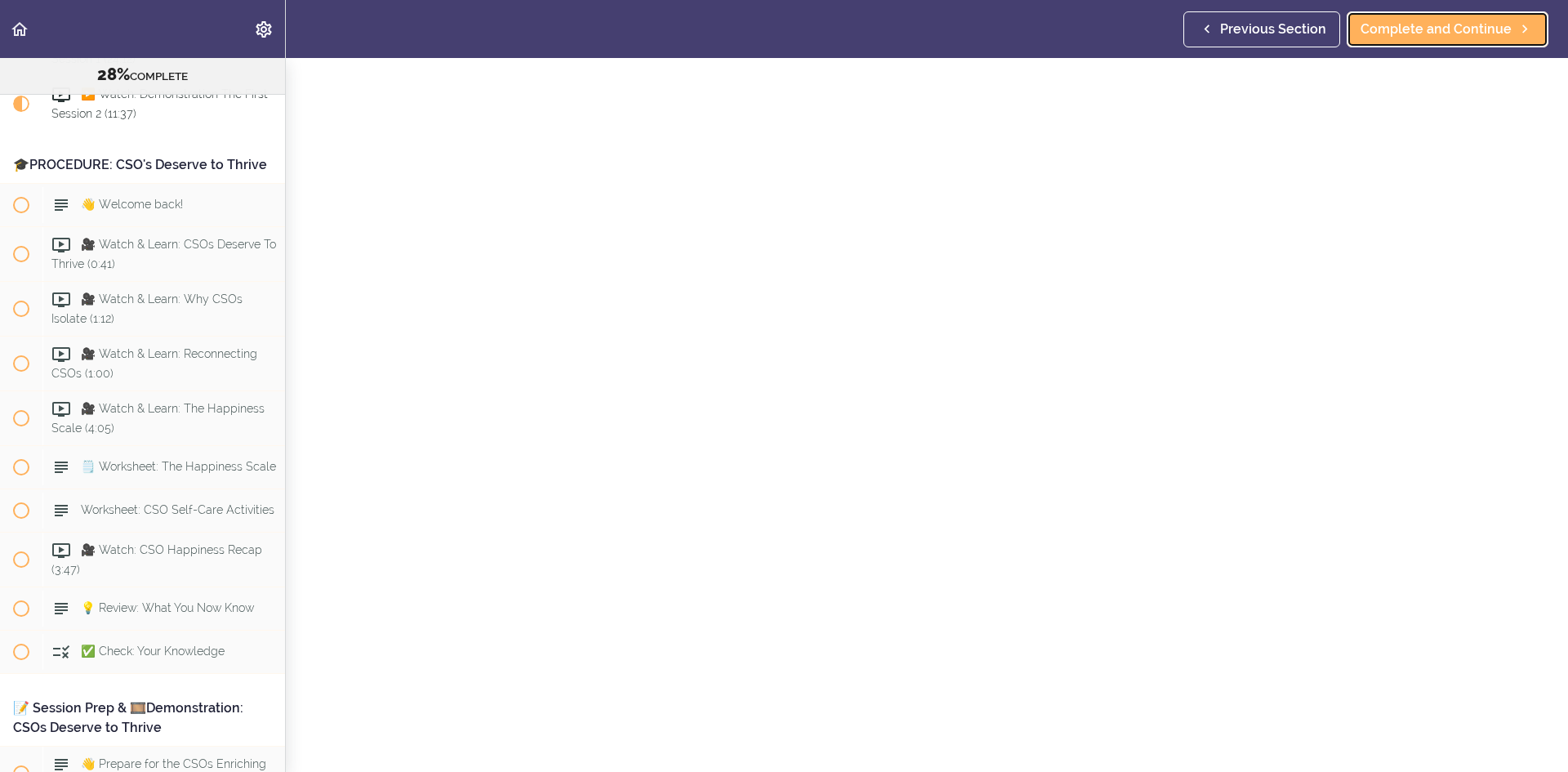
scroll to position [163, 0]
click at [1426, 27] on span "Complete and Continue" at bounding box center [1436, 30] width 151 height 20
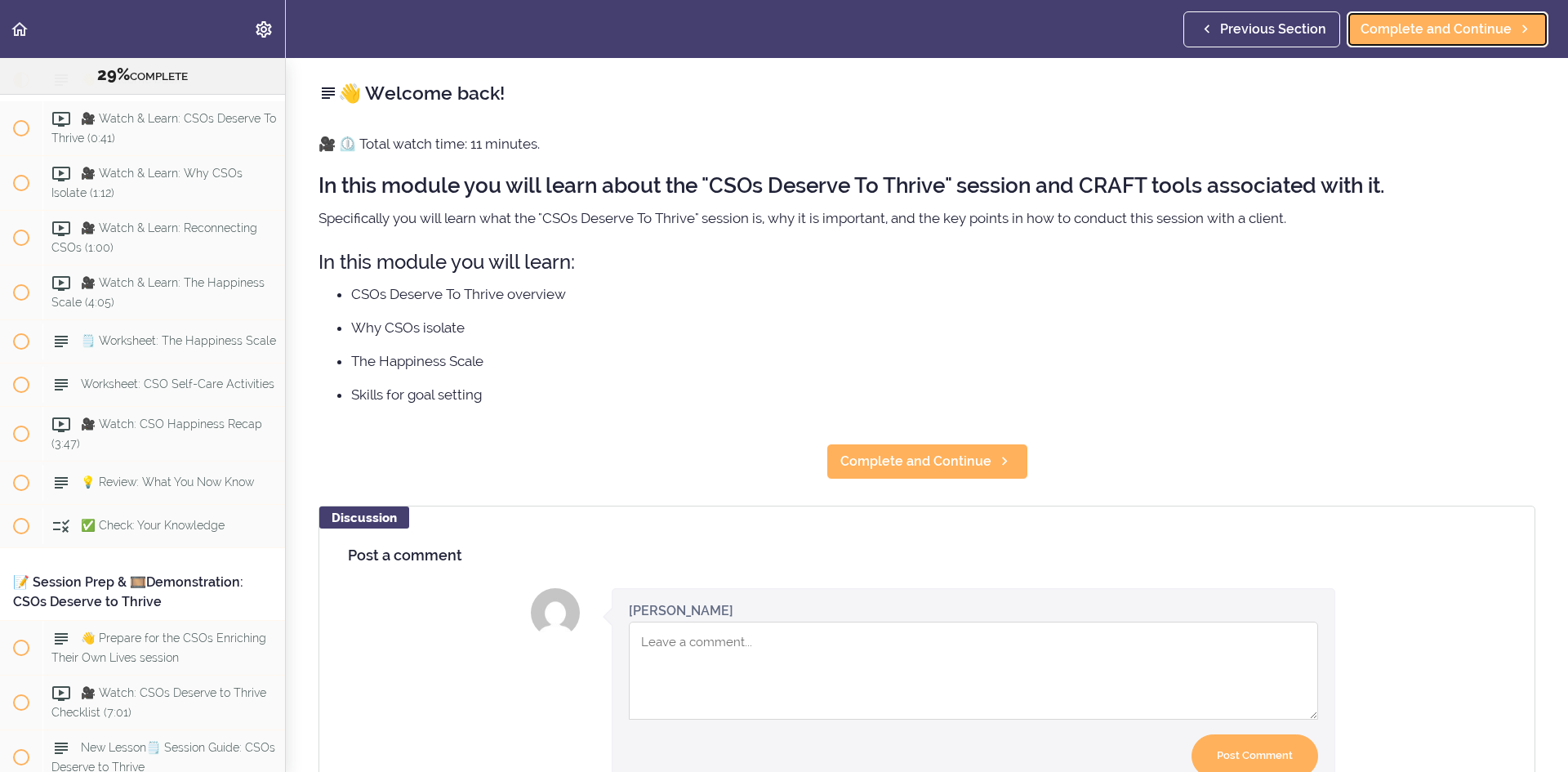
scroll to position [3619, 0]
